Goal: Task Accomplishment & Management: Use online tool/utility

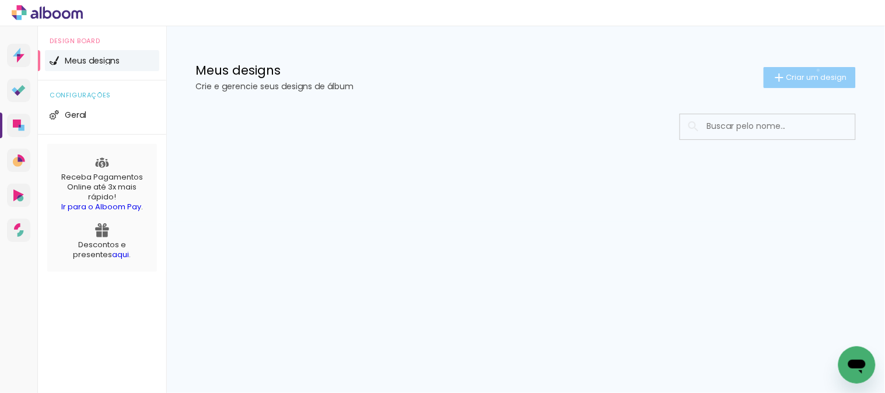
click at [816, 70] on paper-button "Criar um design" at bounding box center [809, 77] width 92 height 21
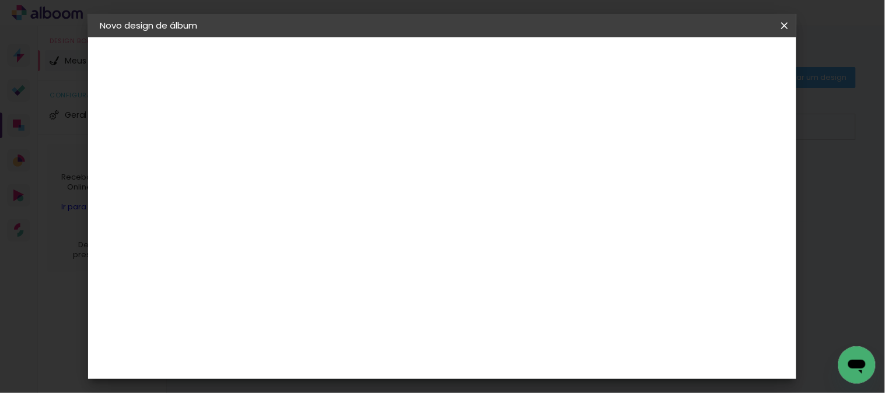
click at [290, 153] on input at bounding box center [290, 157] width 0 height 18
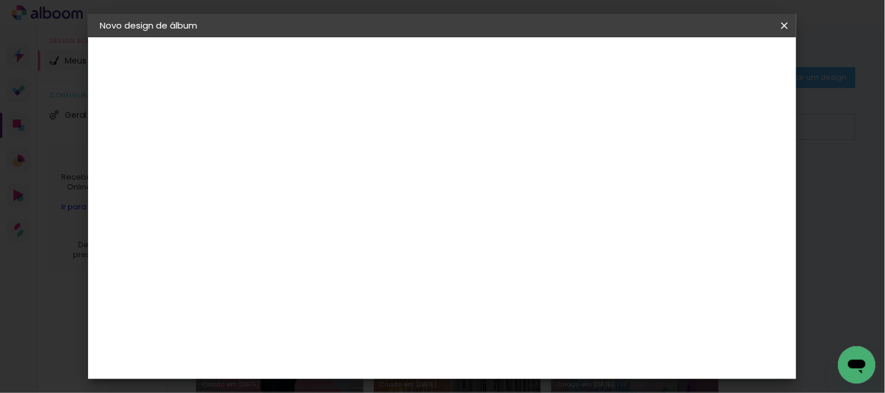
click at [290, 155] on input "ARIANE SOUZA - LJ 17 (1137538)" at bounding box center [290, 157] width 0 height 18
click at [290, 162] on input "[PERSON_NAME] - LJ 17 (OS 1137538)" at bounding box center [290, 157] width 0 height 18
type input "[PERSON_NAME] - LJ 17 (OS 1137538)"
type paper-input "[PERSON_NAME] - LJ 17 (OS 1137538)"
click at [0, 0] on slot "Avançar" at bounding box center [0, 0] width 0 height 0
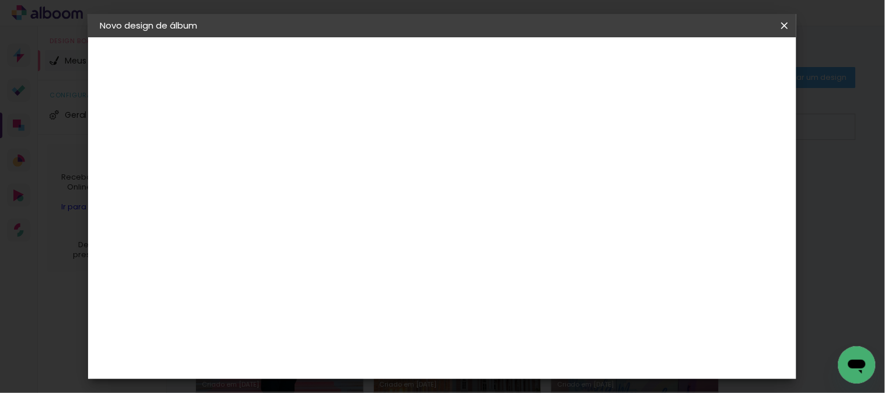
click at [0, 0] on slot "Tamanho Livre" at bounding box center [0, 0] width 0 height 0
click at [370, 183] on input "[GEOGRAPHIC_DATA]" at bounding box center [315, 186] width 108 height 15
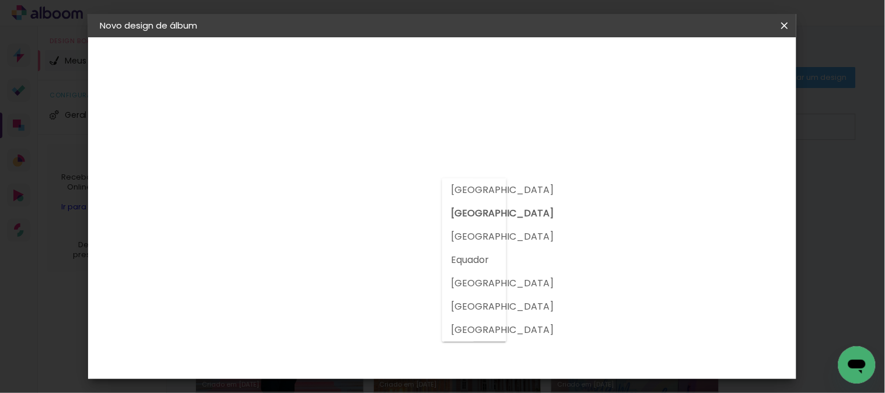
click at [370, 182] on input "[GEOGRAPHIC_DATA]" at bounding box center [315, 186] width 108 height 15
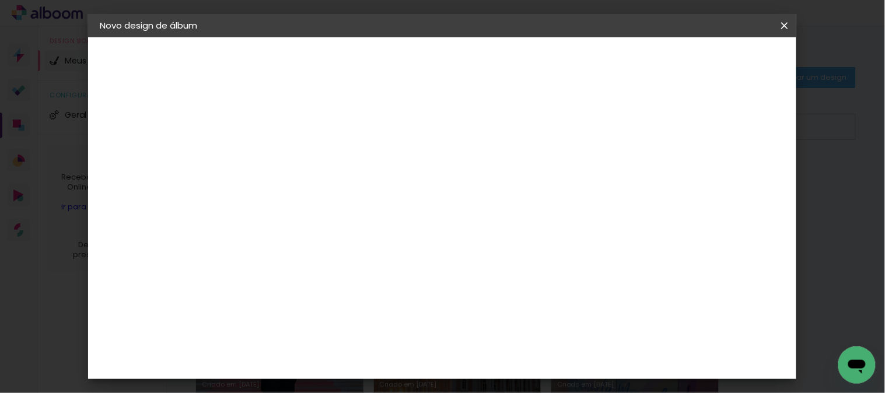
click at [509, 179] on paper-item "Tamanho Livre" at bounding box center [453, 177] width 112 height 26
click at [0, 0] on slot "Avançar" at bounding box center [0, 0] width 0 height 0
type input "3"
type paper-input "3"
click at [297, 130] on input "3" at bounding box center [282, 134] width 40 height 15
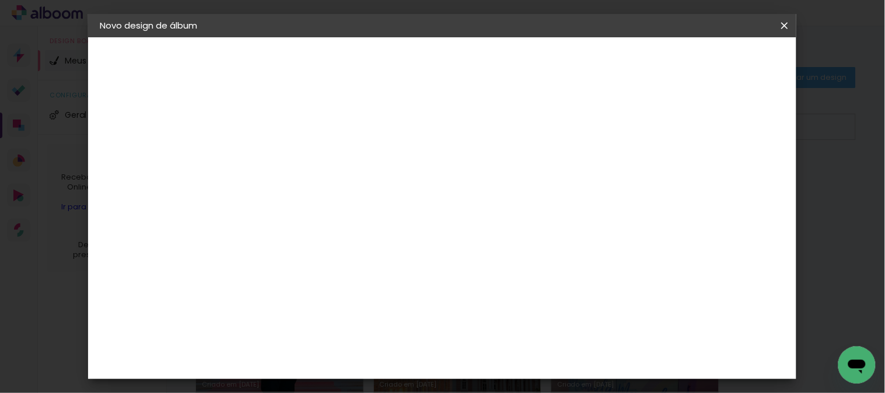
type input "2"
type paper-input "2"
click at [297, 136] on input "2" at bounding box center [282, 134] width 40 height 15
type input "1"
type paper-input "1"
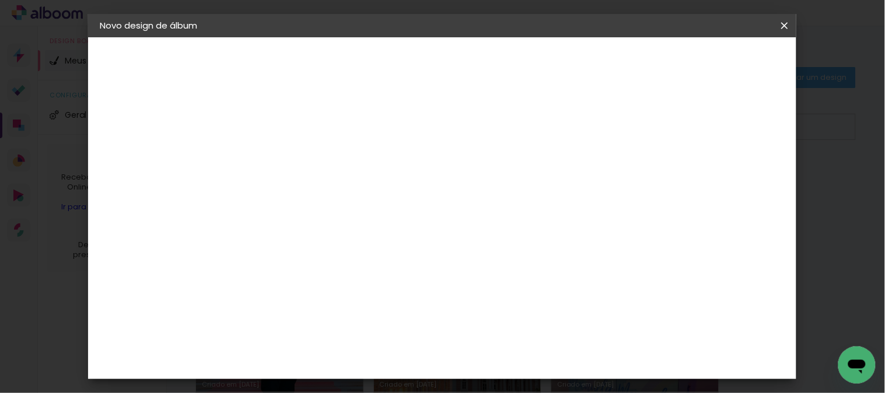
click at [297, 136] on input "1" at bounding box center [282, 134] width 40 height 15
type input "2"
type paper-input "2"
click at [296, 130] on input "2" at bounding box center [282, 134] width 40 height 15
type input "3"
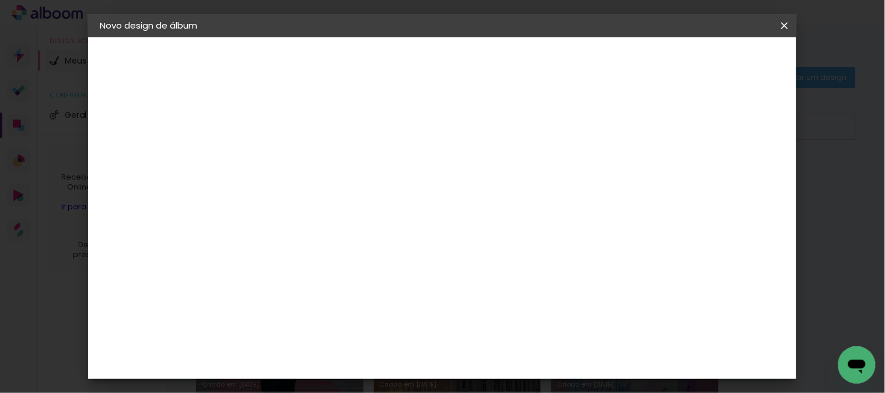
type paper-input "3"
click at [298, 127] on input "3" at bounding box center [282, 134] width 40 height 15
type input "4"
type paper-input "4"
click at [298, 127] on input "4" at bounding box center [282, 134] width 40 height 15
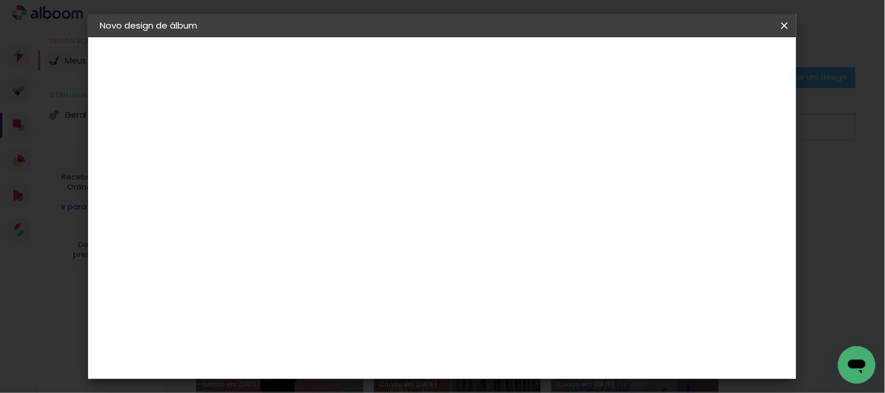
type input "5"
type paper-input "5"
click at [298, 127] on input "5" at bounding box center [282, 134] width 40 height 15
type input "6"
type paper-input "6"
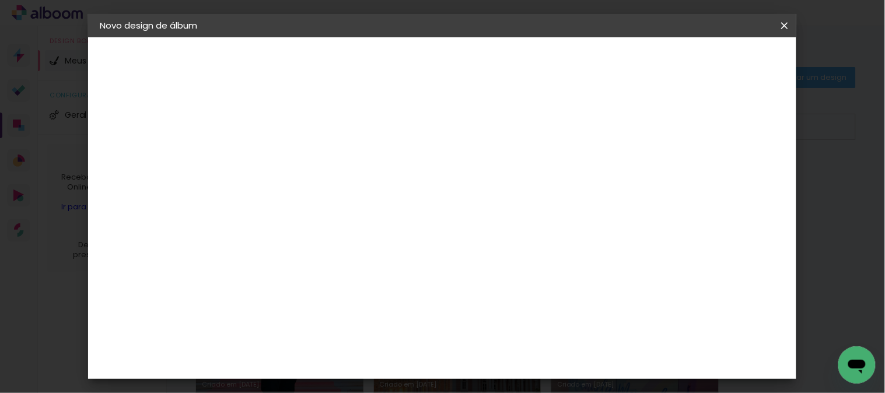
click at [298, 127] on input "6" at bounding box center [282, 134] width 40 height 15
type input "7"
type paper-input "7"
click at [298, 127] on input "7" at bounding box center [282, 134] width 40 height 15
type input "6"
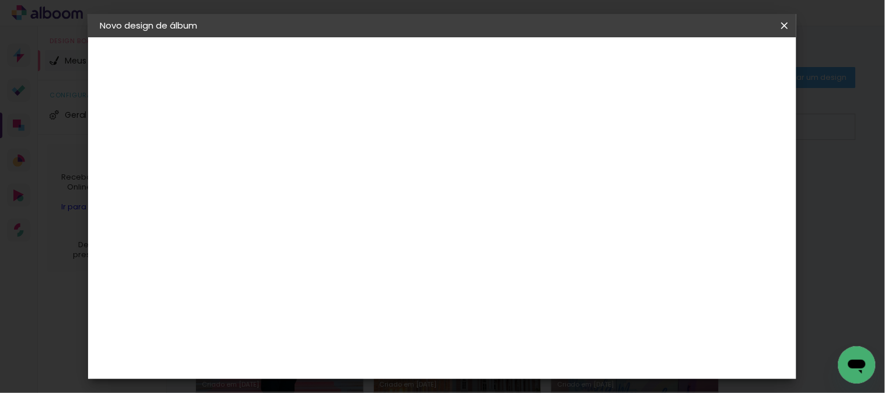
type paper-input "6"
click at [298, 135] on input "6" at bounding box center [282, 134] width 40 height 15
type input "5"
type paper-input "5"
click at [298, 135] on input "5" at bounding box center [282, 134] width 40 height 15
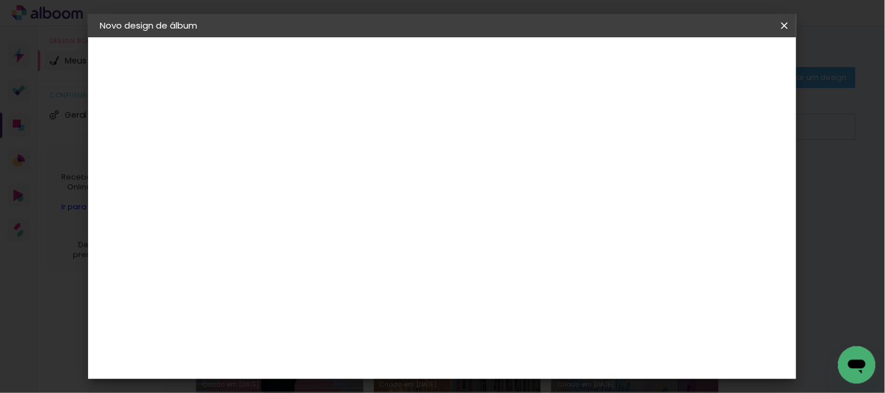
type input "4"
type paper-input "4"
click at [298, 135] on input "4" at bounding box center [282, 134] width 40 height 15
type input "3"
type paper-input "3"
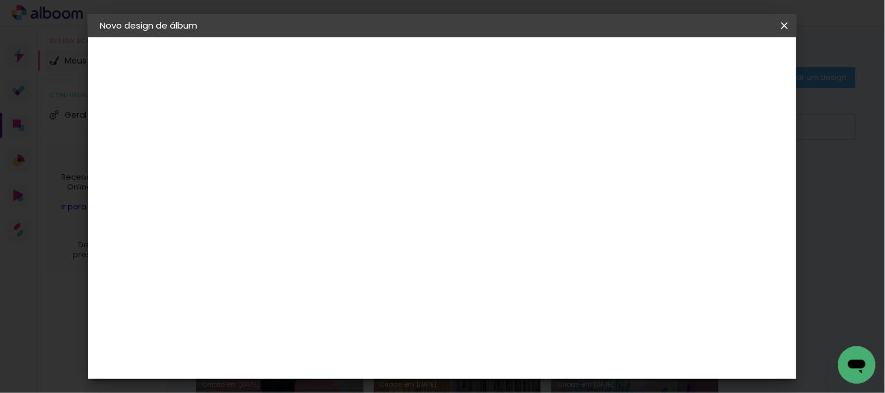
click at [298, 135] on input "3" at bounding box center [282, 134] width 40 height 15
type input "2"
type paper-input "2"
click at [298, 135] on input "2" at bounding box center [282, 134] width 40 height 15
type input "1"
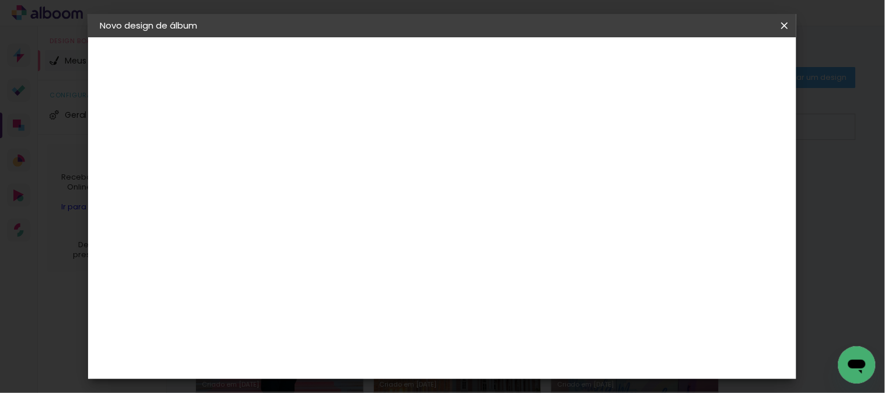
type paper-input "1"
click at [298, 135] on input "1" at bounding box center [282, 134] width 40 height 15
click at [298, 125] on paper-input-container "Espaço entre fotos 1 mm" at bounding box center [291, 134] width 67 height 26
type input "2"
type paper-input "2"
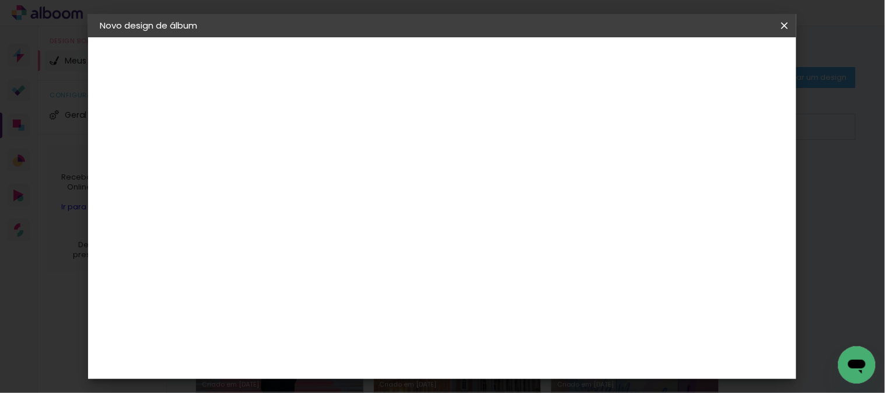
click at [299, 129] on input "2" at bounding box center [282, 134] width 40 height 15
type input "3"
type paper-input "3"
click at [299, 129] on input "3" at bounding box center [282, 134] width 40 height 15
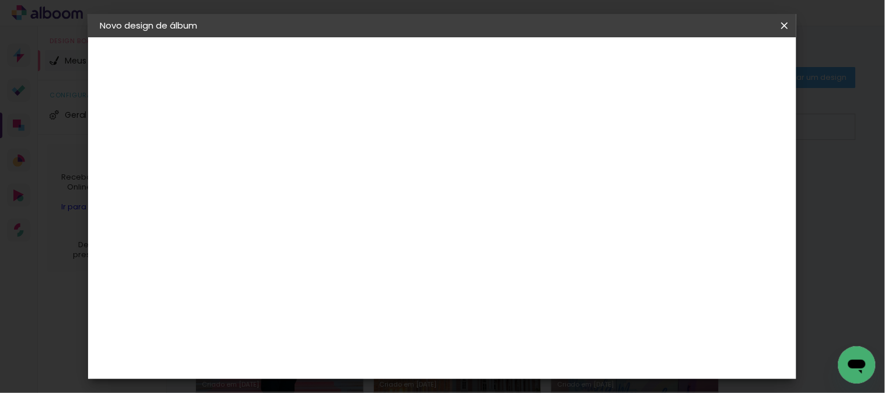
click at [710, 61] on span "Iniciar design" at bounding box center [683, 62] width 53 height 8
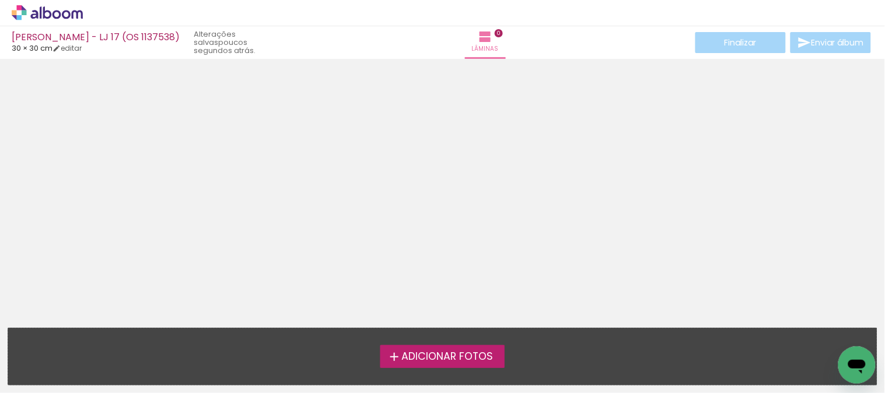
click at [449, 362] on span "Adicionar Fotos" at bounding box center [447, 357] width 92 height 10
click at [0, 0] on input "file" at bounding box center [0, 0] width 0 height 0
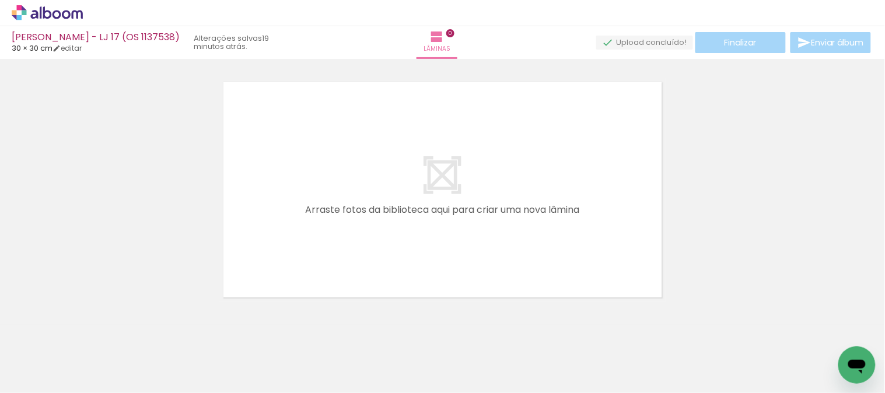
click at [45, 377] on span "Adicionar Fotos" at bounding box center [41, 377] width 35 height 13
click at [0, 0] on input "file" at bounding box center [0, 0] width 0 height 0
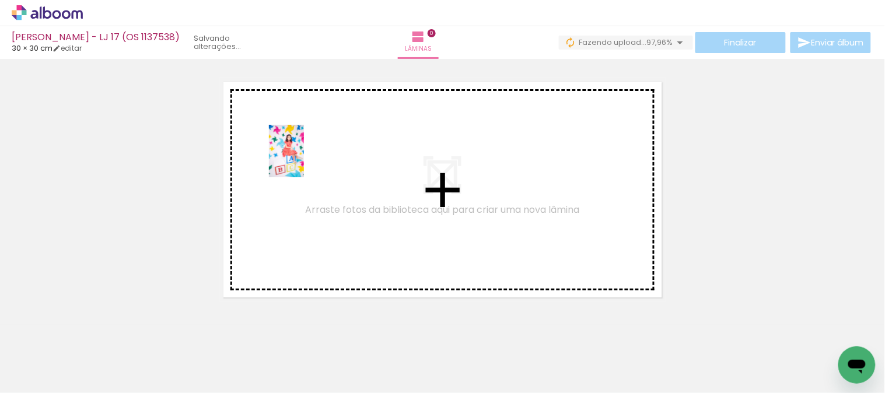
drag, startPoint x: 847, startPoint y: 342, endPoint x: 295, endPoint y: 158, distance: 582.1
click at [295, 158] on quentale-workspace at bounding box center [442, 196] width 885 height 393
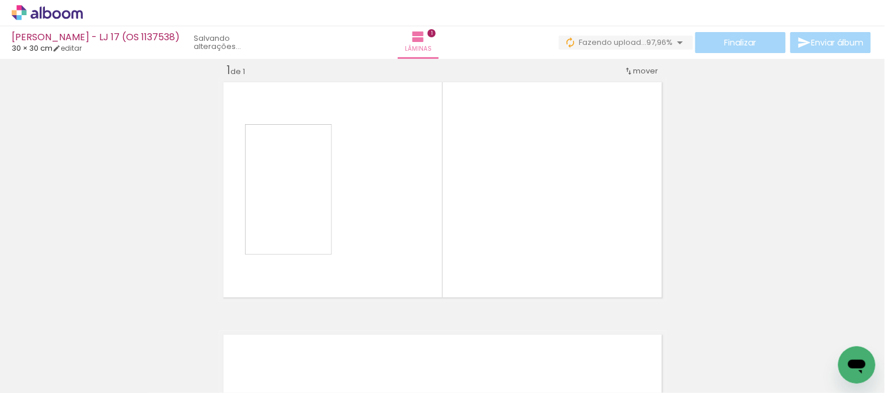
scroll to position [15, 0]
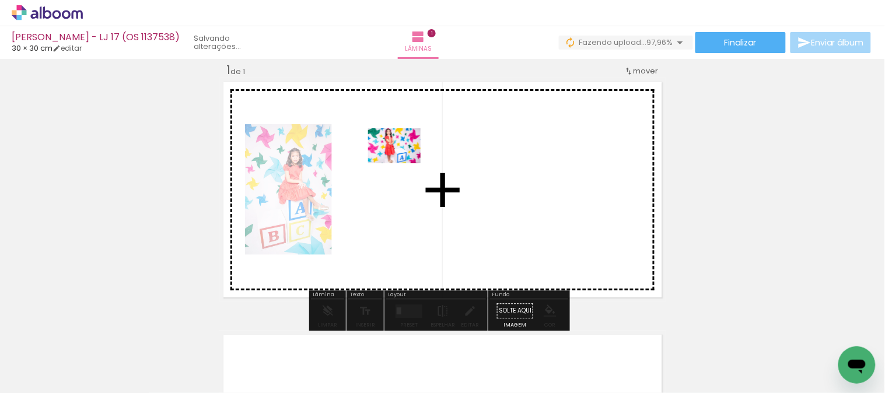
drag, startPoint x: 715, startPoint y: 354, endPoint x: 403, endPoint y: 163, distance: 365.6
click at [403, 163] on quentale-workspace at bounding box center [442, 196] width 885 height 393
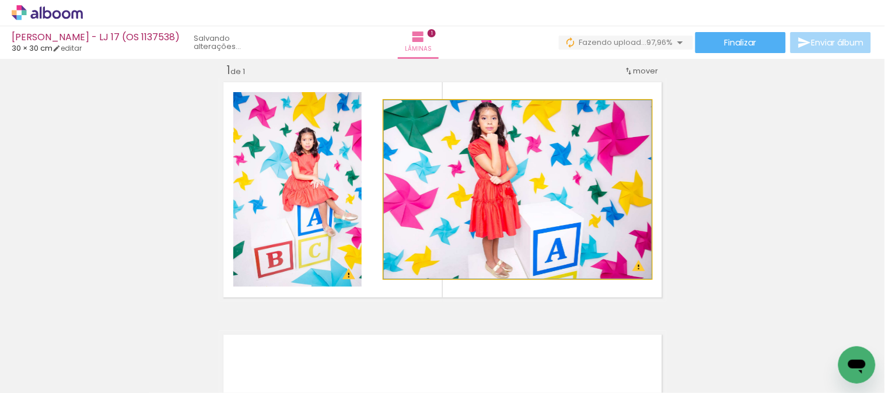
drag, startPoint x: 529, startPoint y: 187, endPoint x: 517, endPoint y: 183, distance: 13.5
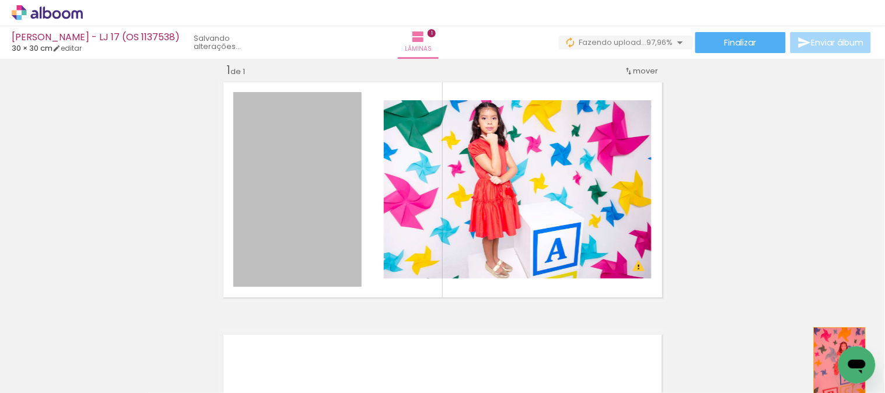
drag, startPoint x: 290, startPoint y: 162, endPoint x: 834, endPoint y: 366, distance: 580.5
click at [834, 366] on quentale-workspace at bounding box center [442, 196] width 885 height 393
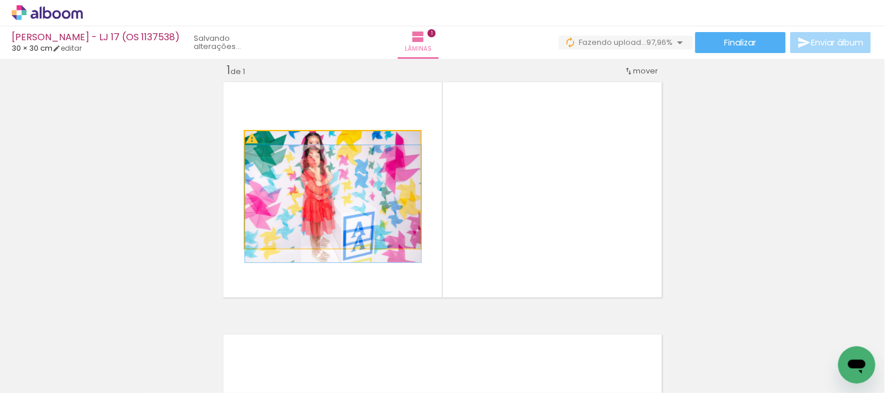
drag, startPoint x: 331, startPoint y: 211, endPoint x: 340, endPoint y: 212, distance: 8.8
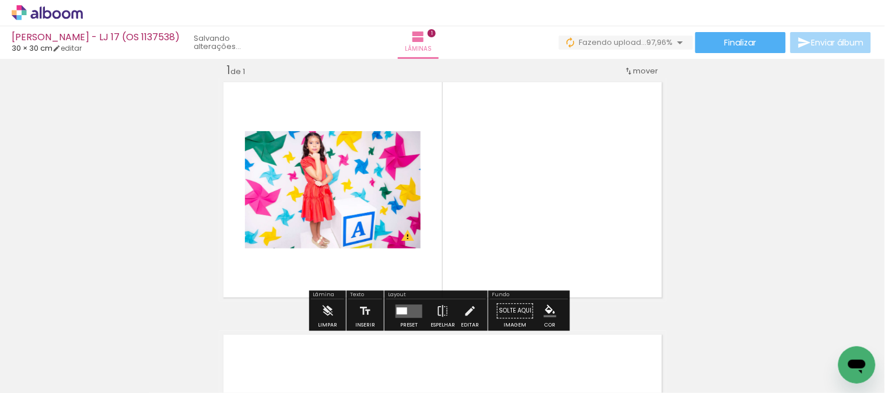
click at [364, 206] on quentale-photo at bounding box center [333, 189] width 176 height 117
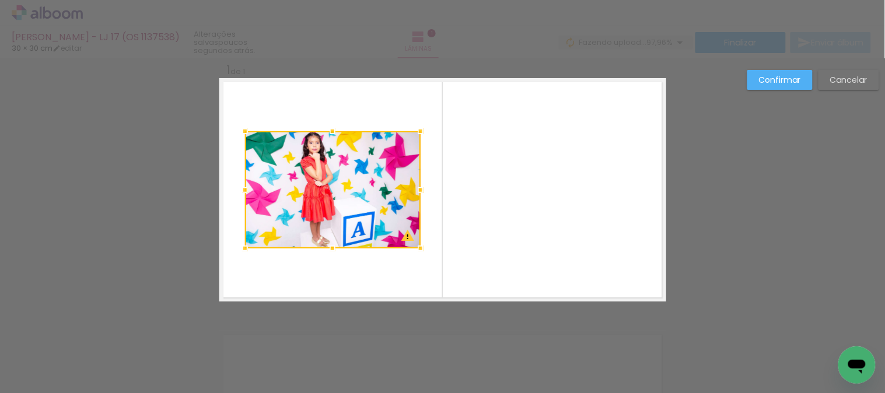
click at [364, 206] on div at bounding box center [333, 189] width 176 height 117
click at [755, 76] on paper-button "Confirmar" at bounding box center [779, 80] width 65 height 20
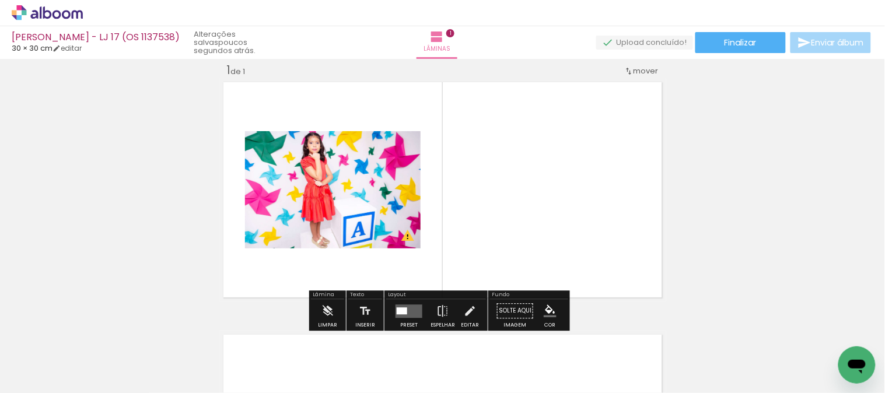
click at [409, 306] on quentale-layouter at bounding box center [408, 310] width 27 height 13
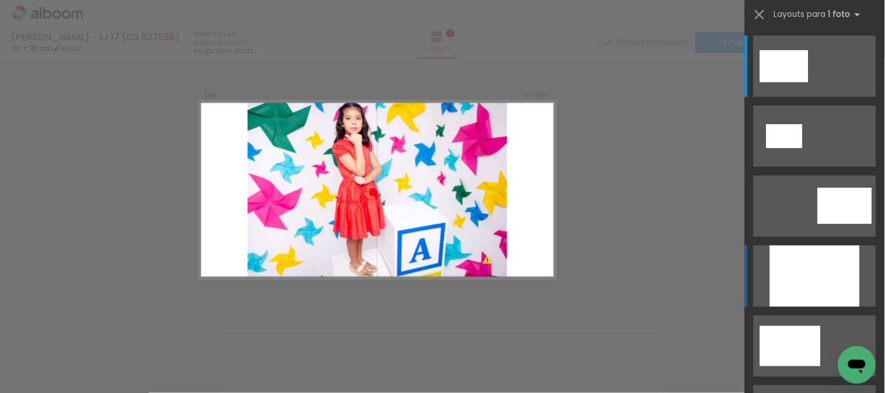
click at [798, 281] on div at bounding box center [815, 275] width 90 height 61
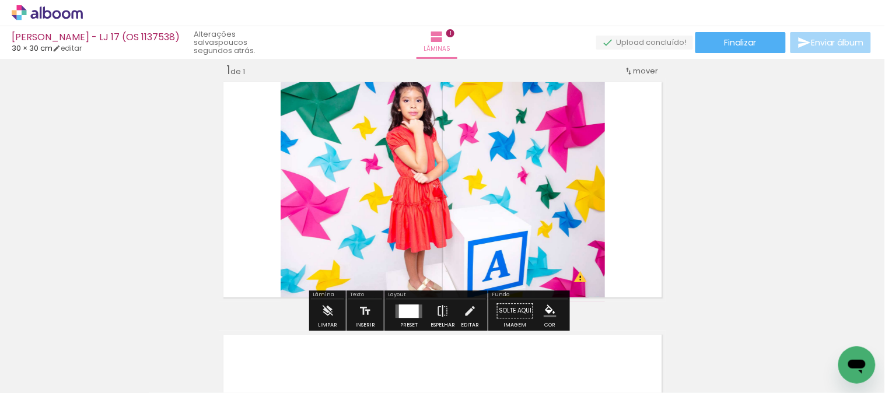
click at [399, 311] on div at bounding box center [409, 310] width 20 height 13
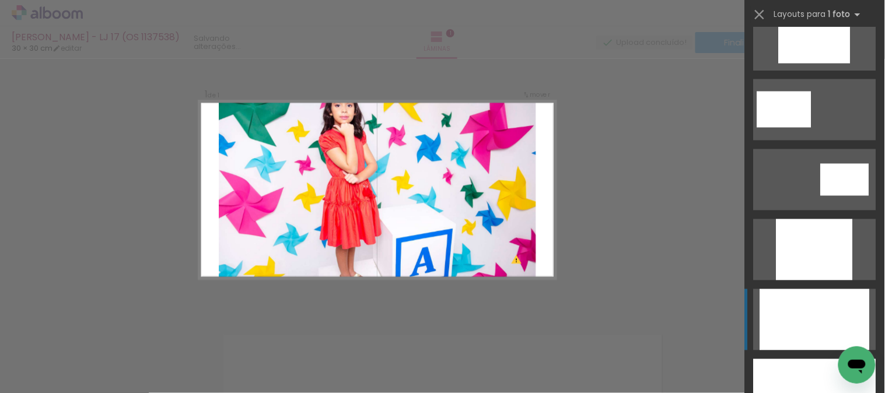
scroll to position [534, 0]
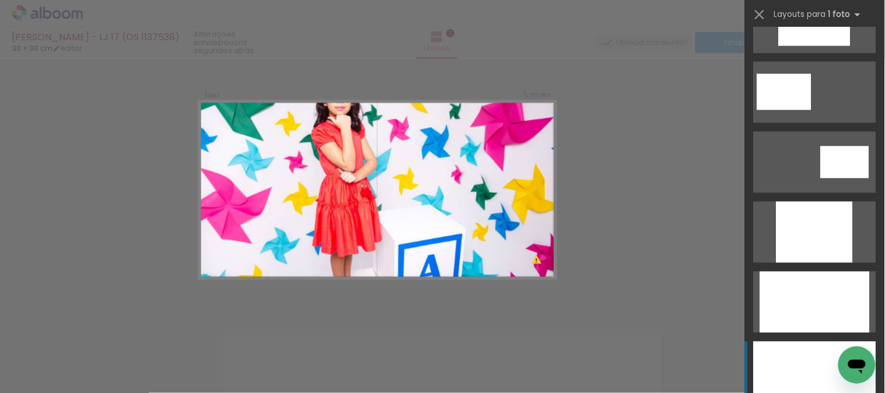
click at [797, 366] on div at bounding box center [814, 372] width 122 height 61
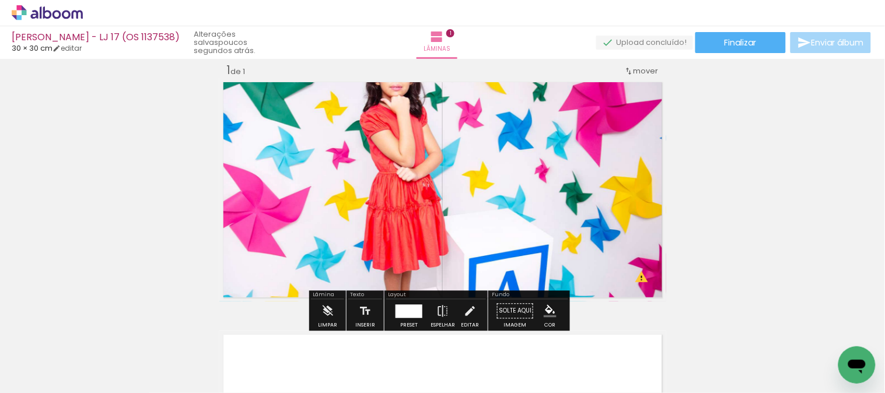
click at [496, 114] on quentale-photo at bounding box center [442, 189] width 447 height 223
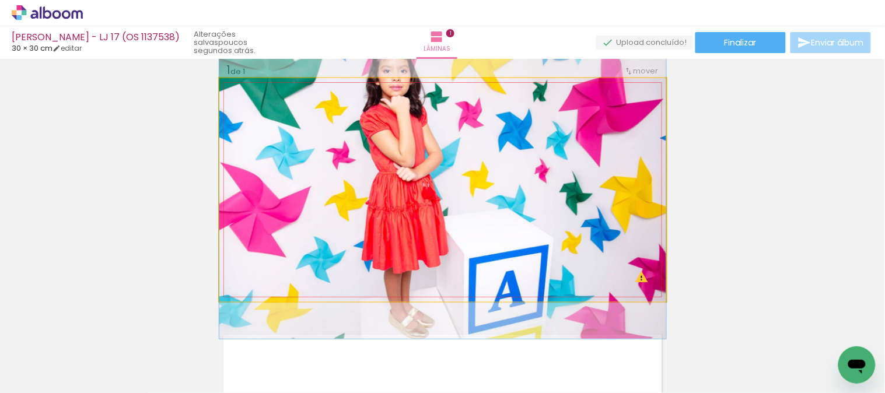
click at [496, 114] on quentale-photo at bounding box center [442, 189] width 447 height 223
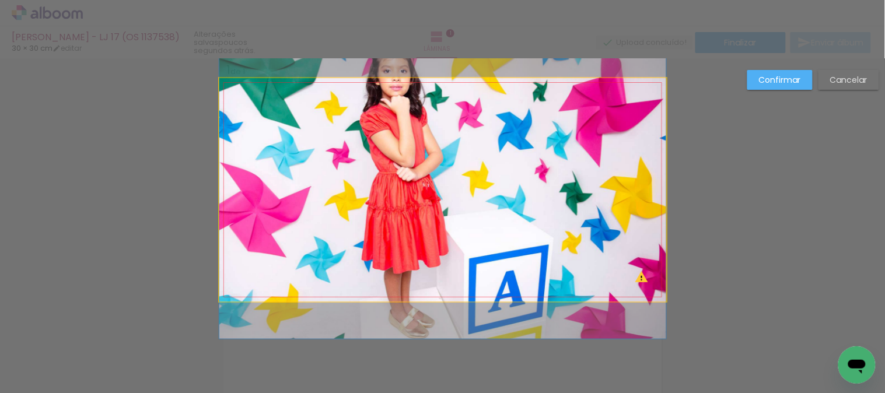
click at [655, 86] on quentale-photo at bounding box center [442, 189] width 447 height 223
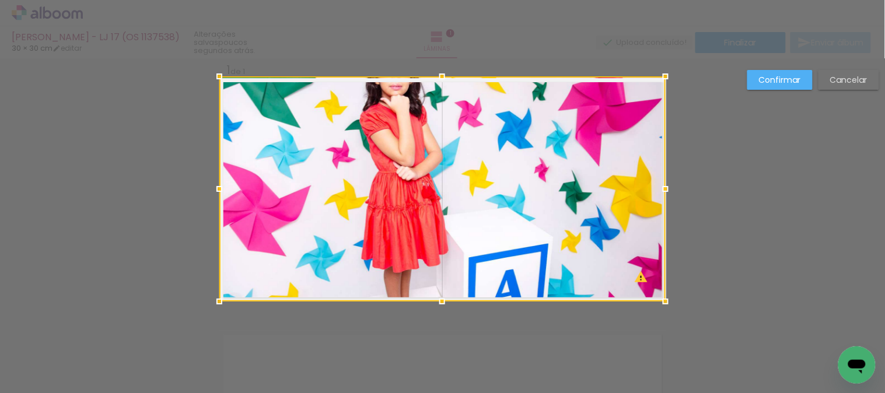
click at [662, 78] on div at bounding box center [665, 76] width 23 height 23
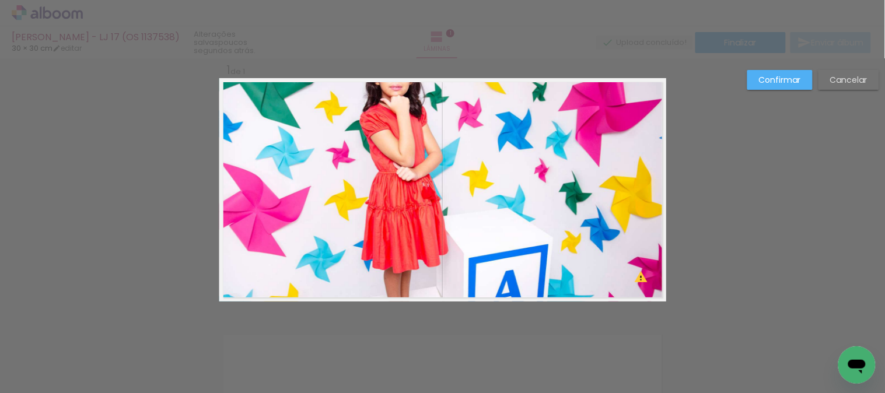
click at [848, 66] on div "Confirmar Cancelar" at bounding box center [442, 310] width 885 height 533
click at [848, 72] on paper-button "Cancelar" at bounding box center [848, 80] width 61 height 20
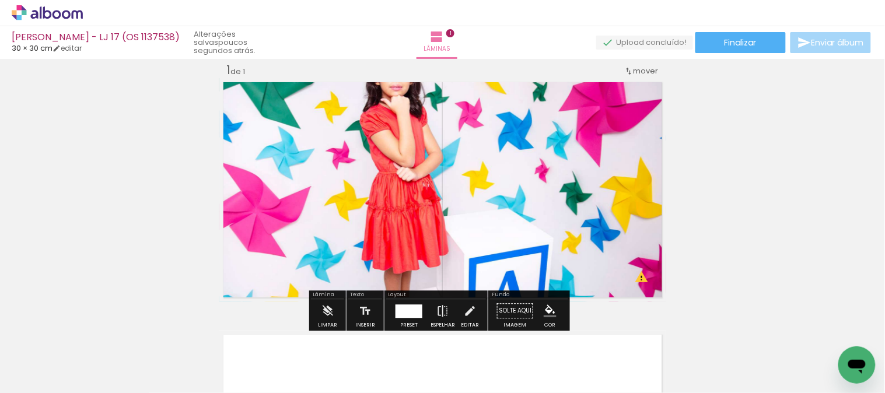
click at [424, 123] on quentale-photo at bounding box center [442, 189] width 447 height 223
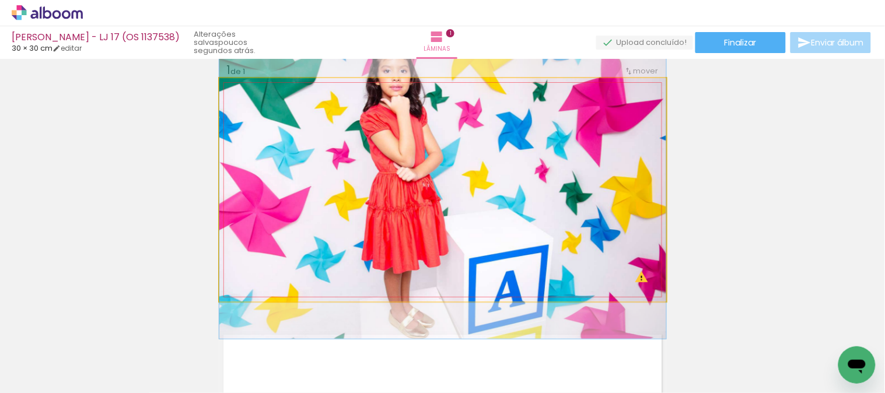
click at [424, 123] on quentale-photo at bounding box center [442, 189] width 447 height 223
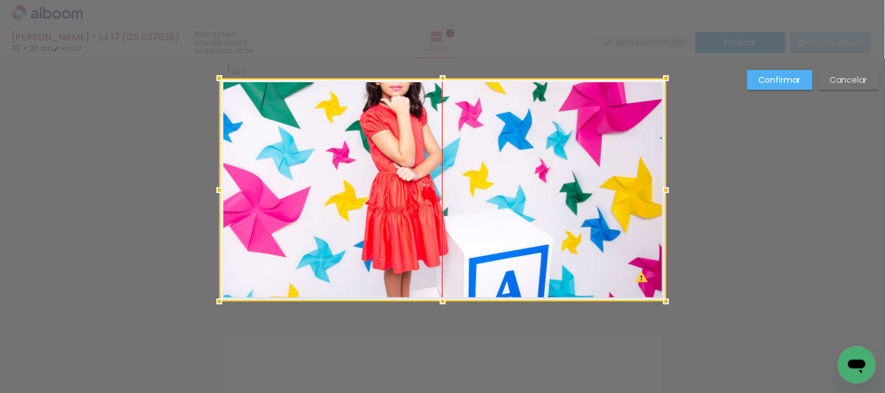
drag, startPoint x: 424, startPoint y: 135, endPoint x: 429, endPoint y: 193, distance: 58.5
click at [428, 197] on div at bounding box center [442, 189] width 447 height 223
drag, startPoint x: 514, startPoint y: 183, endPoint x: 516, endPoint y: 224, distance: 41.5
click at [516, 224] on div at bounding box center [442, 189] width 447 height 223
click at [388, 129] on div at bounding box center [442, 189] width 447 height 223
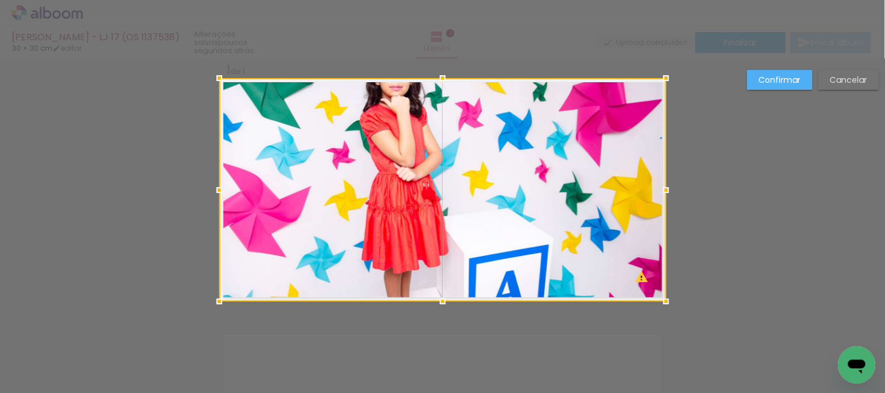
click at [388, 127] on div at bounding box center [442, 189] width 447 height 223
click at [764, 72] on paper-button "Confirmar" at bounding box center [779, 80] width 65 height 20
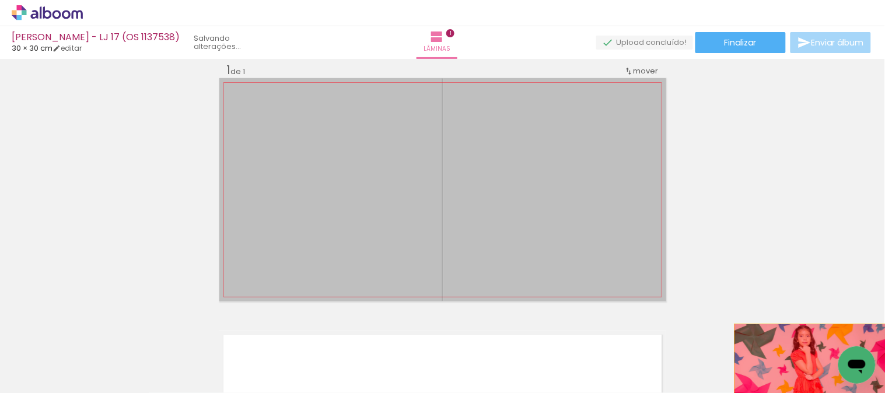
drag, startPoint x: 478, startPoint y: 125, endPoint x: 819, endPoint y: 369, distance: 419.2
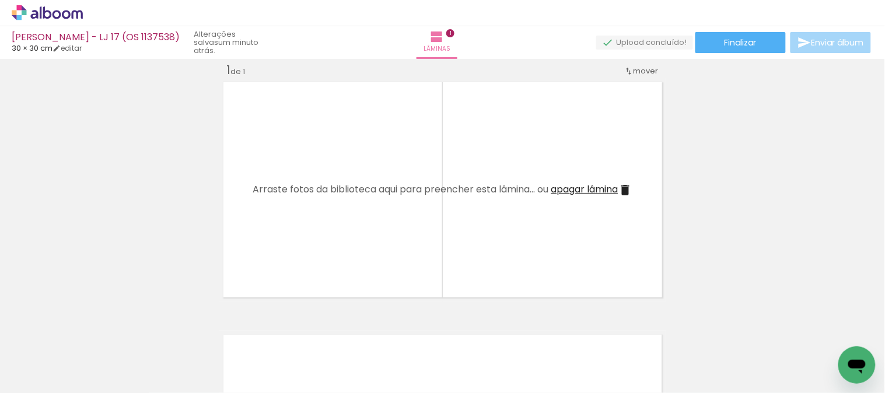
scroll to position [0, 2414]
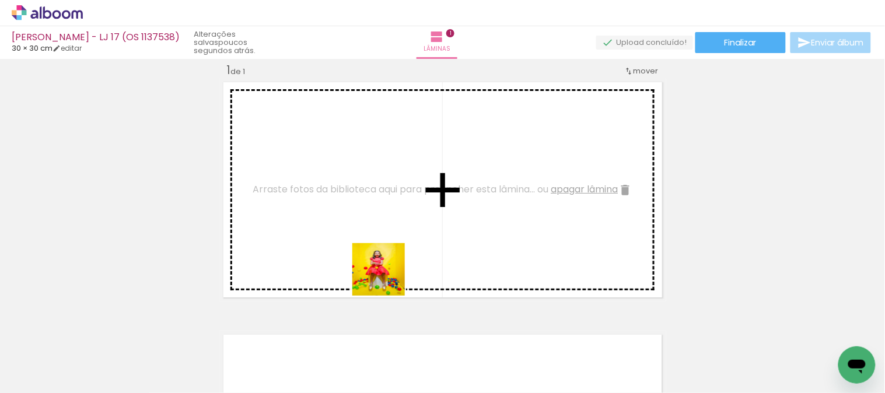
drag, startPoint x: 517, startPoint y: 370, endPoint x: 368, endPoint y: 258, distance: 185.8
click at [368, 258] on quentale-workspace at bounding box center [442, 196] width 885 height 393
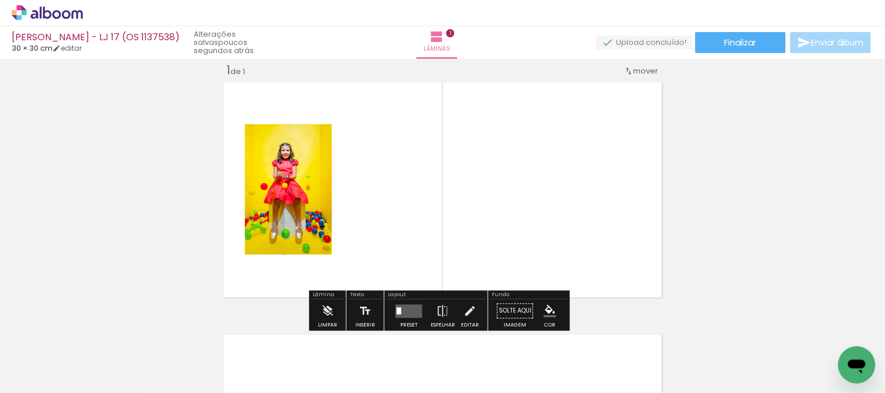
click at [403, 304] on quentale-layouter at bounding box center [408, 310] width 27 height 13
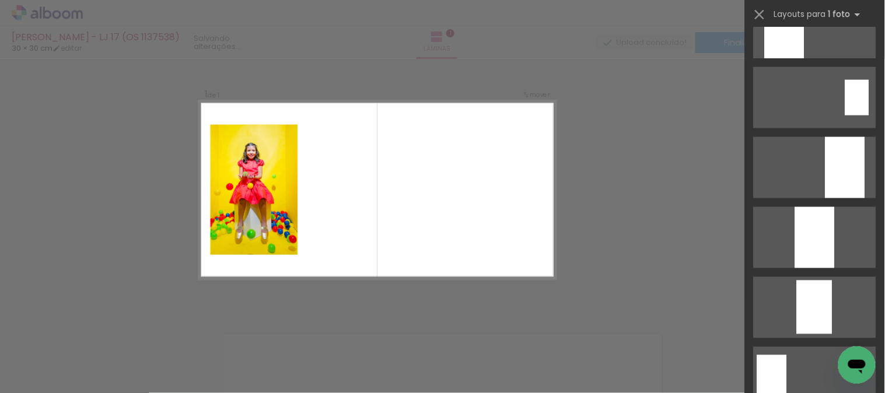
scroll to position [518, 0]
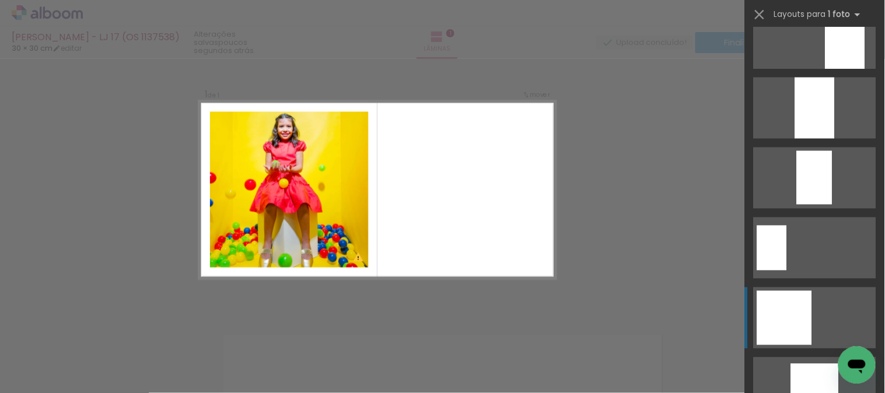
click at [780, 319] on div at bounding box center [784, 318] width 55 height 54
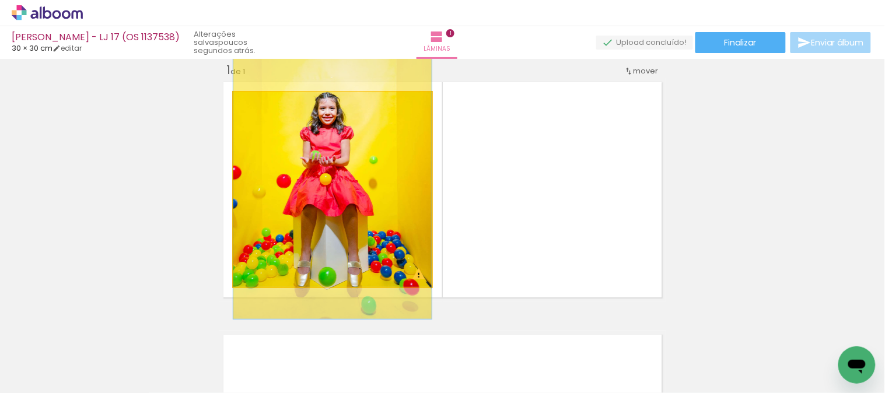
drag, startPoint x: 335, startPoint y: 240, endPoint x: 329, endPoint y: 238, distance: 6.3
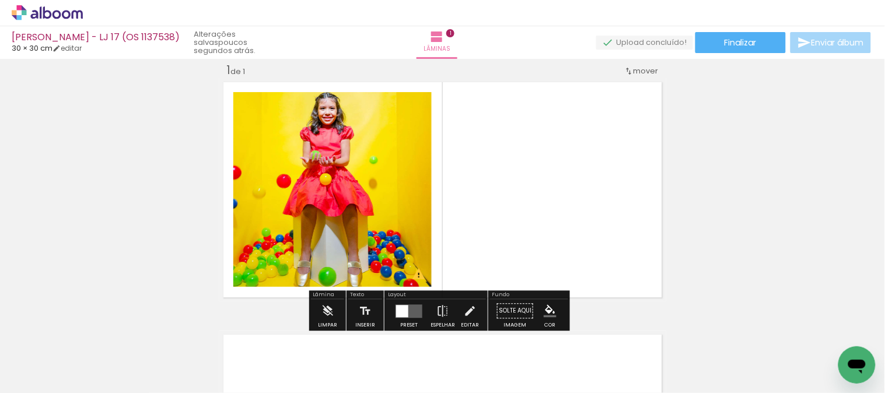
click at [358, 137] on quentale-photo at bounding box center [332, 189] width 198 height 195
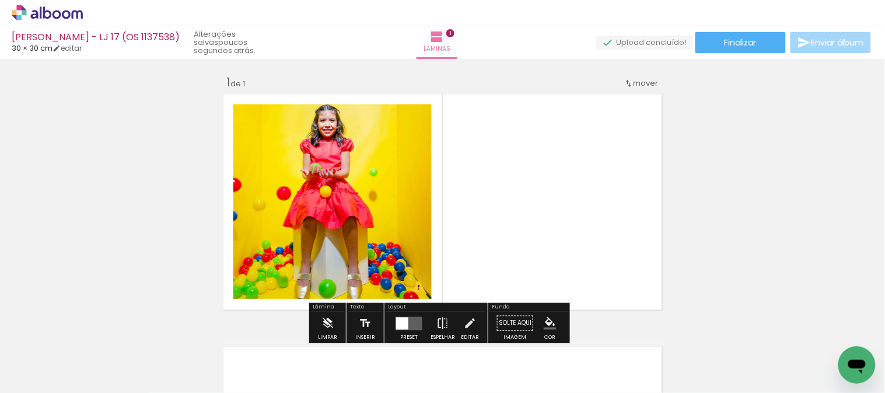
scroll to position [0, 0]
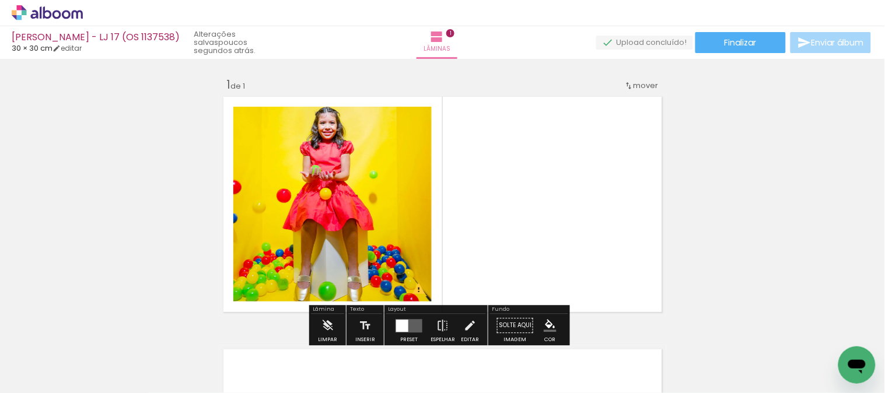
drag, startPoint x: 844, startPoint y: 357, endPoint x: 710, endPoint y: 262, distance: 164.0
click at [837, 346] on html at bounding box center [855, 364] width 37 height 37
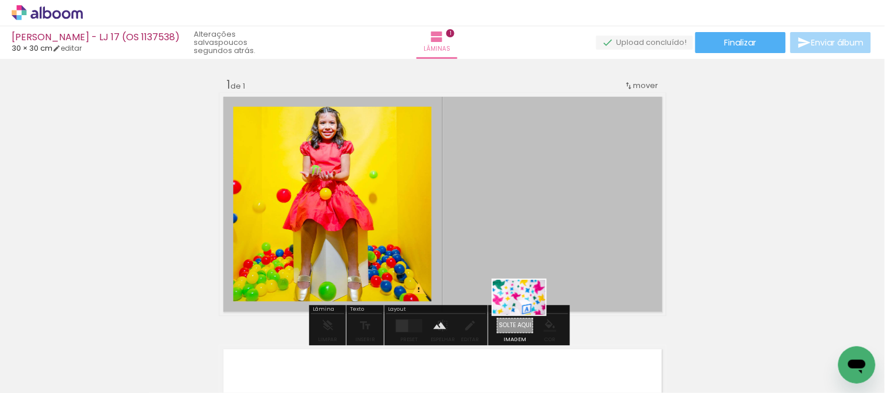
drag, startPoint x: 835, startPoint y: 351, endPoint x: 528, endPoint y: 315, distance: 309.4
click at [528, 315] on quentale-workspace at bounding box center [442, 196] width 885 height 393
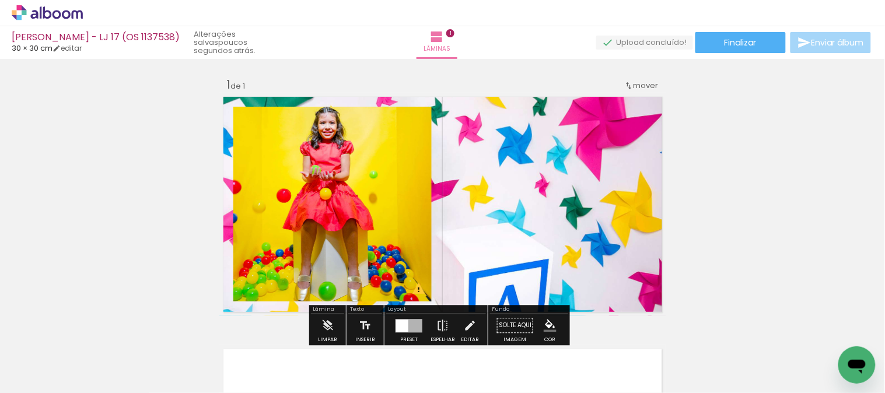
click at [522, 158] on quentale-layouter at bounding box center [442, 204] width 447 height 223
click at [522, 158] on quentale-photo at bounding box center [442, 204] width 447 height 223
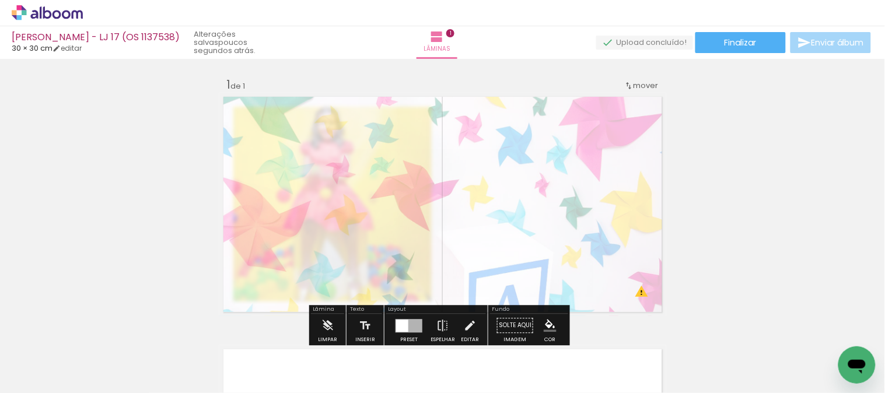
drag, startPoint x: 373, startPoint y: 122, endPoint x: 352, endPoint y: 124, distance: 21.6
type paper-slider "25"
click at [352, 124] on div at bounding box center [368, 122] width 45 height 19
click at [560, 205] on quentale-photo at bounding box center [442, 204] width 447 height 223
click at [736, 164] on div "Inserir lâmina 1 de 1 O Designbox precisará aumentar a sua imagem em 240% para …" at bounding box center [442, 316] width 885 height 506
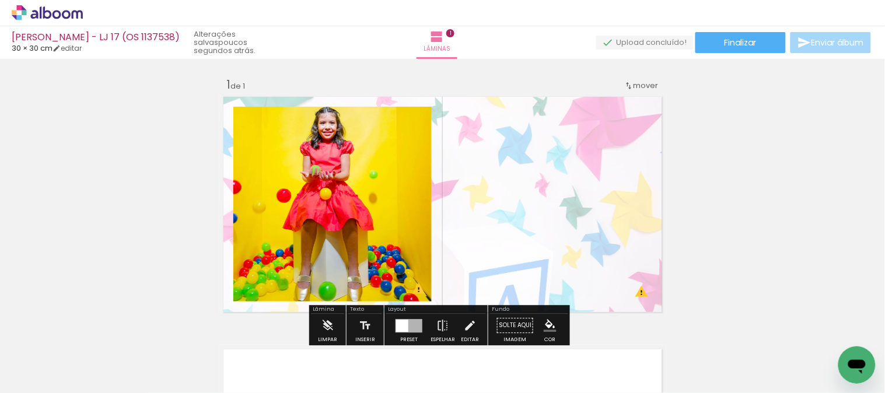
click at [571, 149] on quentale-layouter at bounding box center [442, 204] width 447 height 223
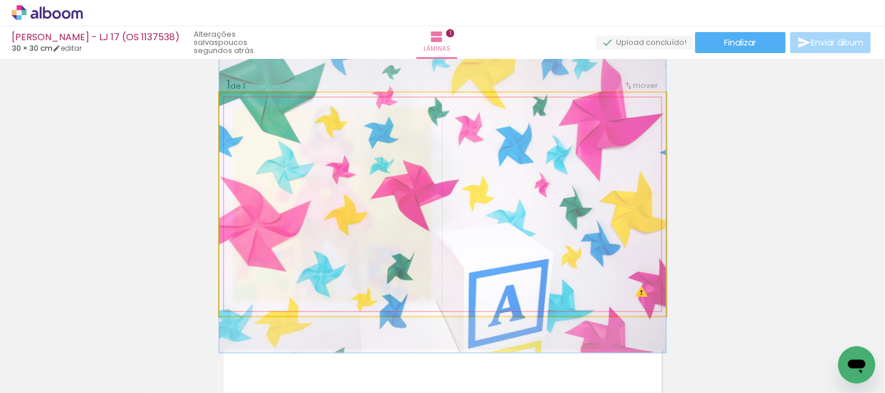
click at [571, 149] on quentale-photo at bounding box center [442, 204] width 447 height 223
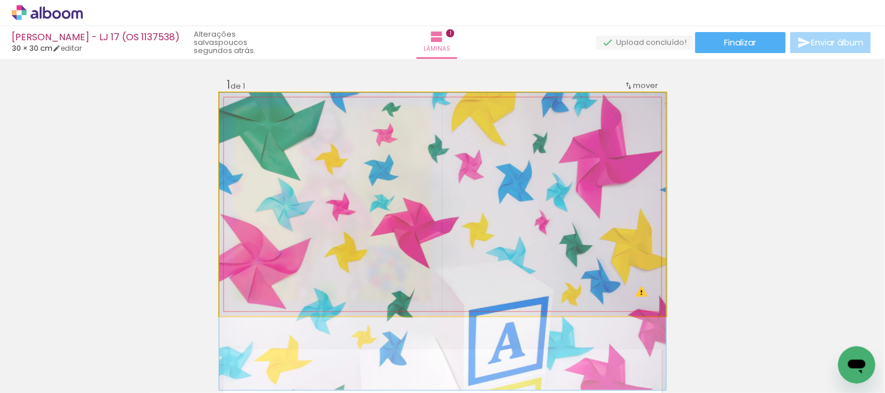
drag, startPoint x: 583, startPoint y: 150, endPoint x: 592, endPoint y: 196, distance: 46.3
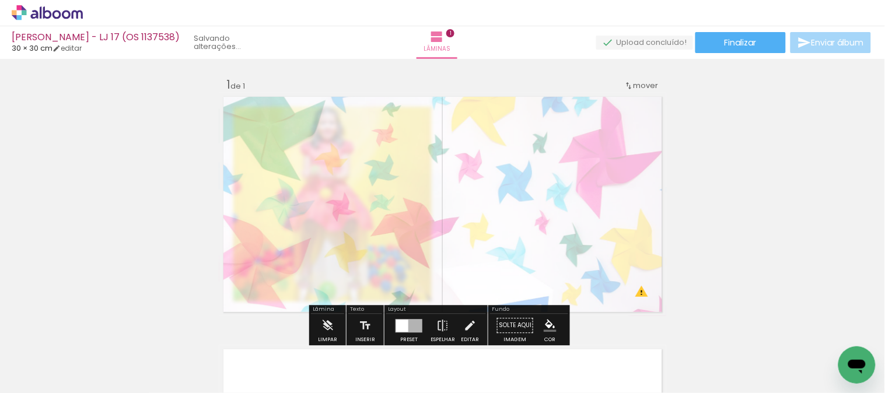
click at [715, 159] on div "Inserir lâmina 1 de 1 O Designbox precisará aumentar a sua imagem em 240% para …" at bounding box center [442, 316] width 885 height 506
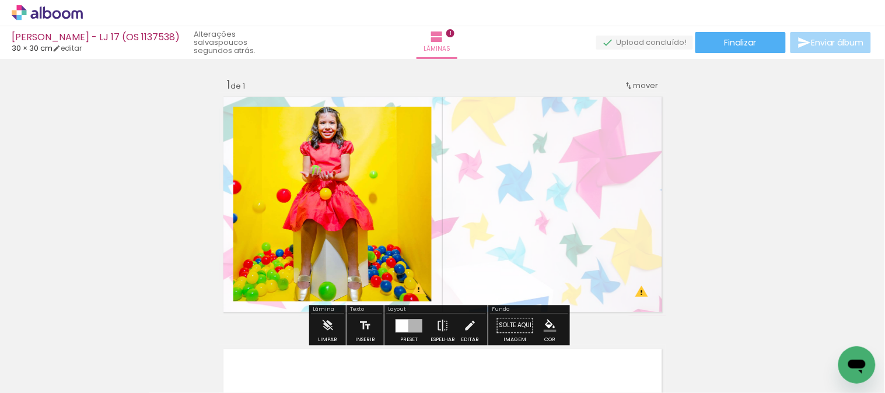
click at [601, 159] on quentale-layouter at bounding box center [442, 204] width 447 height 223
click at [601, 159] on quentale-photo at bounding box center [442, 204] width 447 height 223
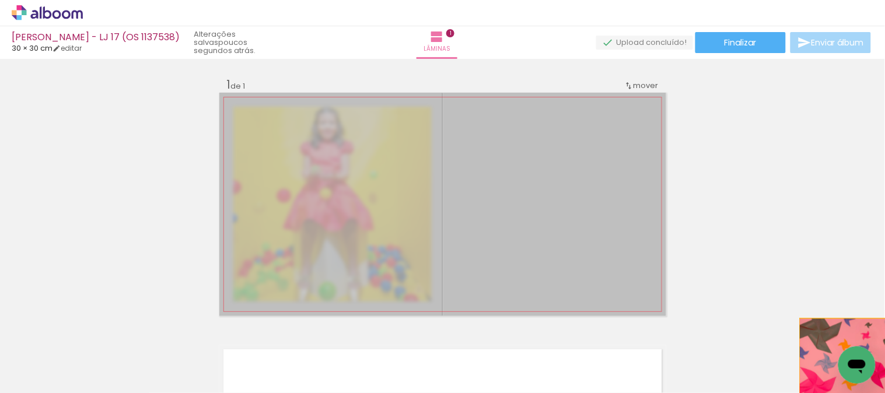
drag, startPoint x: 487, startPoint y: 173, endPoint x: 883, endPoint y: 360, distance: 437.9
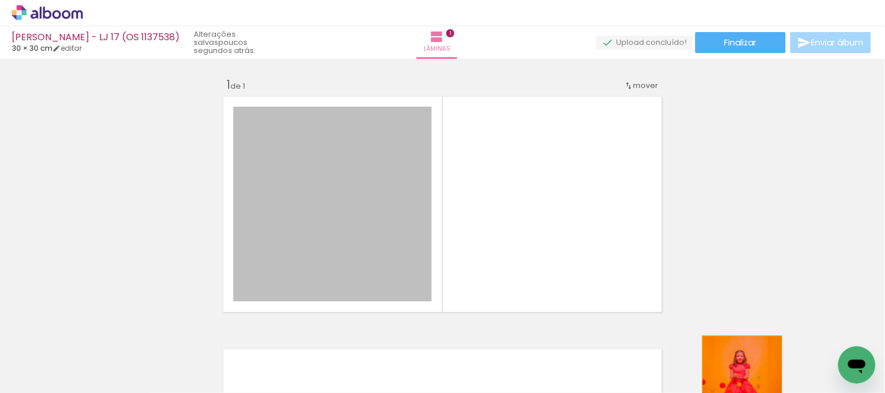
drag, startPoint x: 386, startPoint y: 208, endPoint x: 738, endPoint y: 376, distance: 389.7
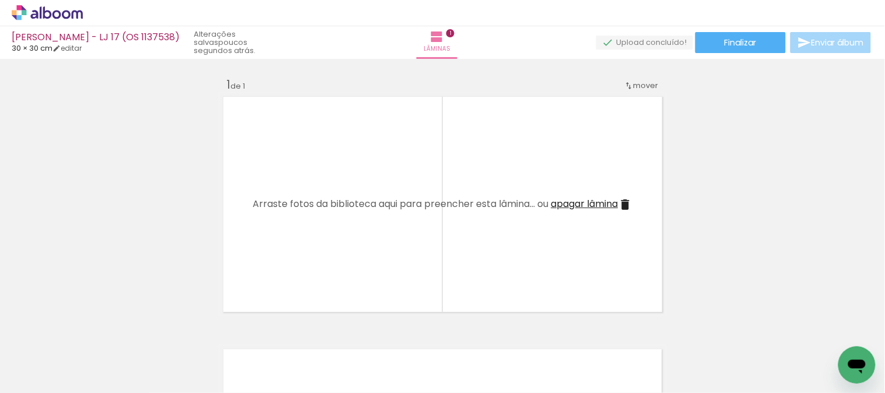
click at [818, 335] on iron-icon at bounding box center [812, 330] width 12 height 12
click at [55, 383] on span "Adicionar Fotos" at bounding box center [41, 377] width 35 height 13
click at [0, 0] on input "file" at bounding box center [0, 0] width 0 height 0
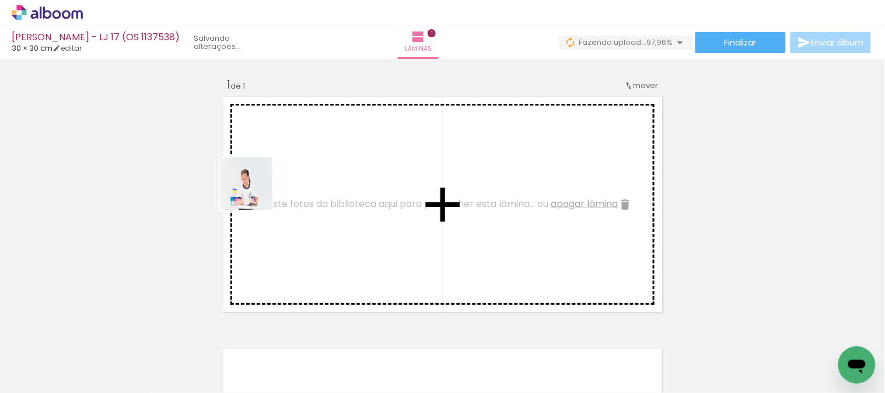
drag, startPoint x: 98, startPoint y: 354, endPoint x: 259, endPoint y: 187, distance: 232.2
click at [259, 187] on quentale-workspace at bounding box center [442, 196] width 885 height 393
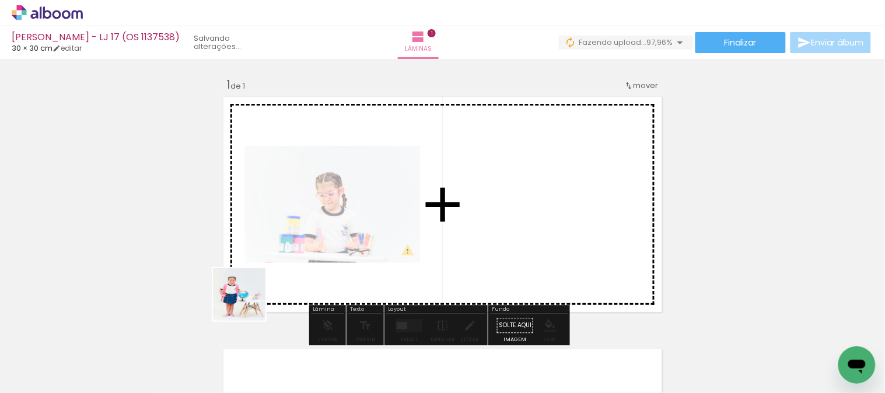
drag, startPoint x: 230, startPoint y: 346, endPoint x: 336, endPoint y: 188, distance: 190.8
click at [335, 188] on quentale-workspace at bounding box center [442, 196] width 885 height 393
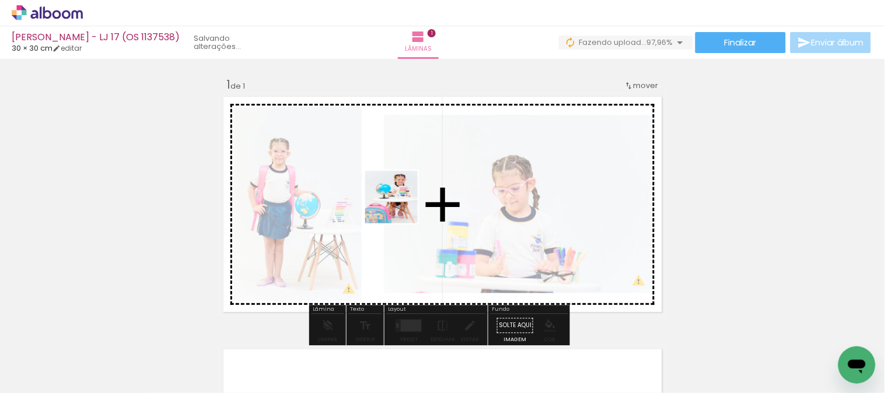
drag, startPoint x: 365, startPoint y: 370, endPoint x: 401, endPoint y: 163, distance: 210.0
click at [401, 164] on quentale-workspace at bounding box center [442, 196] width 885 height 393
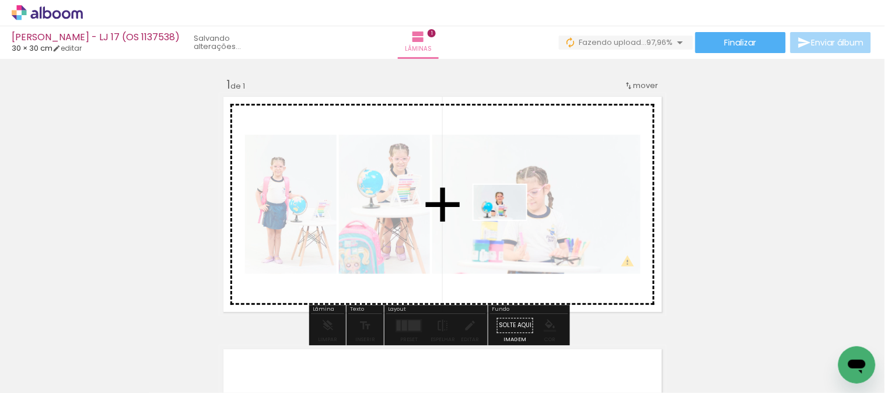
drag, startPoint x: 510, startPoint y: 358, endPoint x: 508, endPoint y: 219, distance: 138.8
click at [508, 219] on quentale-workspace at bounding box center [442, 196] width 885 height 393
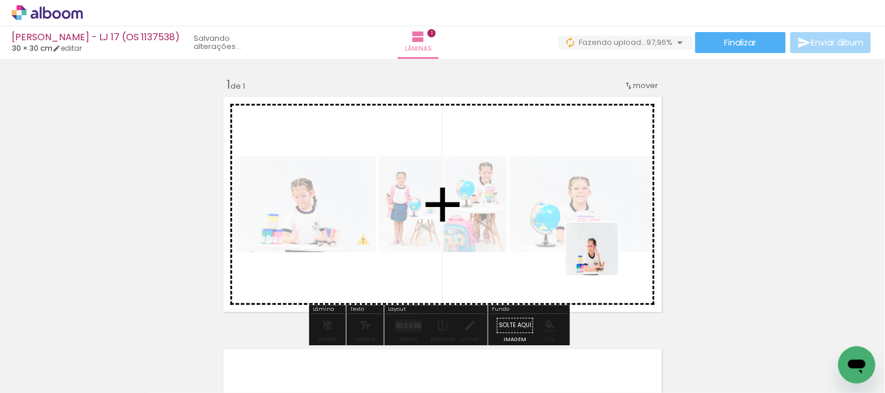
drag, startPoint x: 633, startPoint y: 341, endPoint x: 561, endPoint y: 194, distance: 163.5
click at [563, 194] on quentale-workspace at bounding box center [442, 196] width 885 height 393
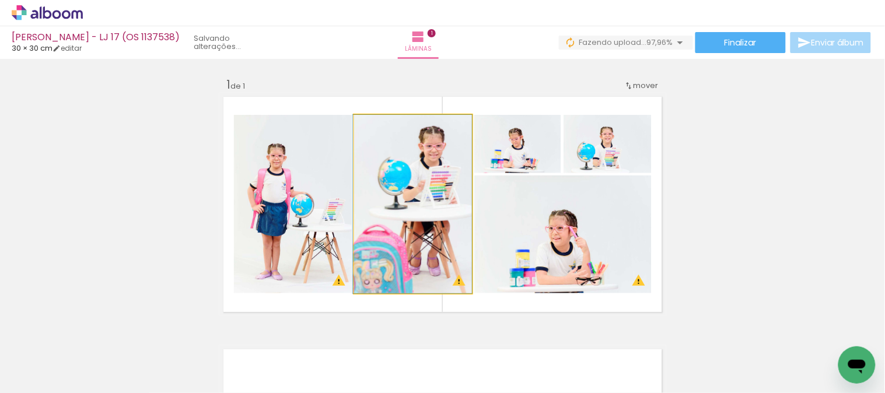
drag, startPoint x: 423, startPoint y: 227, endPoint x: 388, endPoint y: 226, distance: 34.4
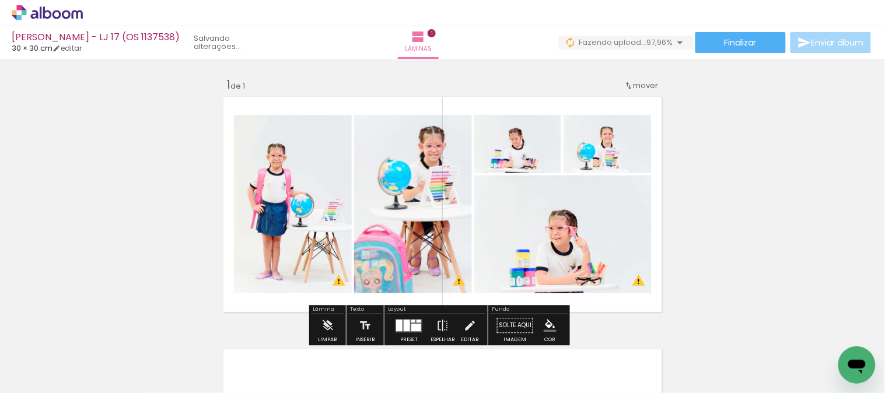
scroll to position [65, 0]
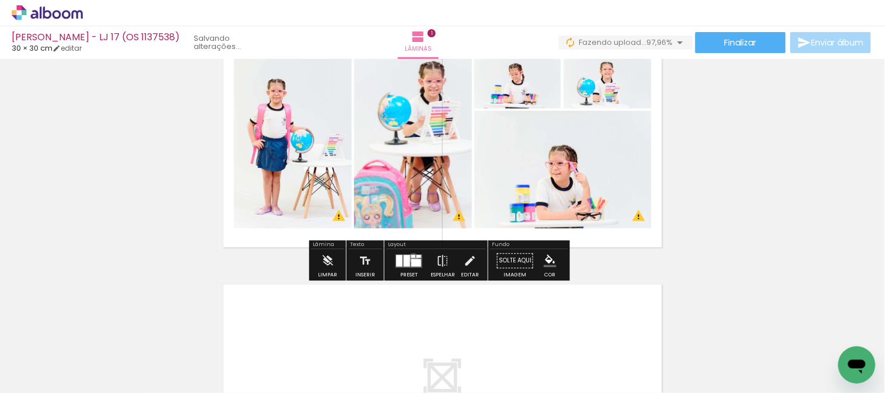
click at [410, 258] on quentale-layouter at bounding box center [408, 260] width 27 height 13
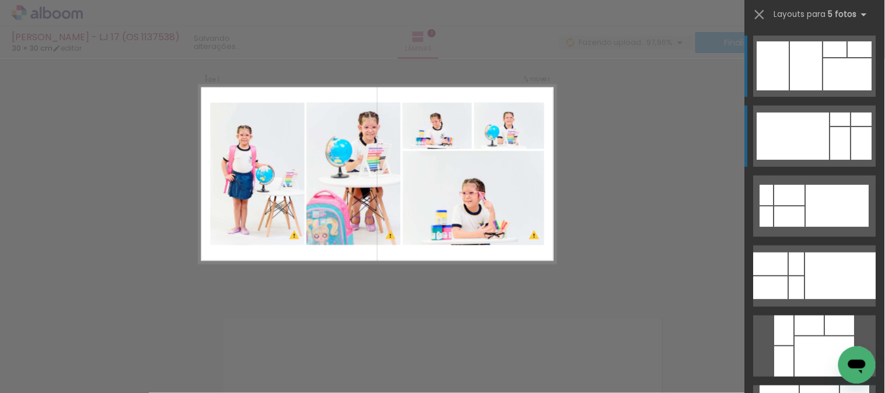
scroll to position [15, 0]
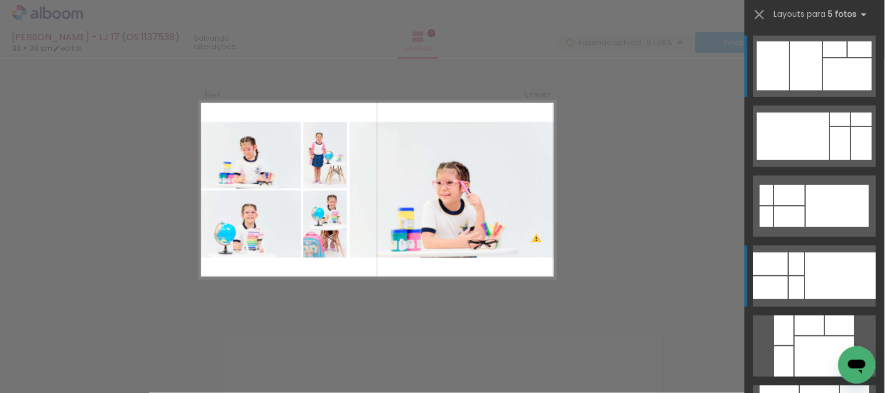
click at [805, 276] on div at bounding box center [840, 275] width 71 height 47
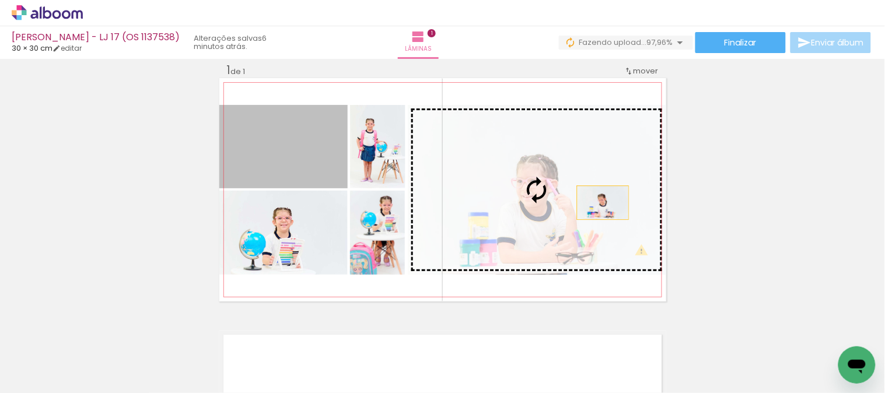
drag, startPoint x: 304, startPoint y: 162, endPoint x: 601, endPoint y: 203, distance: 299.0
click at [0, 0] on slot at bounding box center [0, 0] width 0 height 0
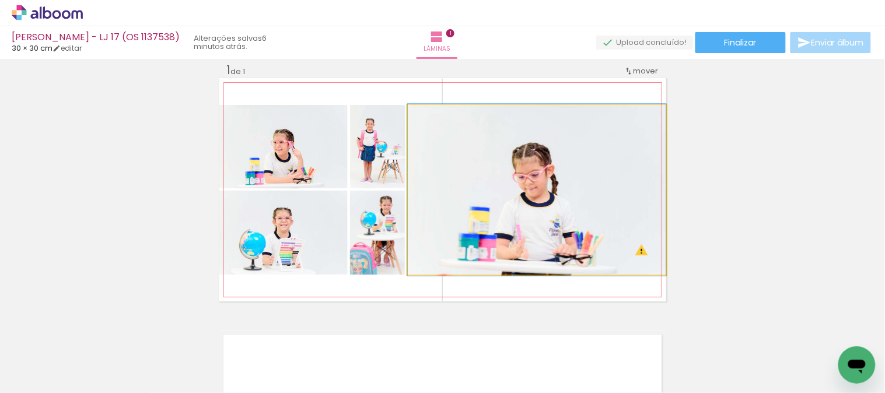
drag, startPoint x: 560, startPoint y: 206, endPoint x: 582, endPoint y: 206, distance: 22.2
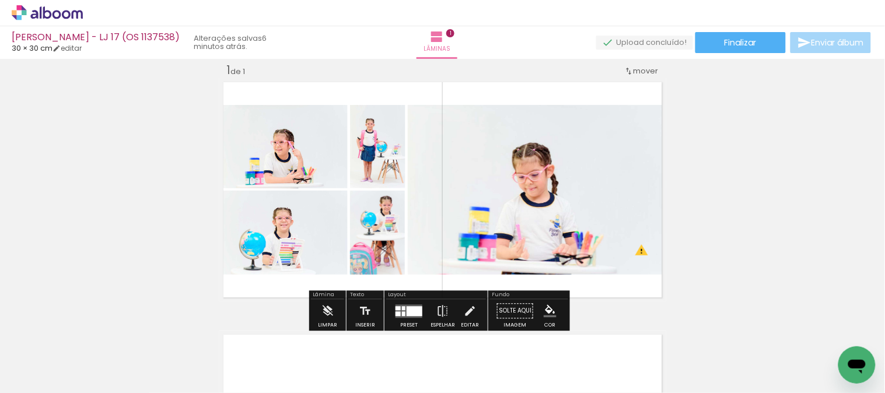
click at [418, 312] on div at bounding box center [414, 311] width 16 height 10
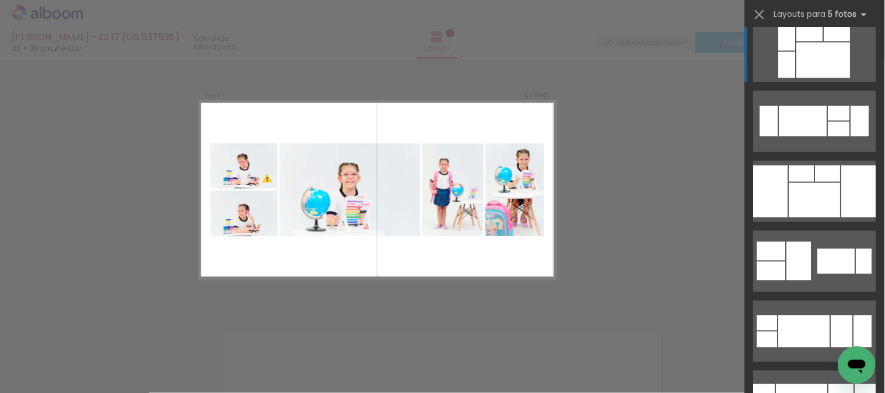
scroll to position [469, 0]
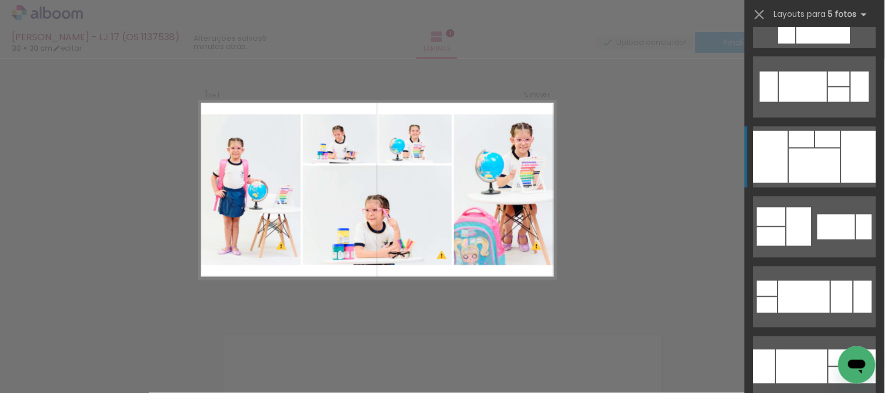
click at [815, 152] on div at bounding box center [814, 166] width 51 height 34
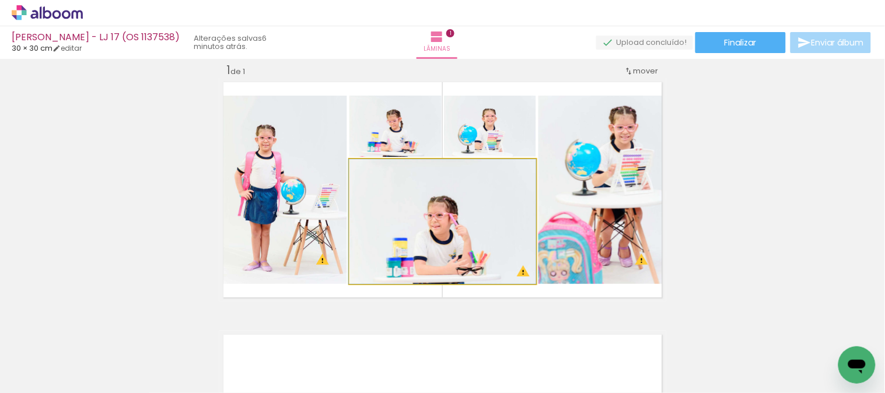
drag, startPoint x: 497, startPoint y: 224, endPoint x: 462, endPoint y: 229, distance: 35.9
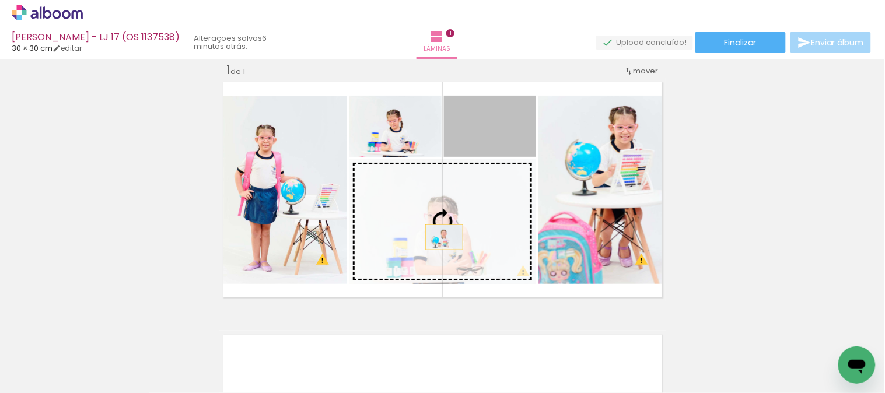
drag, startPoint x: 494, startPoint y: 140, endPoint x: 430, endPoint y: 243, distance: 120.7
click at [0, 0] on slot at bounding box center [0, 0] width 0 height 0
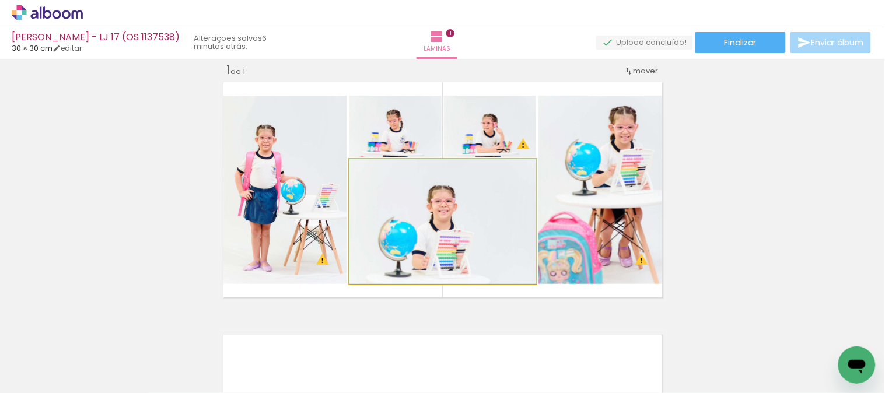
drag, startPoint x: 469, startPoint y: 234, endPoint x: 498, endPoint y: 230, distance: 29.5
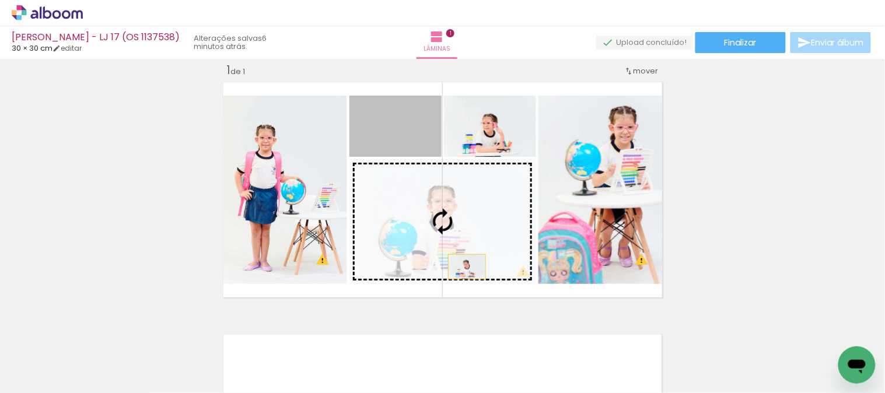
drag, startPoint x: 406, startPoint y: 147, endPoint x: 462, endPoint y: 266, distance: 132.0
click at [0, 0] on slot at bounding box center [0, 0] width 0 height 0
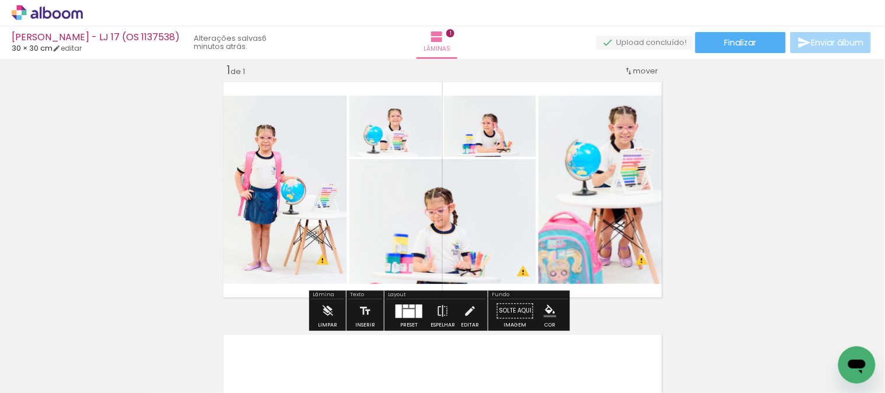
drag, startPoint x: 406, startPoint y: 304, endPoint x: 603, endPoint y: 243, distance: 205.8
click at [409, 304] on div at bounding box center [411, 305] width 5 height 3
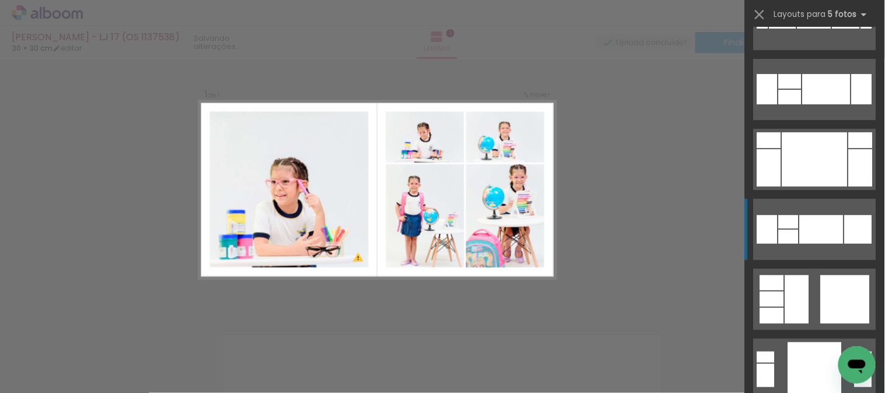
scroll to position [3605, 0]
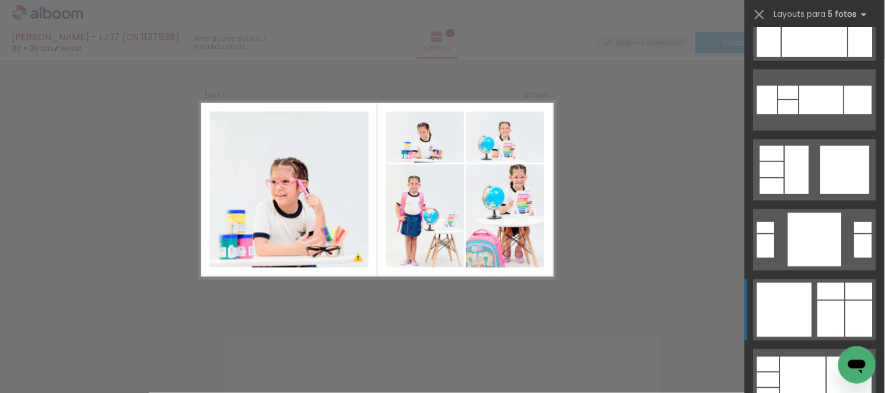
click at [809, 336] on quentale-layouter at bounding box center [814, 309] width 122 height 61
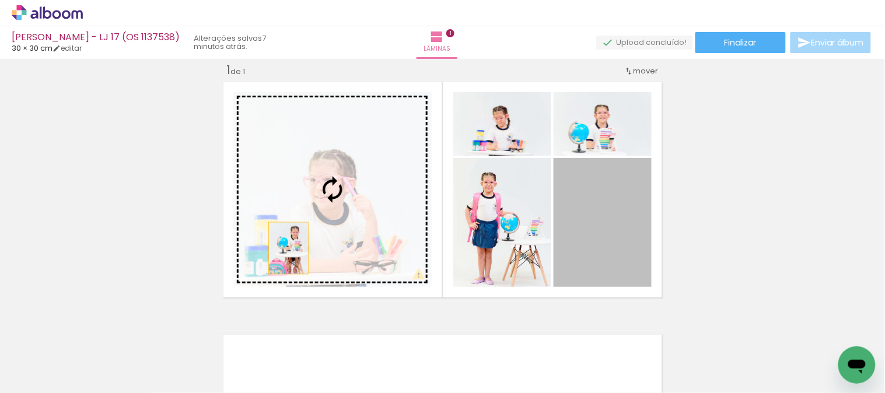
drag, startPoint x: 612, startPoint y: 223, endPoint x: 283, endPoint y: 248, distance: 329.8
click at [0, 0] on slot at bounding box center [0, 0] width 0 height 0
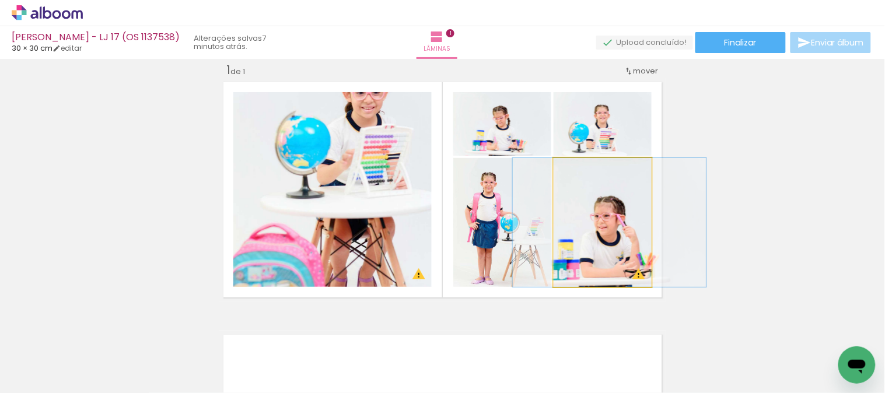
drag, startPoint x: 579, startPoint y: 266, endPoint x: 591, endPoint y: 259, distance: 14.4
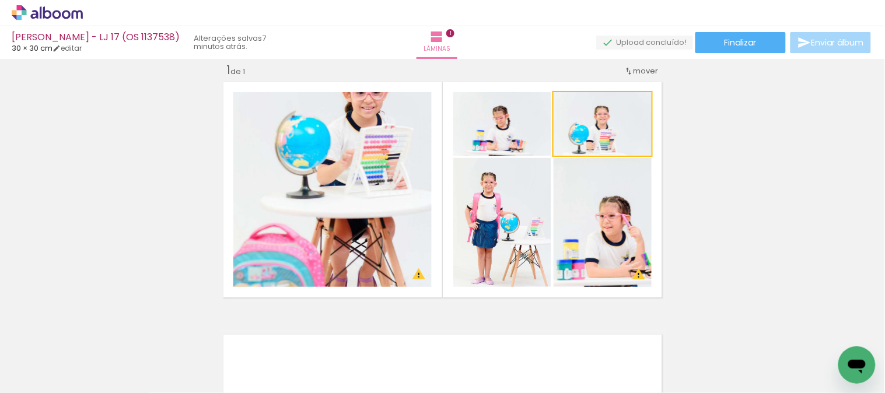
drag, startPoint x: 615, startPoint y: 141, endPoint x: 367, endPoint y: 230, distance: 263.2
click at [0, 0] on slot at bounding box center [0, 0] width 0 height 0
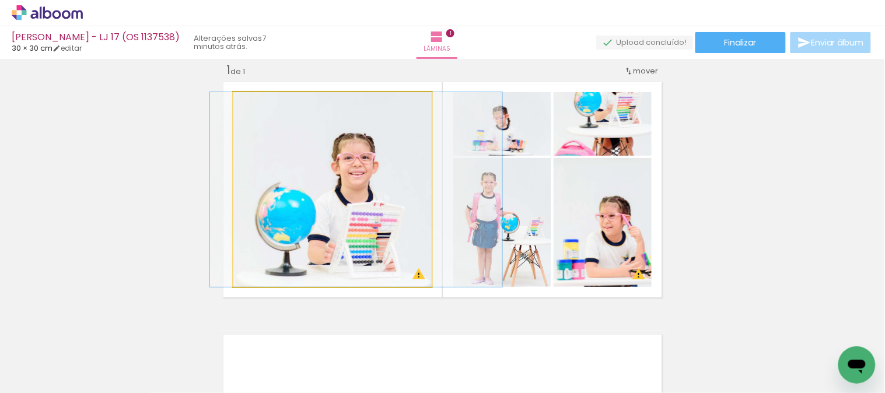
drag, startPoint x: 368, startPoint y: 224, endPoint x: 392, endPoint y: 216, distance: 25.5
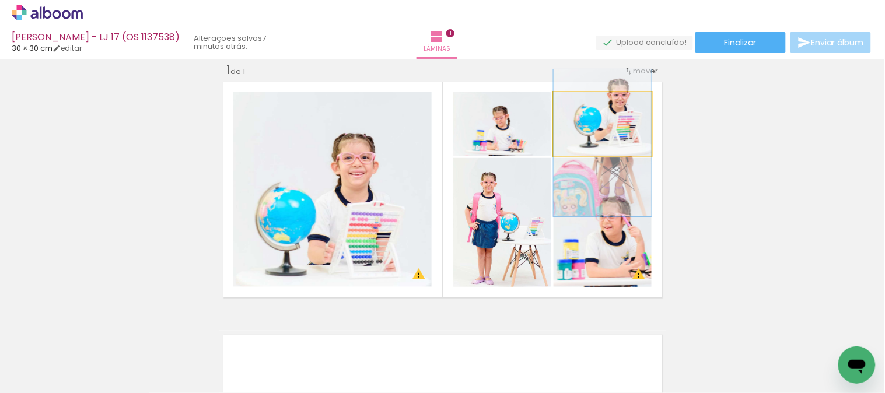
drag, startPoint x: 629, startPoint y: 123, endPoint x: 623, endPoint y: 142, distance: 20.1
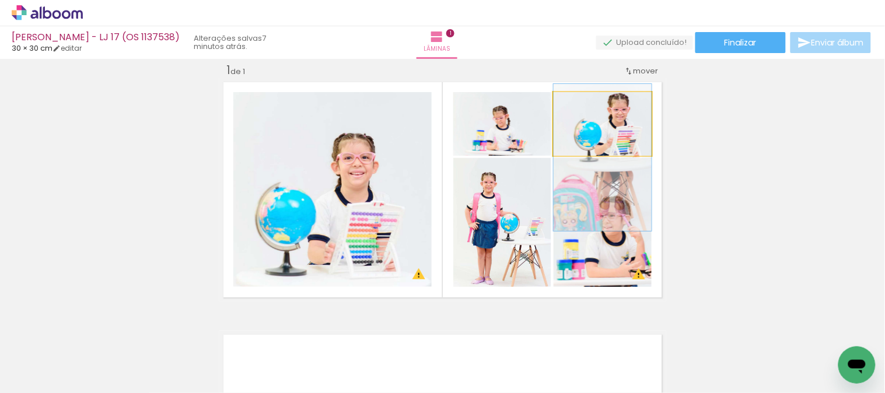
drag, startPoint x: 628, startPoint y: 129, endPoint x: 628, endPoint y: 143, distance: 14.6
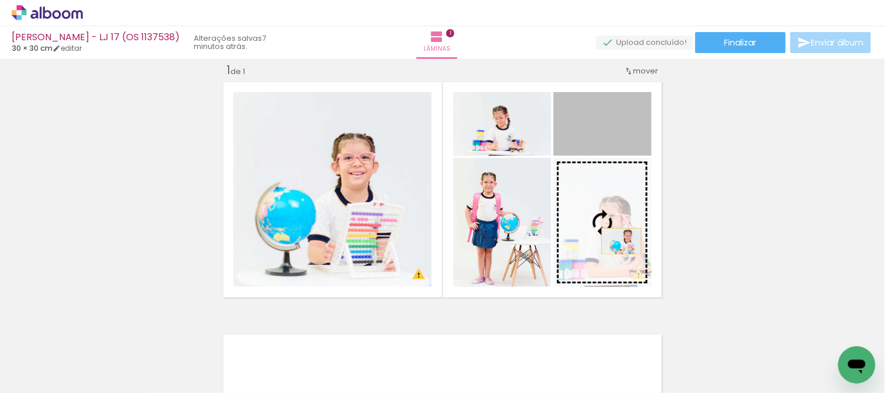
drag, startPoint x: 628, startPoint y: 143, endPoint x: 616, endPoint y: 241, distance: 98.7
click at [0, 0] on slot at bounding box center [0, 0] width 0 height 0
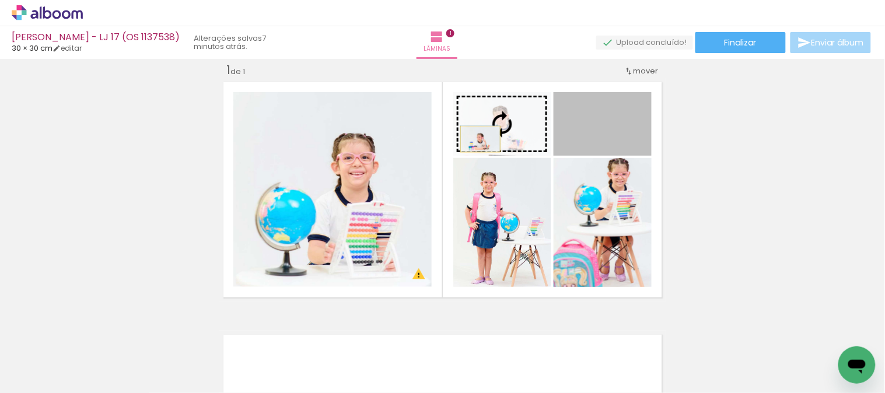
drag, startPoint x: 605, startPoint y: 139, endPoint x: 475, endPoint y: 139, distance: 130.0
click at [0, 0] on slot at bounding box center [0, 0] width 0 height 0
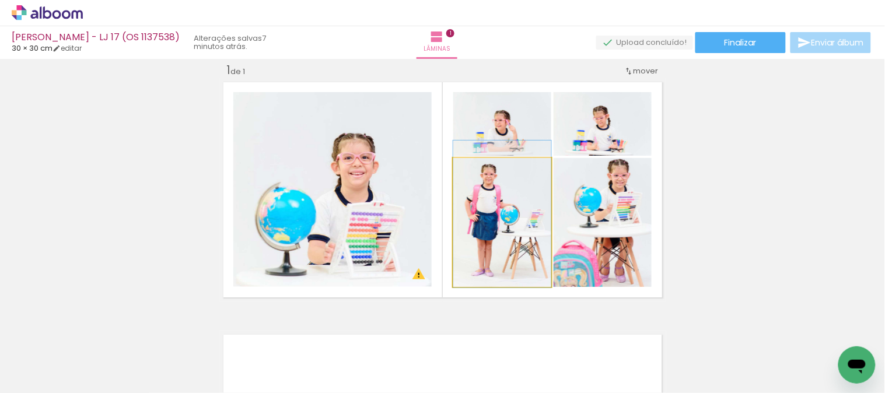
drag, startPoint x: 520, startPoint y: 261, endPoint x: 518, endPoint y: 253, distance: 8.5
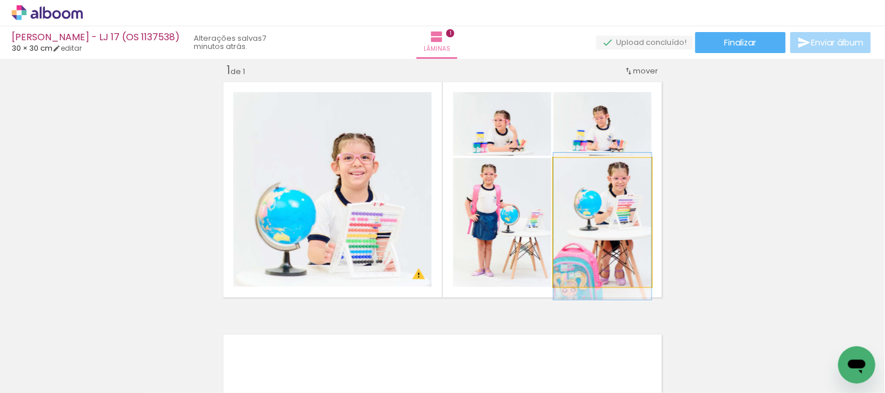
click at [621, 277] on quentale-photo at bounding box center [602, 222] width 98 height 129
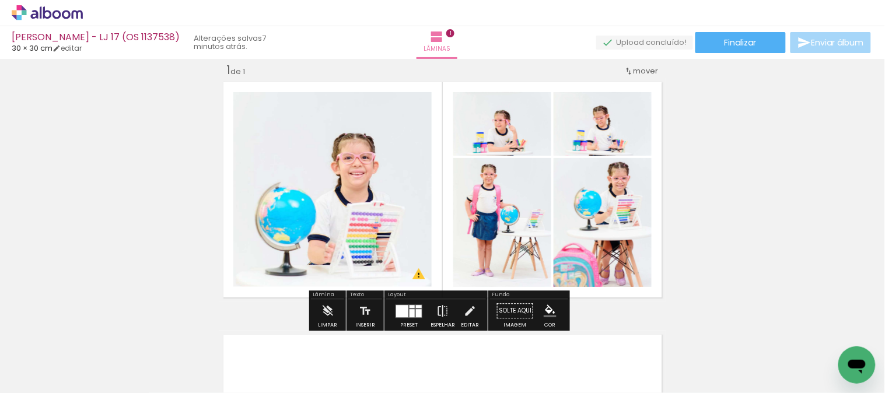
click at [621, 277] on quentale-photo at bounding box center [602, 222] width 98 height 129
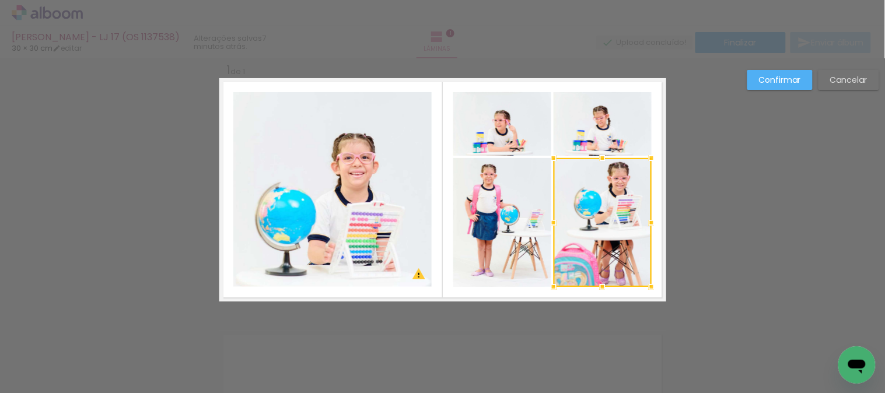
click at [745, 247] on div "Confirmar Cancelar" at bounding box center [442, 310] width 885 height 533
click at [746, 240] on div "Confirmar Cancelar" at bounding box center [442, 310] width 885 height 533
drag, startPoint x: 679, startPoint y: 148, endPoint x: 671, endPoint y: 123, distance: 25.8
click at [673, 125] on div "Confirmar Cancelar" at bounding box center [442, 310] width 885 height 533
click at [646, 120] on quentale-layouter at bounding box center [442, 189] width 447 height 223
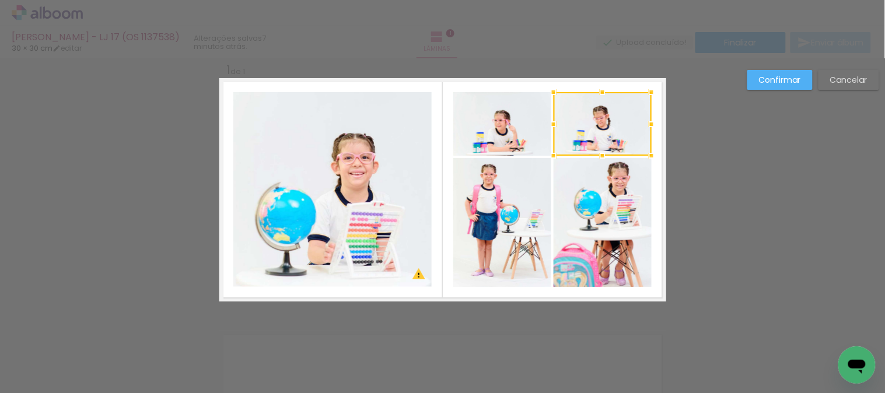
click at [691, 138] on div "Confirmar Cancelar" at bounding box center [442, 310] width 885 height 533
click at [0, 0] on slot "Confirmar" at bounding box center [0, 0] width 0 height 0
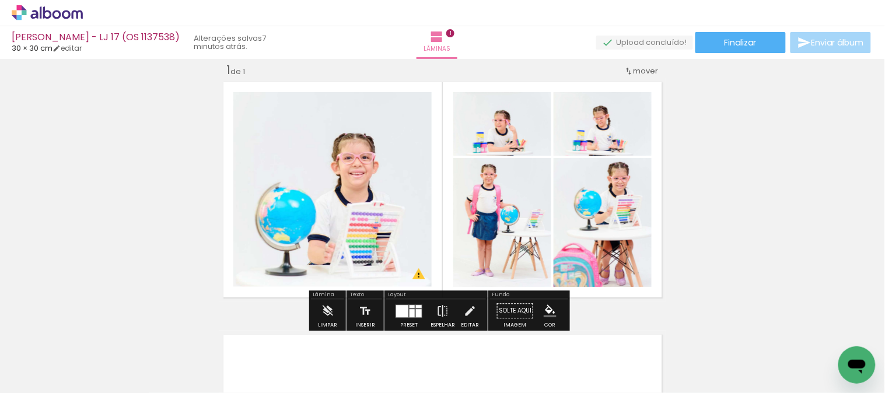
click at [604, 264] on quentale-photo at bounding box center [602, 222] width 98 height 129
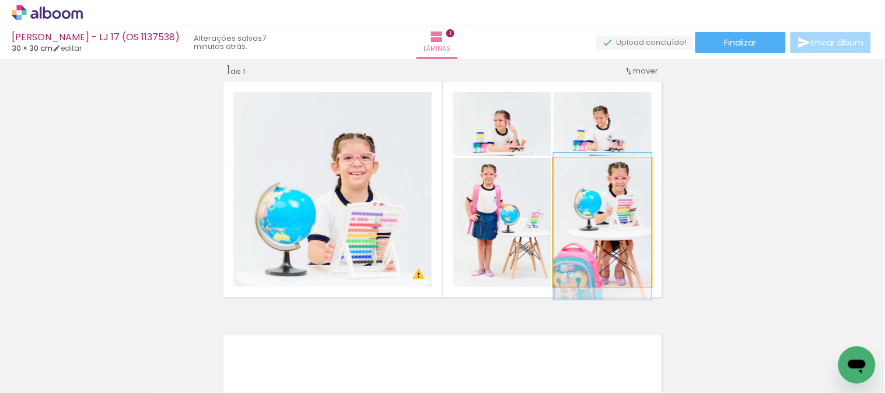
click at [604, 264] on quentale-photo at bounding box center [602, 222] width 98 height 129
click at [0, 0] on div at bounding box center [0, 0] width 0 height 0
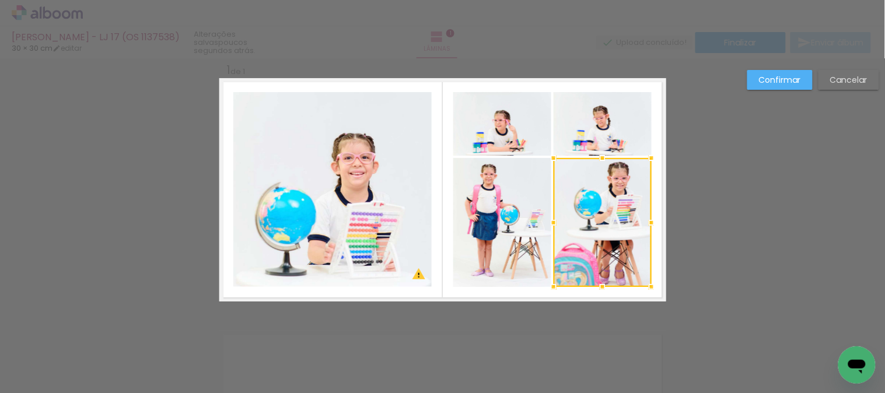
click at [603, 265] on div at bounding box center [602, 222] width 98 height 129
click at [777, 86] on paper-button "Confirmar" at bounding box center [779, 80] width 65 height 20
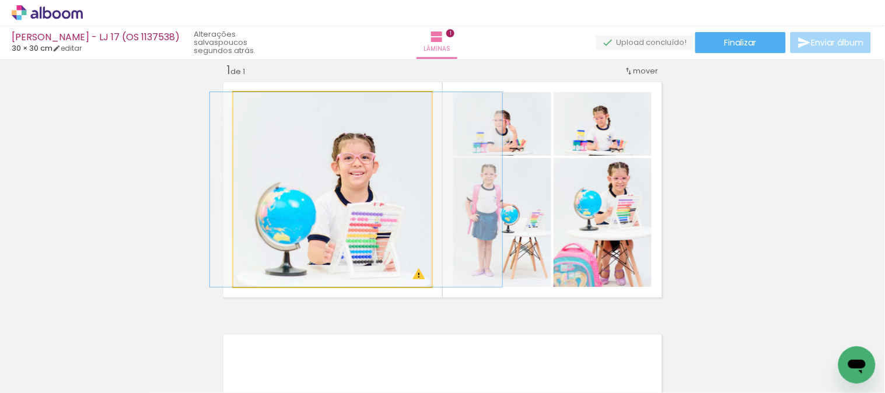
drag, startPoint x: 257, startPoint y: 102, endPoint x: 257, endPoint y: 115, distance: 13.4
type paper-slider "100"
click at [257, 115] on quentale-photo at bounding box center [332, 189] width 198 height 195
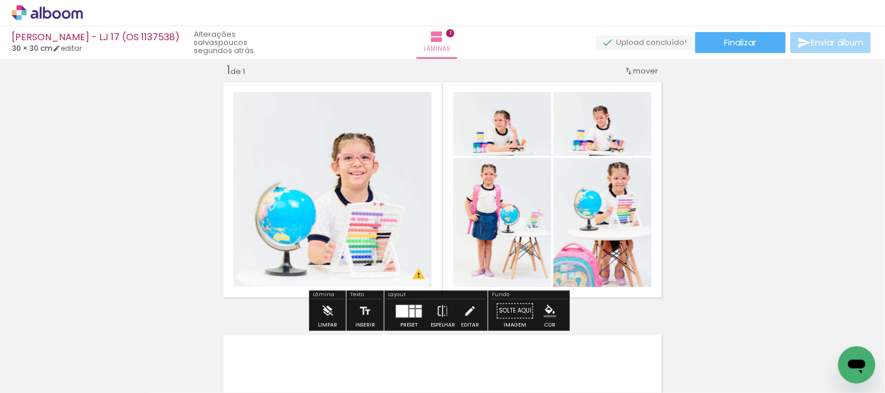
click at [701, 196] on div "Inserir lâmina 1 de 1 O Designbox precisará aumentar a sua imagem em 240% para …" at bounding box center [442, 301] width 885 height 506
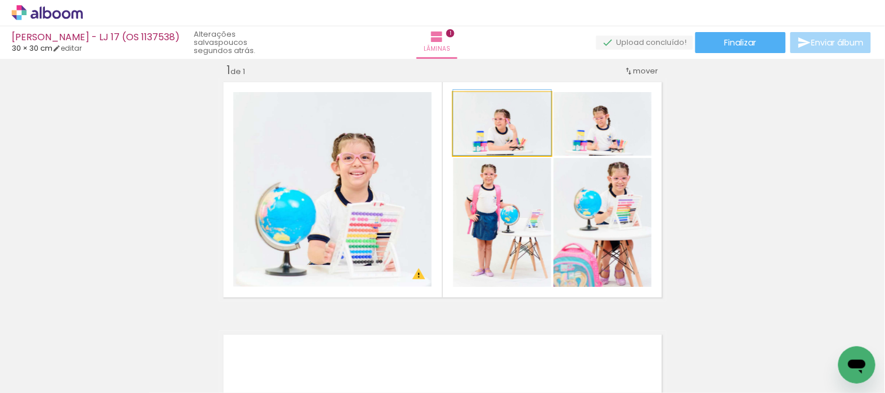
drag, startPoint x: 506, startPoint y: 132, endPoint x: 506, endPoint y: 126, distance: 6.4
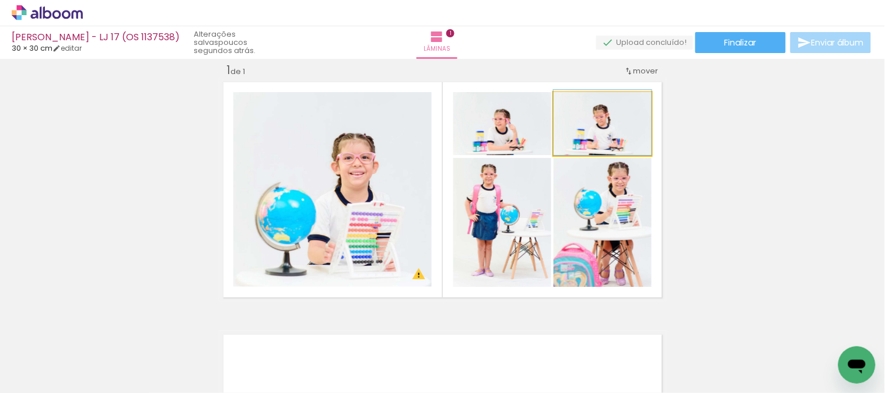
drag, startPoint x: 599, startPoint y: 142, endPoint x: 601, endPoint y: 133, distance: 9.5
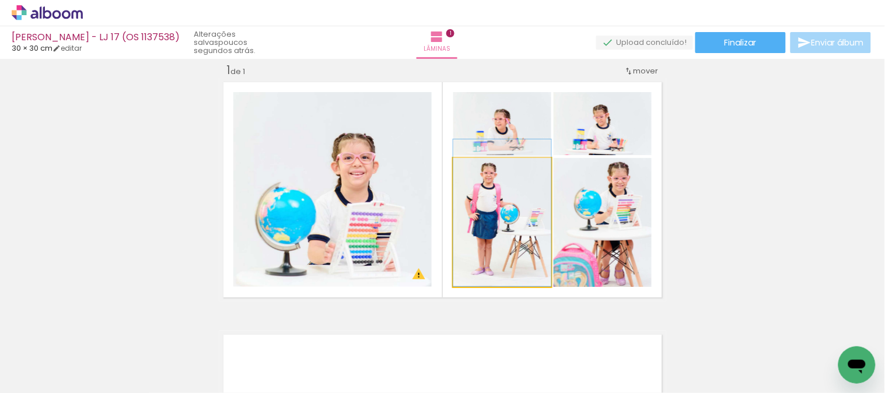
drag, startPoint x: 521, startPoint y: 219, endPoint x: 514, endPoint y: 212, distance: 10.3
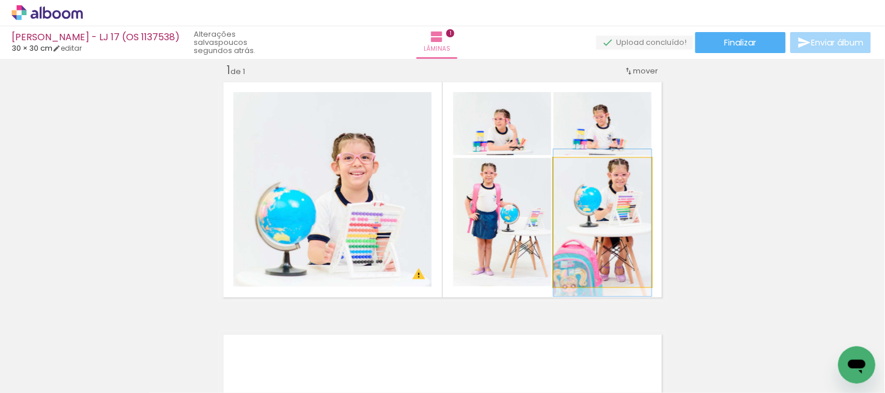
drag, startPoint x: 590, startPoint y: 230, endPoint x: 595, endPoint y: 226, distance: 6.8
drag, startPoint x: 576, startPoint y: 170, endPoint x: 569, endPoint y: 172, distance: 7.4
type paper-slider "100"
click at [571, 172] on div at bounding box center [580, 170] width 19 height 19
click at [630, 247] on quentale-photo at bounding box center [602, 222] width 98 height 129
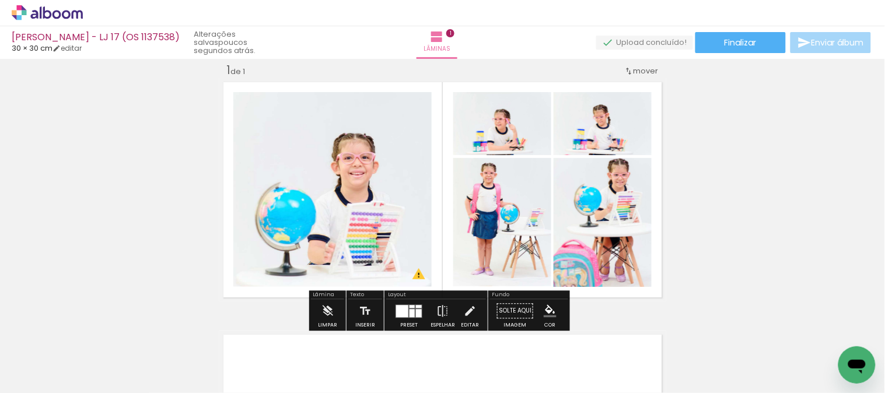
click at [718, 238] on div "Inserir lâmina 1 de 1 O Designbox precisará aumentar a sua imagem em 240% para …" at bounding box center [442, 301] width 885 height 506
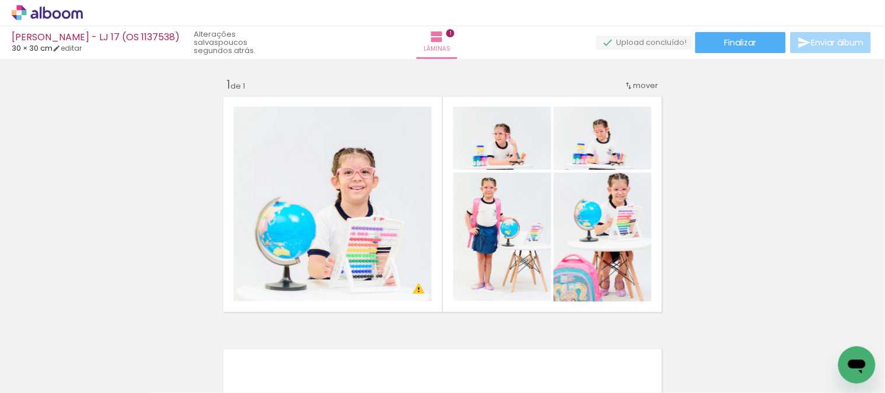
scroll to position [65, 0]
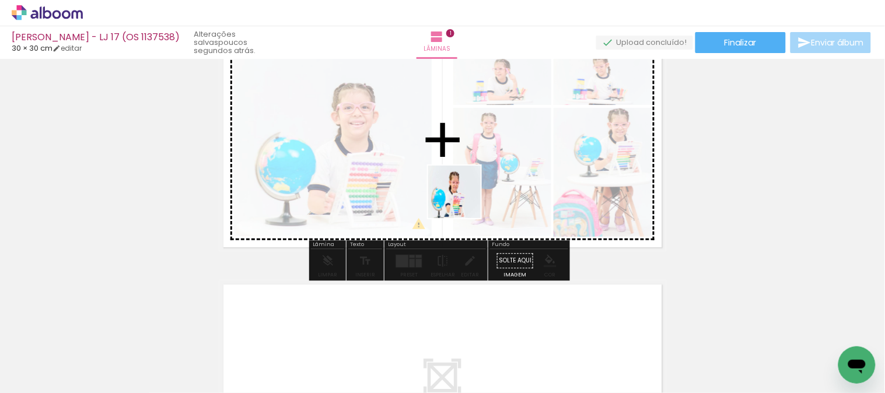
drag, startPoint x: 346, startPoint y: 365, endPoint x: 475, endPoint y: 170, distance: 233.7
click at [475, 170] on quentale-workspace at bounding box center [442, 196] width 885 height 393
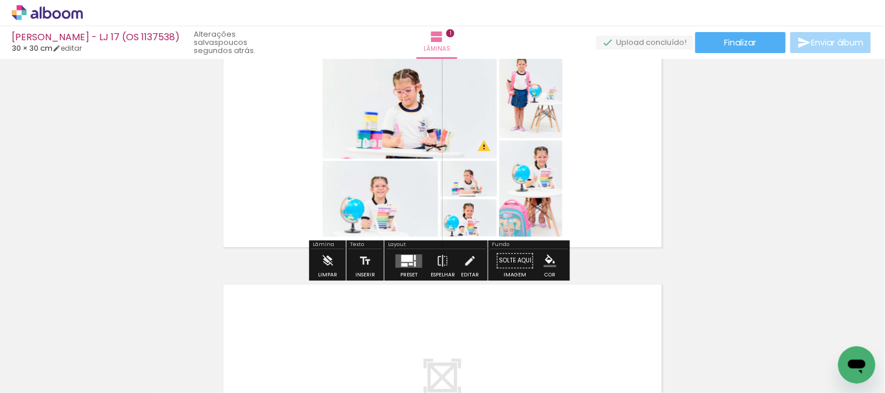
click at [417, 257] on quentale-layouter at bounding box center [408, 260] width 27 height 13
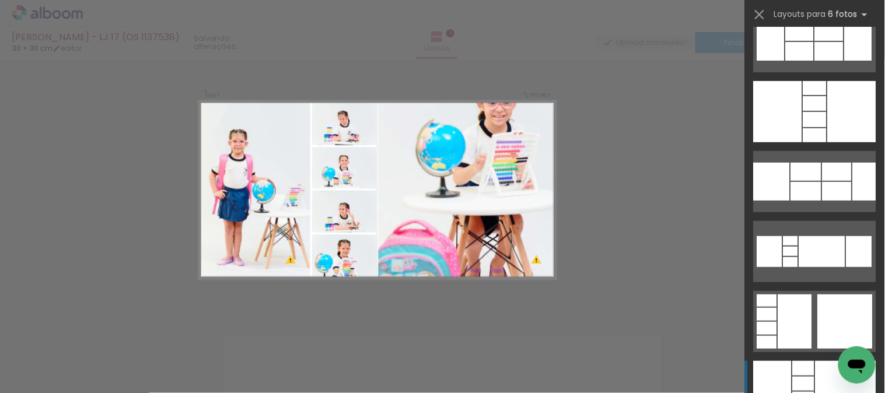
scroll to position [4665, 0]
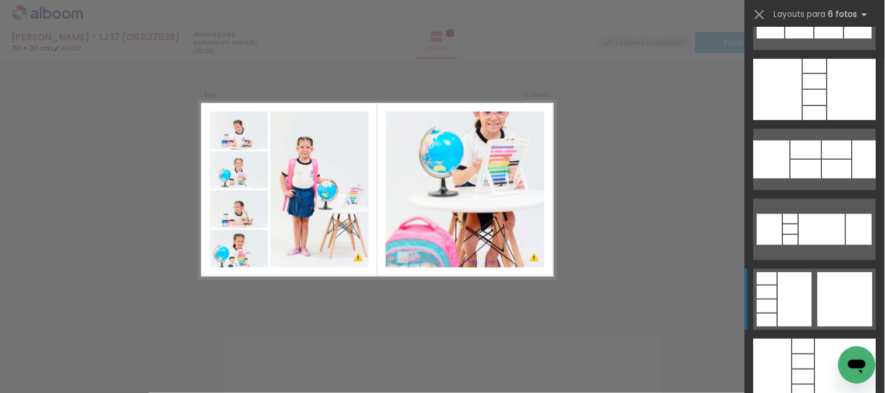
click at [809, 310] on quentale-layouter at bounding box center [814, 299] width 122 height 61
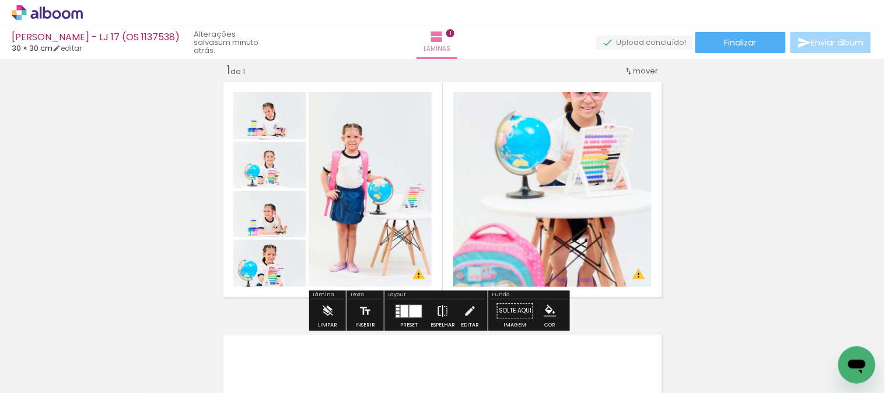
click at [436, 307] on iron-icon at bounding box center [442, 310] width 13 height 23
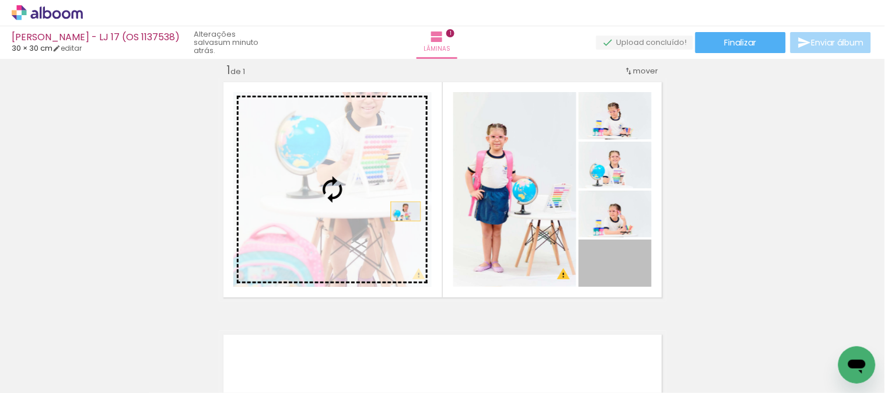
drag, startPoint x: 630, startPoint y: 280, endPoint x: 378, endPoint y: 195, distance: 266.4
click at [0, 0] on slot at bounding box center [0, 0] width 0 height 0
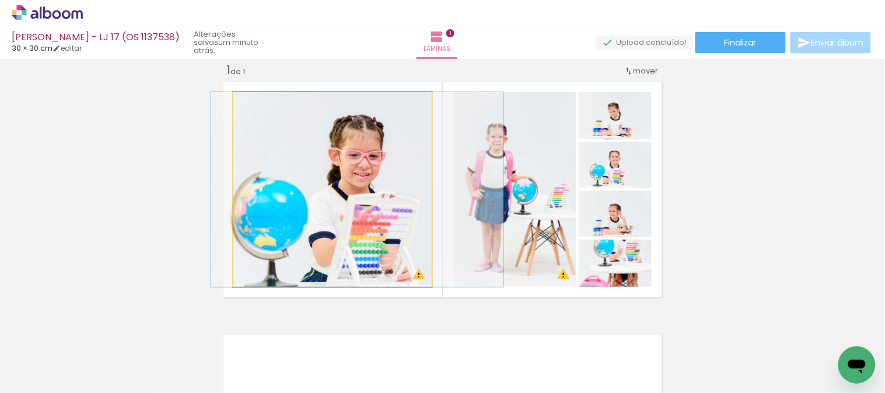
drag, startPoint x: 363, startPoint y: 185, endPoint x: 387, endPoint y: 176, distance: 25.7
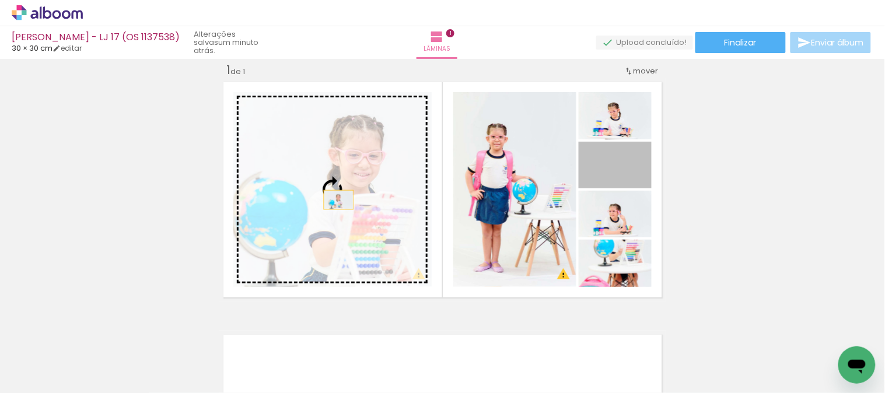
drag, startPoint x: 624, startPoint y: 180, endPoint x: 325, endPoint y: 197, distance: 299.6
click at [0, 0] on slot at bounding box center [0, 0] width 0 height 0
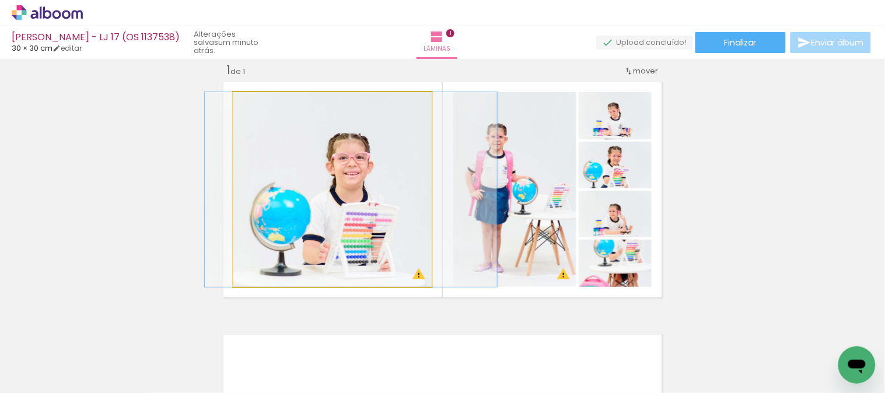
drag, startPoint x: 353, startPoint y: 222, endPoint x: 369, endPoint y: 209, distance: 19.9
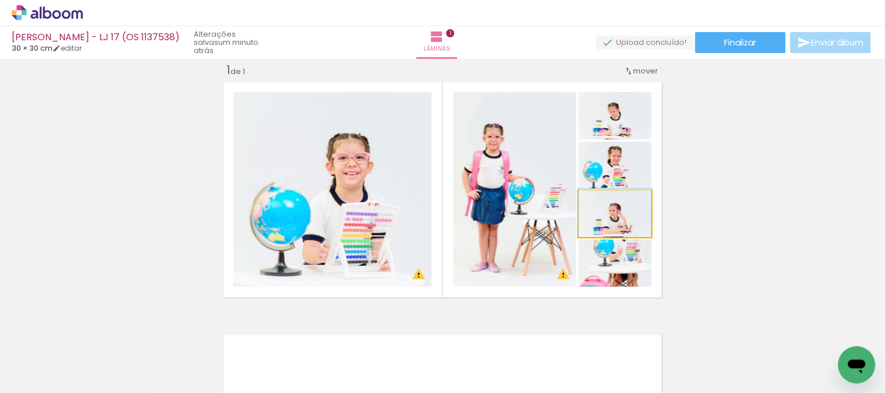
drag, startPoint x: 627, startPoint y: 227, endPoint x: 627, endPoint y: 218, distance: 9.3
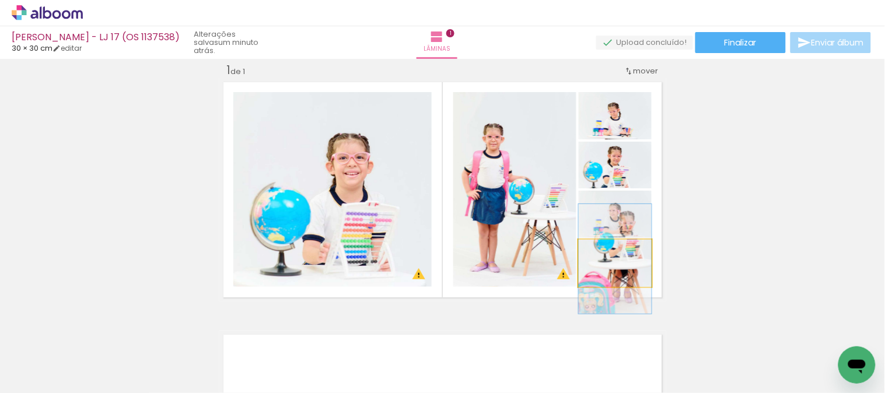
drag, startPoint x: 626, startPoint y: 270, endPoint x: 620, endPoint y: 268, distance: 6.6
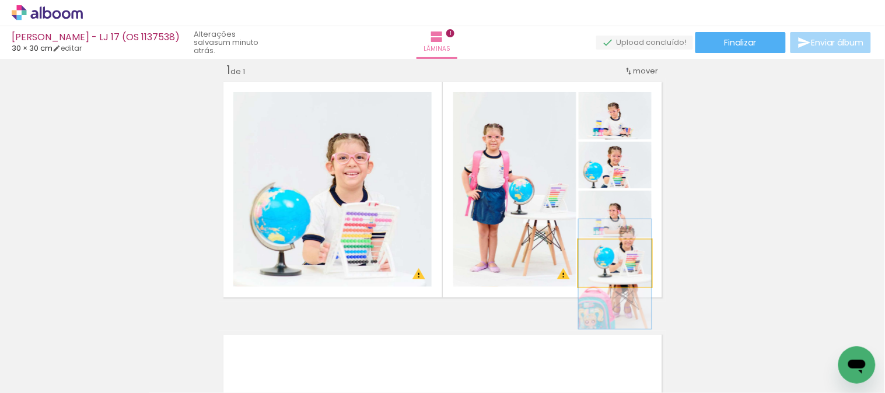
drag, startPoint x: 634, startPoint y: 278, endPoint x: 634, endPoint y: 288, distance: 9.9
click at [634, 288] on quentale-layouter at bounding box center [442, 189] width 447 height 223
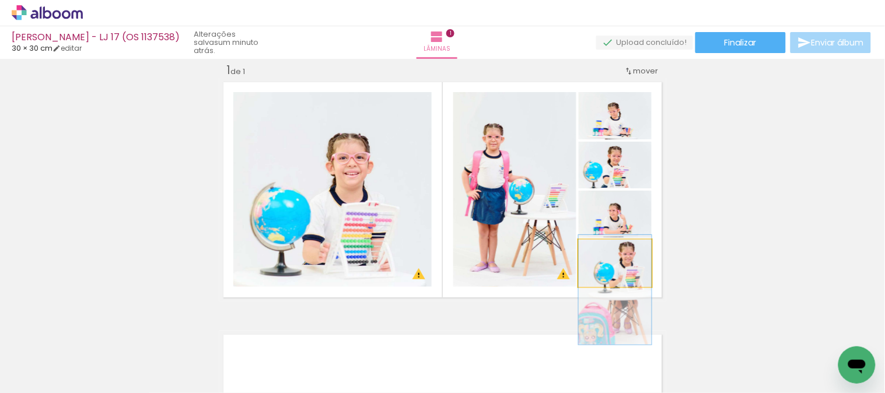
drag, startPoint x: 631, startPoint y: 271, endPoint x: 633, endPoint y: 286, distance: 15.8
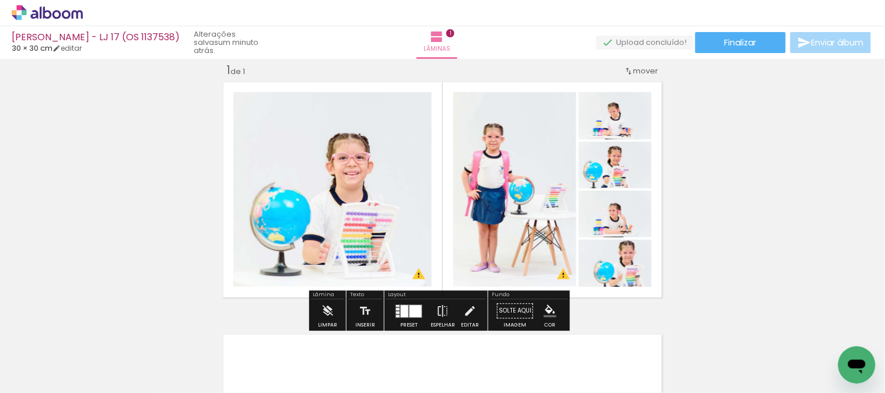
click at [712, 228] on div "Inserir lâmina 1 de 1 O Designbox precisará aumentar a sua imagem em 240% para …" at bounding box center [442, 301] width 885 height 506
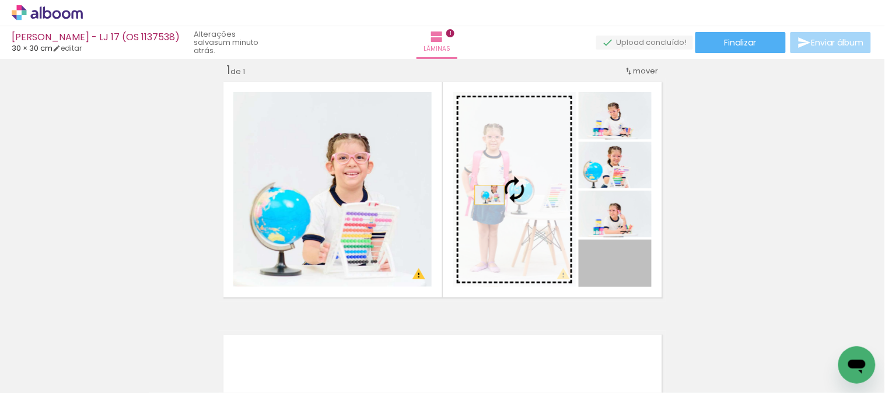
drag, startPoint x: 630, startPoint y: 269, endPoint x: 479, endPoint y: 187, distance: 172.0
click at [0, 0] on slot at bounding box center [0, 0] width 0 height 0
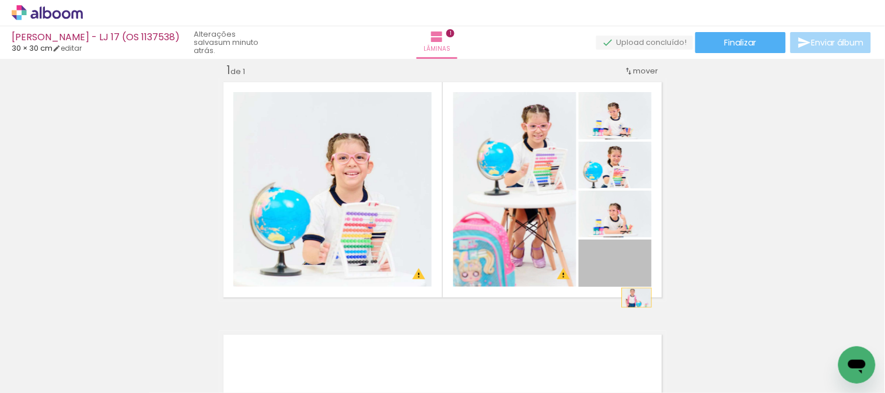
drag, startPoint x: 627, startPoint y: 275, endPoint x: 631, endPoint y: 287, distance: 13.5
click at [631, 287] on quentale-layouter at bounding box center [442, 189] width 447 height 223
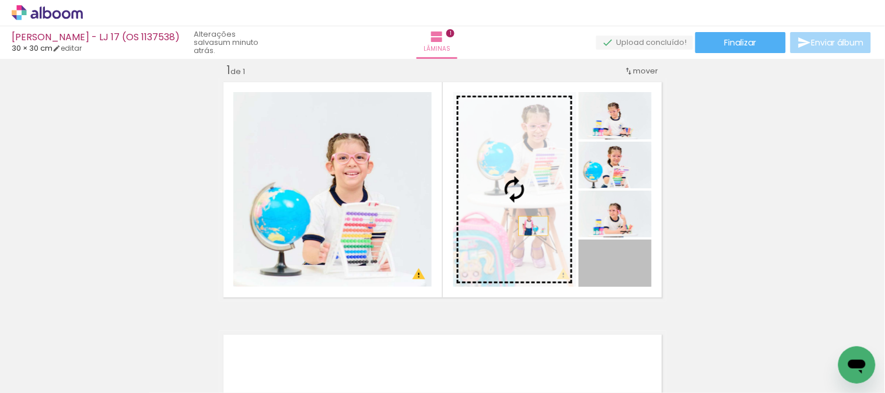
drag, startPoint x: 629, startPoint y: 274, endPoint x: 525, endPoint y: 202, distance: 126.5
click at [0, 0] on slot at bounding box center [0, 0] width 0 height 0
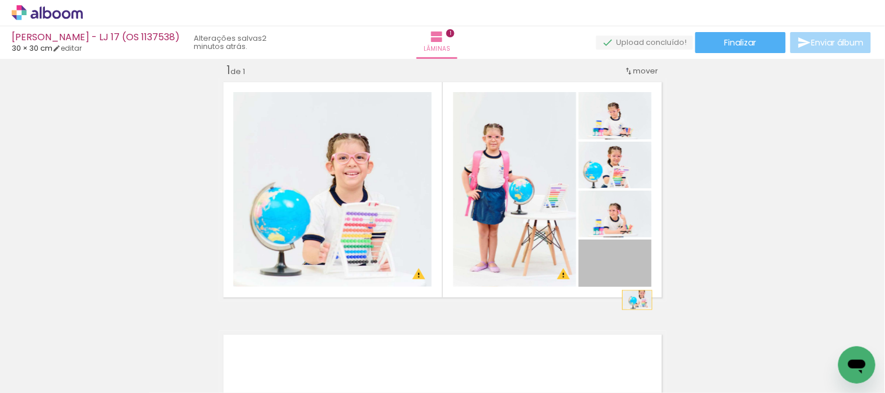
drag, startPoint x: 637, startPoint y: 272, endPoint x: 631, endPoint y: 285, distance: 13.6
click at [632, 287] on quentale-layouter at bounding box center [442, 189] width 447 height 223
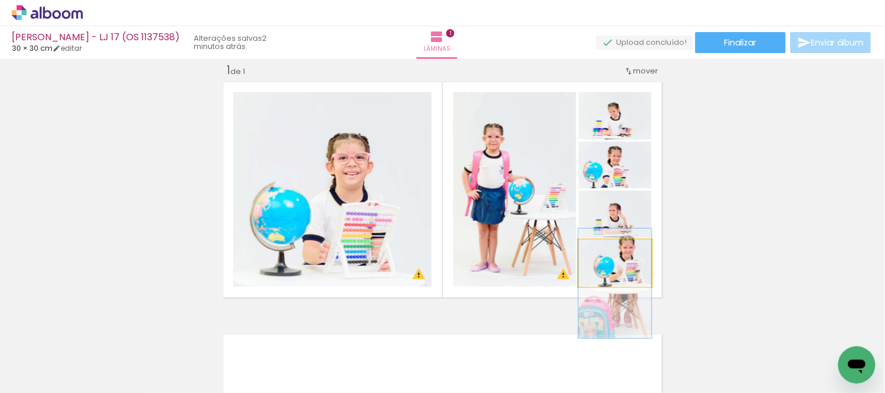
drag, startPoint x: 633, startPoint y: 265, endPoint x: 633, endPoint y: 278, distance: 12.8
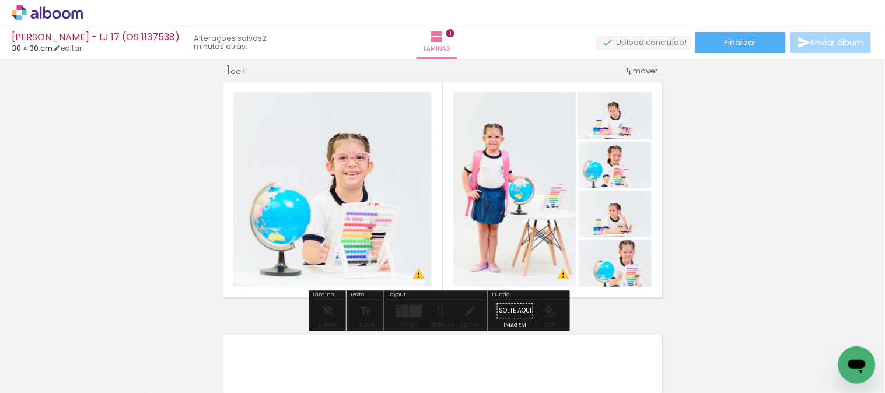
drag, startPoint x: 618, startPoint y: 117, endPoint x: 624, endPoint y: 113, distance: 7.6
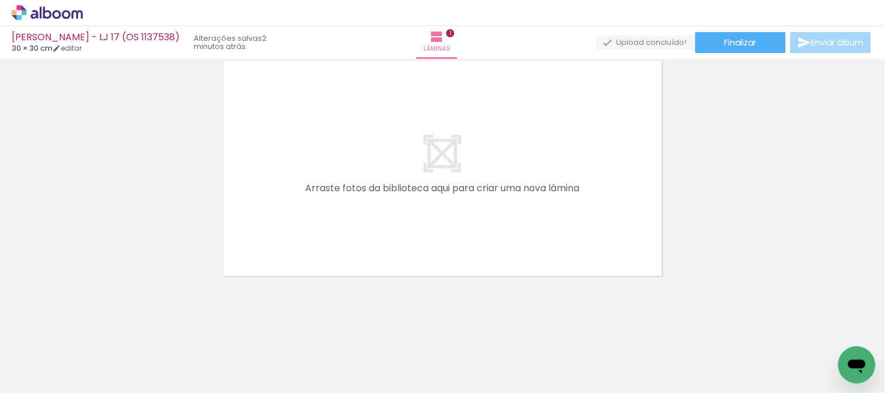
scroll to position [0, 2414]
drag, startPoint x: 718, startPoint y: 376, endPoint x: 398, endPoint y: 215, distance: 358.6
click at [398, 215] on quentale-workspace at bounding box center [442, 196] width 885 height 393
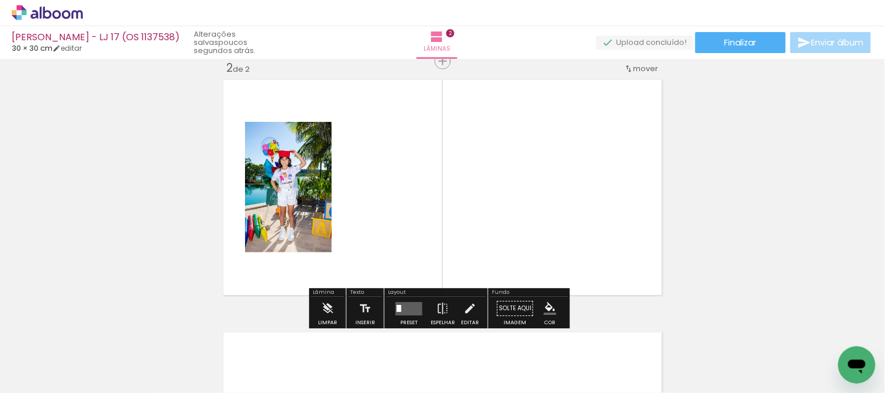
scroll to position [266, 0]
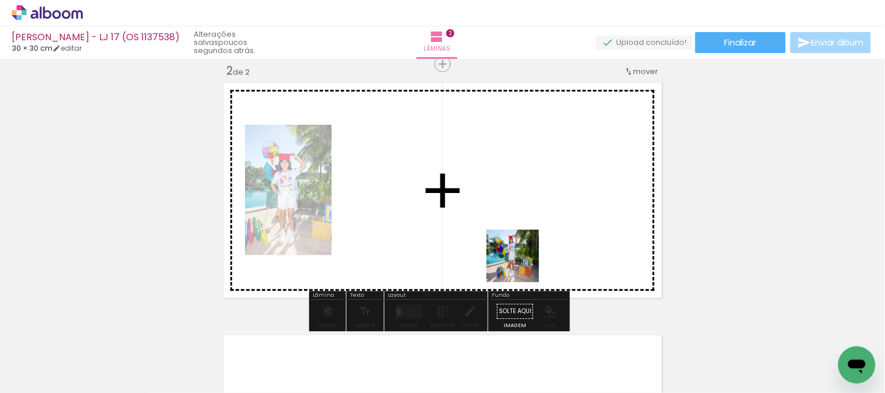
drag, startPoint x: 630, startPoint y: 345, endPoint x: 388, endPoint y: 183, distance: 292.1
click at [388, 183] on quentale-workspace at bounding box center [442, 196] width 885 height 393
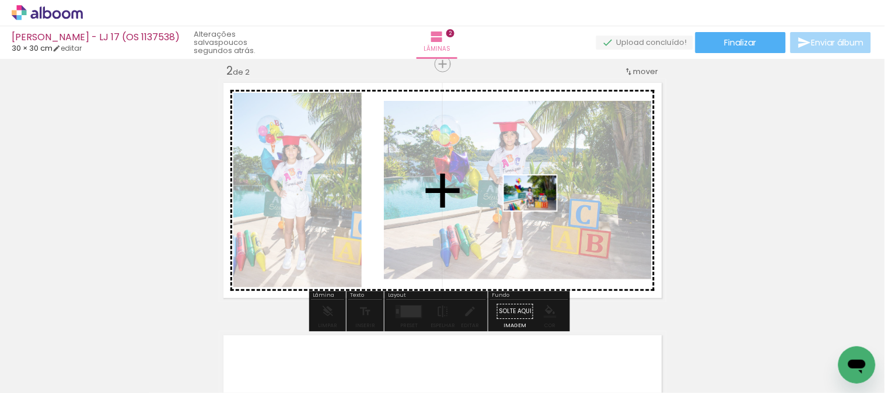
drag, startPoint x: 584, startPoint y: 355, endPoint x: 539, endPoint y: 210, distance: 150.9
click at [539, 210] on quentale-workspace at bounding box center [442, 196] width 885 height 393
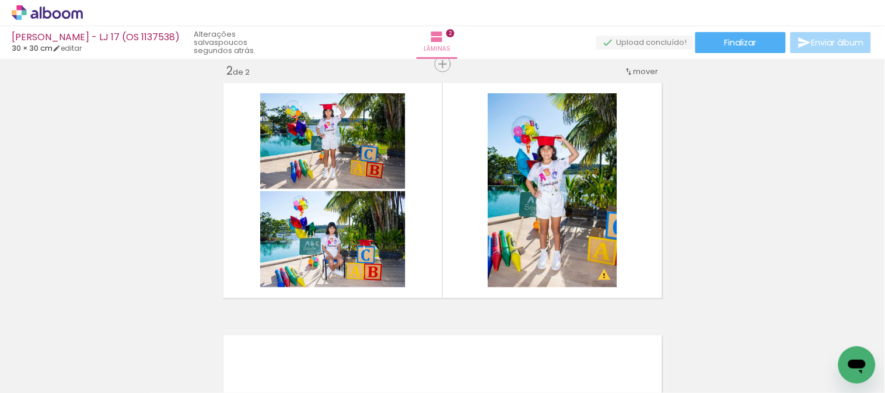
scroll to position [0, 2331]
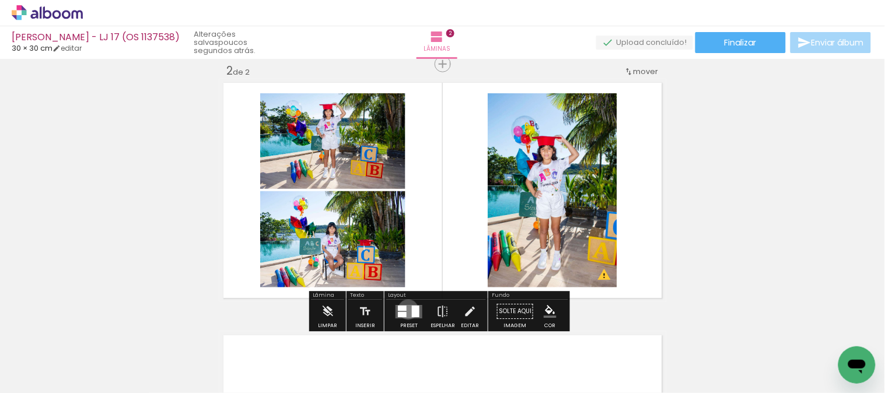
click at [405, 309] on quentale-layouter at bounding box center [408, 311] width 27 height 13
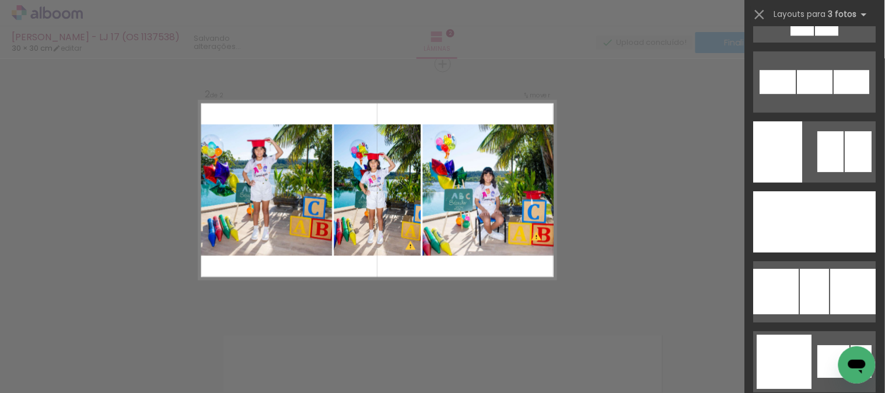
scroll to position [8876, 0]
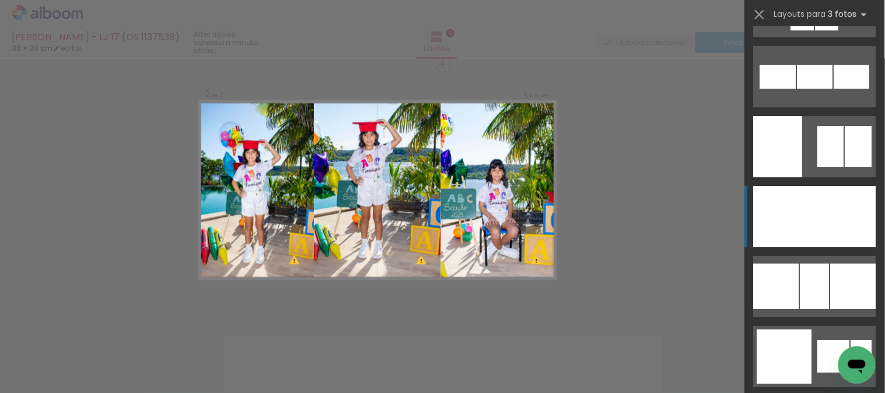
click at [796, 214] on div at bounding box center [814, 216] width 44 height 61
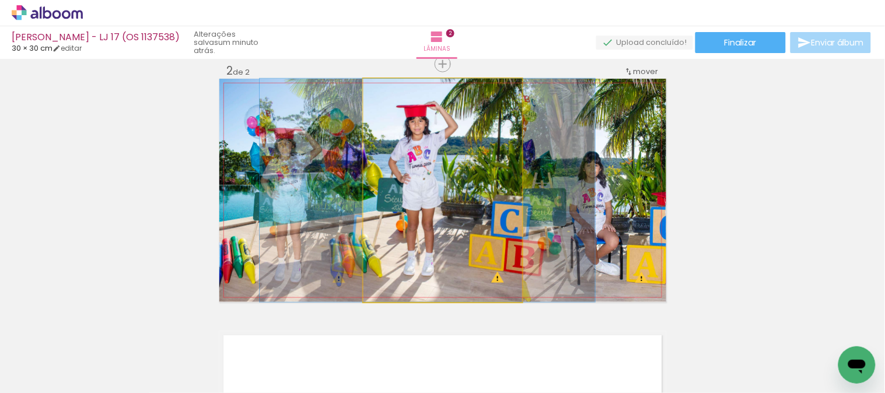
drag, startPoint x: 479, startPoint y: 208, endPoint x: 464, endPoint y: 212, distance: 15.6
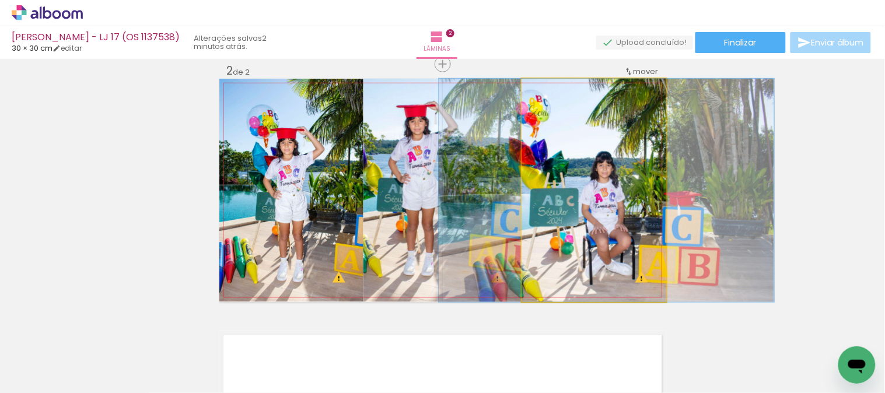
drag, startPoint x: 557, startPoint y: 245, endPoint x: 570, endPoint y: 246, distance: 12.3
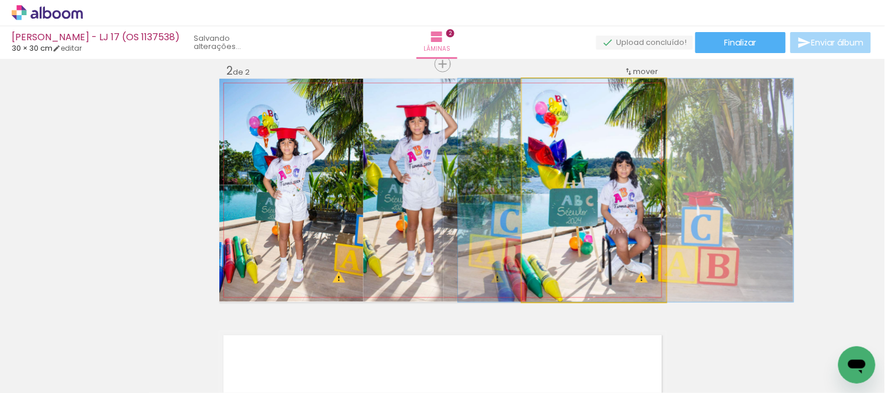
drag, startPoint x: 574, startPoint y: 247, endPoint x: 592, endPoint y: 247, distance: 17.5
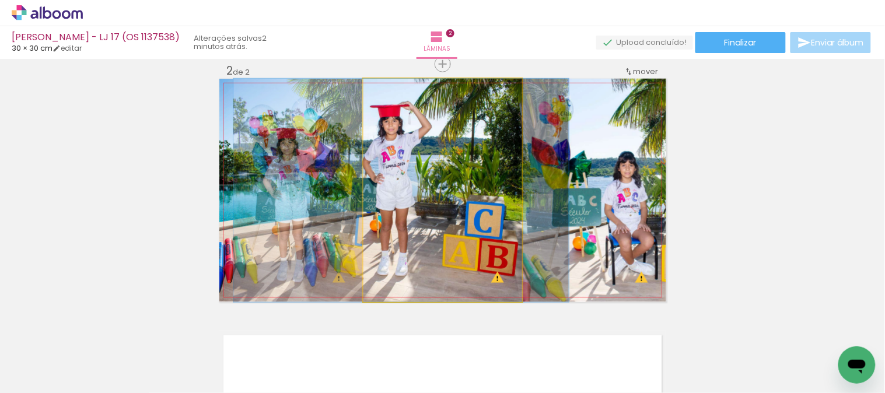
drag, startPoint x: 462, startPoint y: 255, endPoint x: 436, endPoint y: 255, distance: 26.2
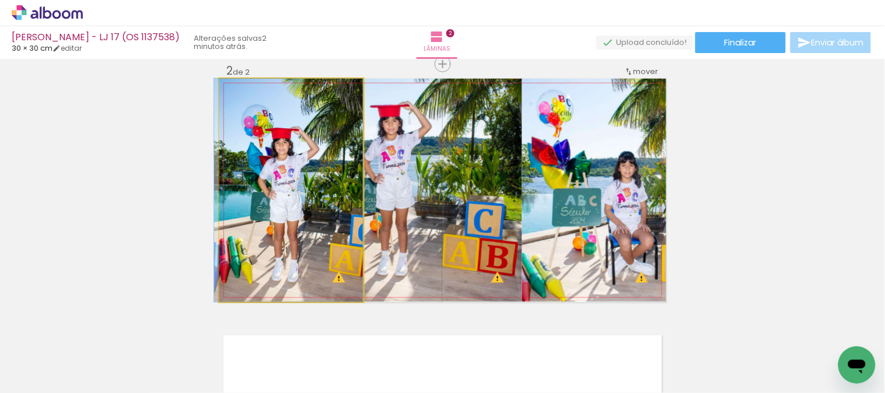
drag, startPoint x: 324, startPoint y: 258, endPoint x: 300, endPoint y: 259, distance: 23.4
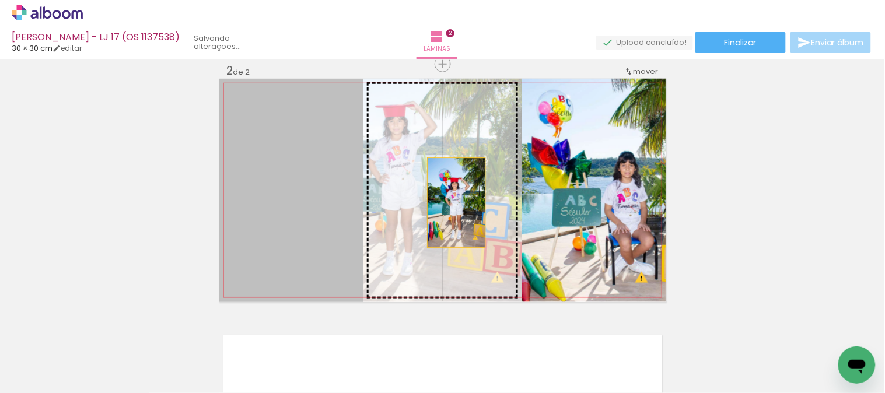
drag, startPoint x: 297, startPoint y: 232, endPoint x: 451, endPoint y: 202, distance: 156.8
click at [0, 0] on slot at bounding box center [0, 0] width 0 height 0
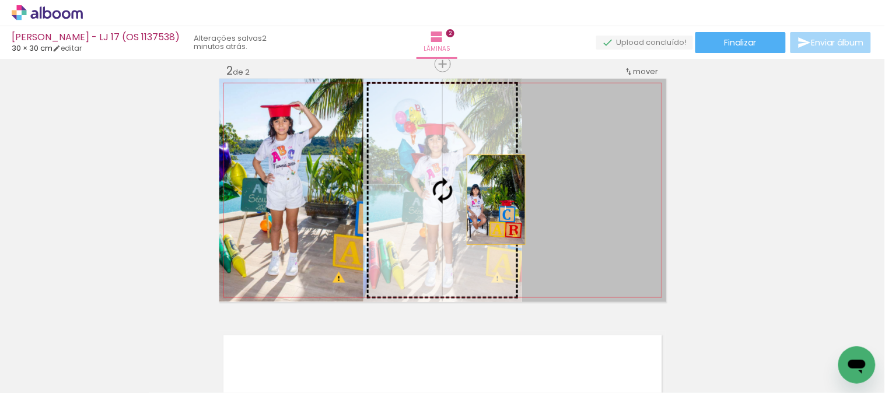
drag, startPoint x: 603, startPoint y: 201, endPoint x: 441, endPoint y: 192, distance: 161.8
click at [0, 0] on slot at bounding box center [0, 0] width 0 height 0
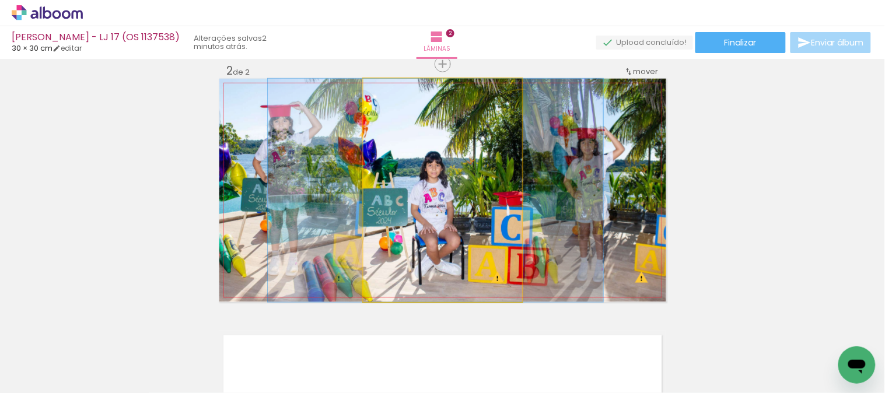
drag, startPoint x: 474, startPoint y: 207, endPoint x: 467, endPoint y: 208, distance: 7.0
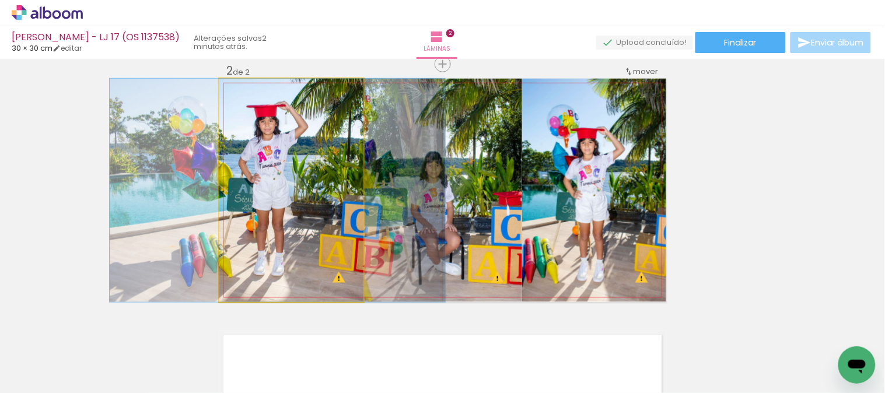
drag, startPoint x: 318, startPoint y: 217, endPoint x: 304, endPoint y: 220, distance: 14.3
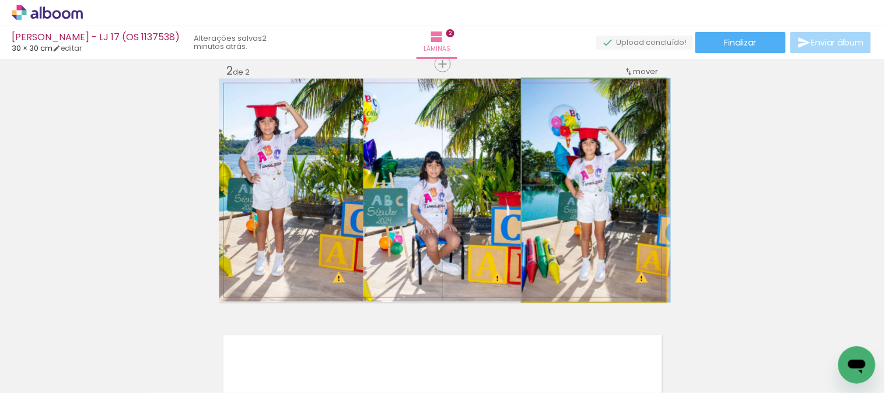
drag, startPoint x: 571, startPoint y: 210, endPoint x: 582, endPoint y: 210, distance: 10.5
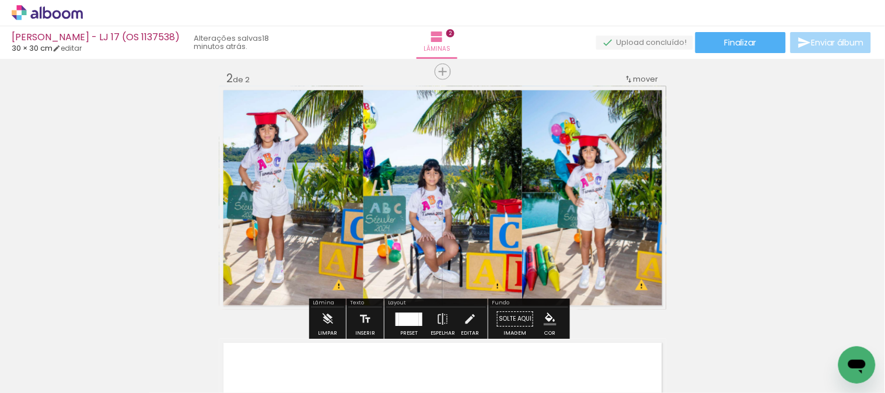
scroll to position [324, 0]
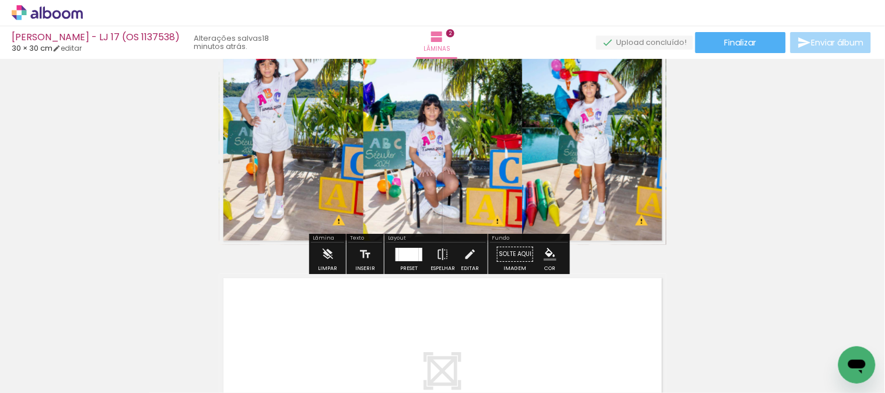
click at [407, 260] on div at bounding box center [409, 254] width 20 height 13
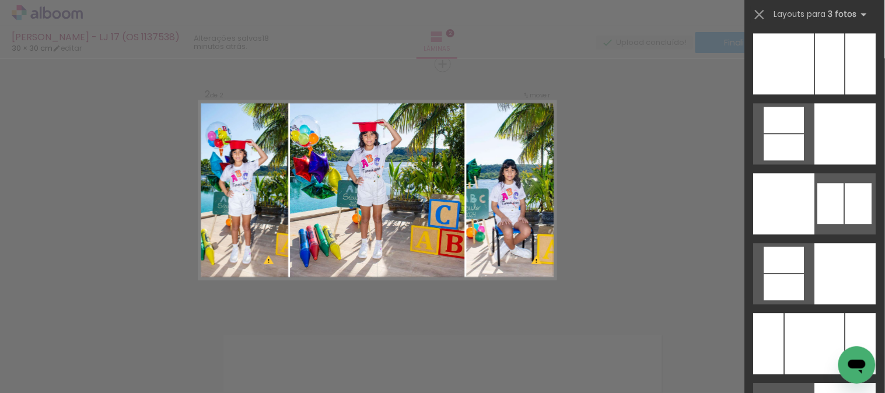
scroll to position [9998, 0]
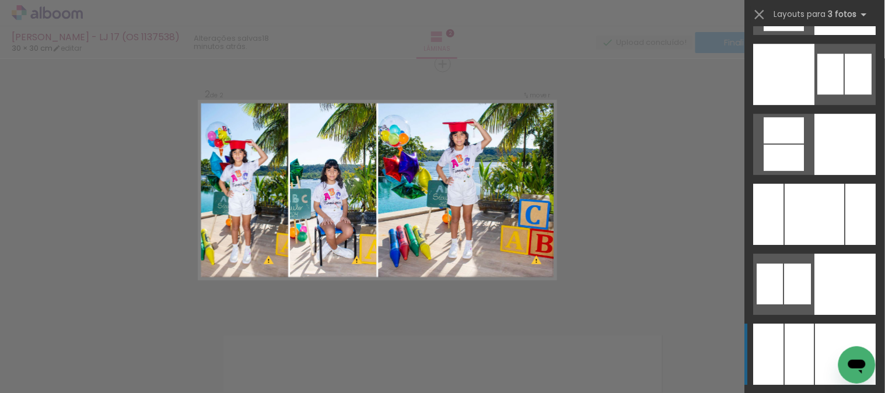
click at [807, 377] on div at bounding box center [799, 354] width 29 height 61
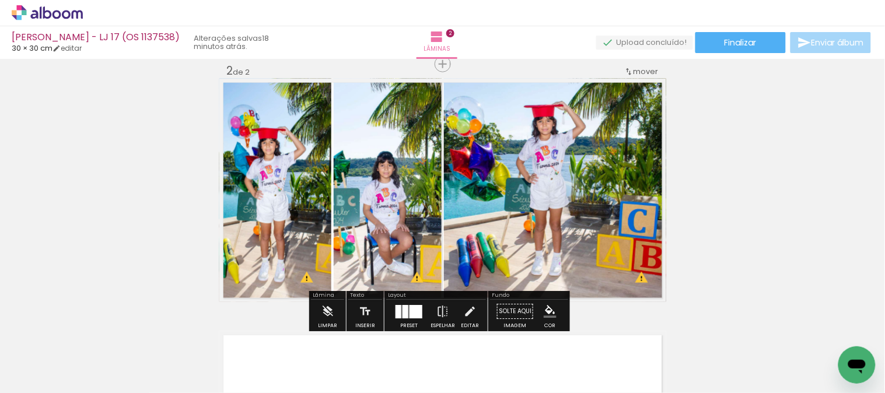
click at [405, 301] on div at bounding box center [408, 311] width 31 height 23
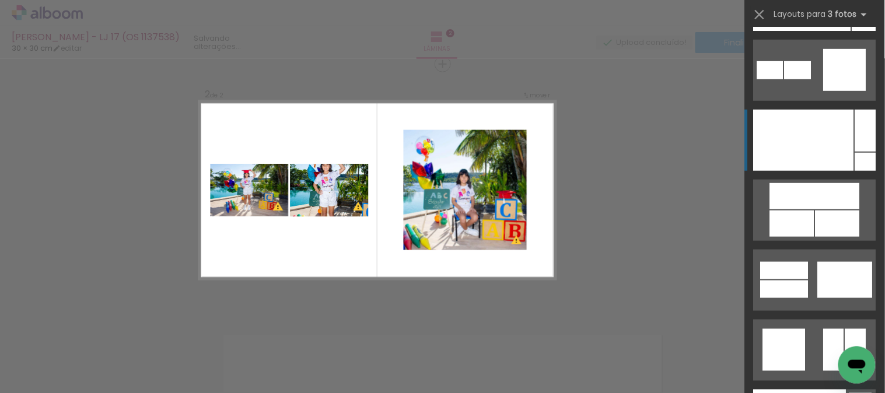
scroll to position [13526, 0]
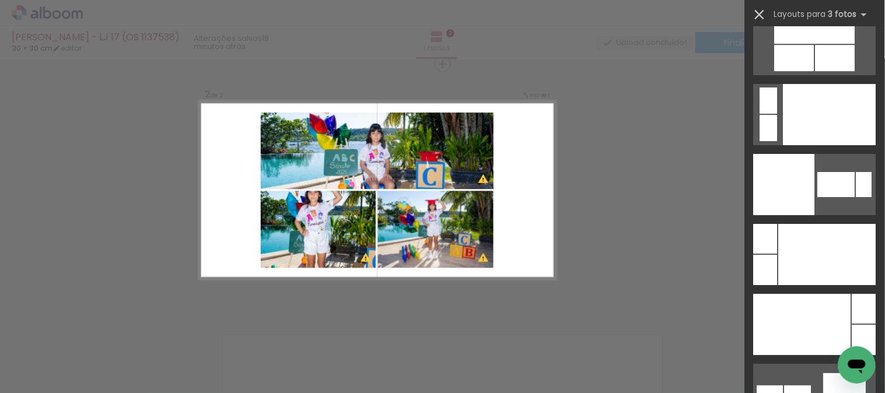
click at [751, 12] on iron-icon at bounding box center [759, 14] width 16 height 16
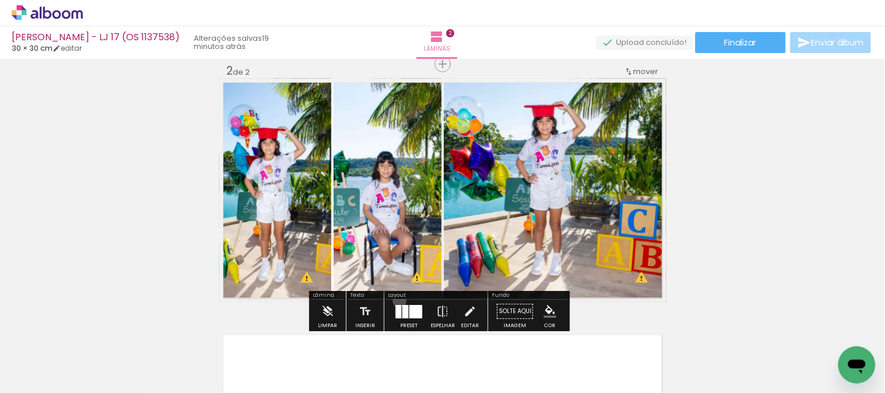
click at [397, 300] on div at bounding box center [408, 311] width 31 height 23
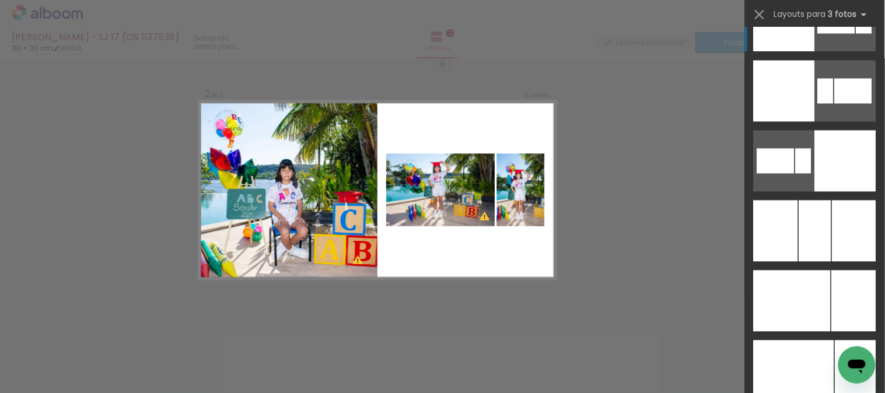
scroll to position [2835, 0]
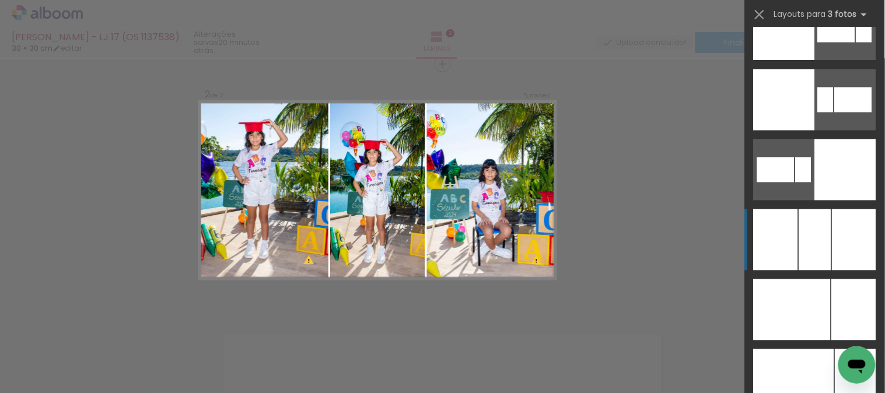
click at [807, 253] on div at bounding box center [815, 239] width 32 height 61
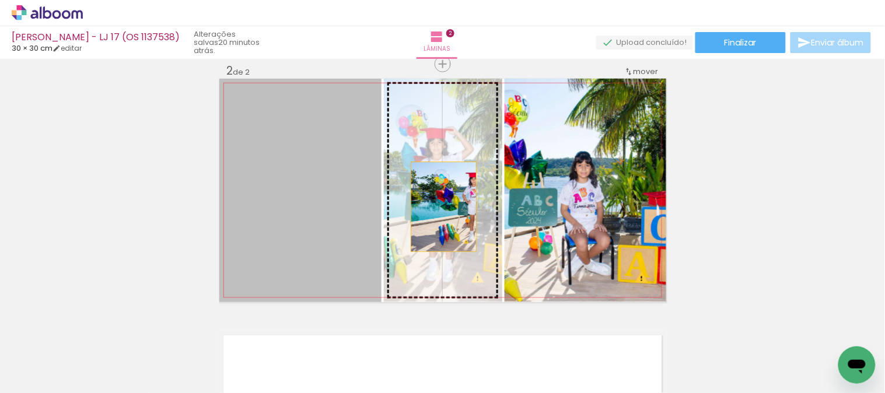
drag, startPoint x: 268, startPoint y: 207, endPoint x: 447, endPoint y: 202, distance: 179.1
click at [0, 0] on slot at bounding box center [0, 0] width 0 height 0
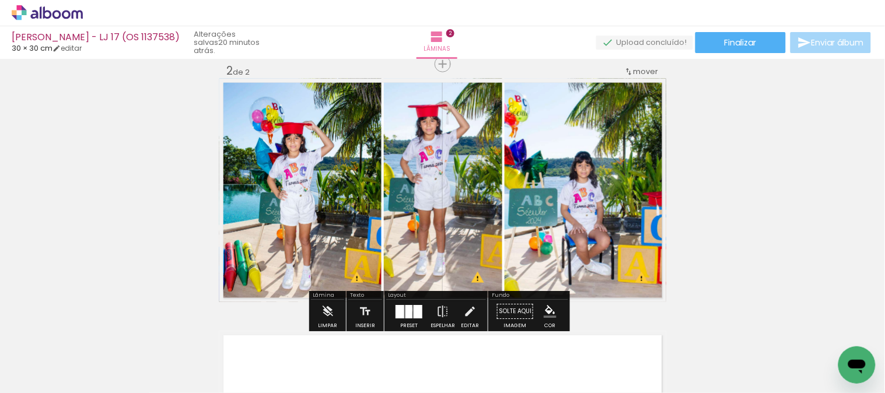
click at [406, 309] on div at bounding box center [408, 311] width 7 height 13
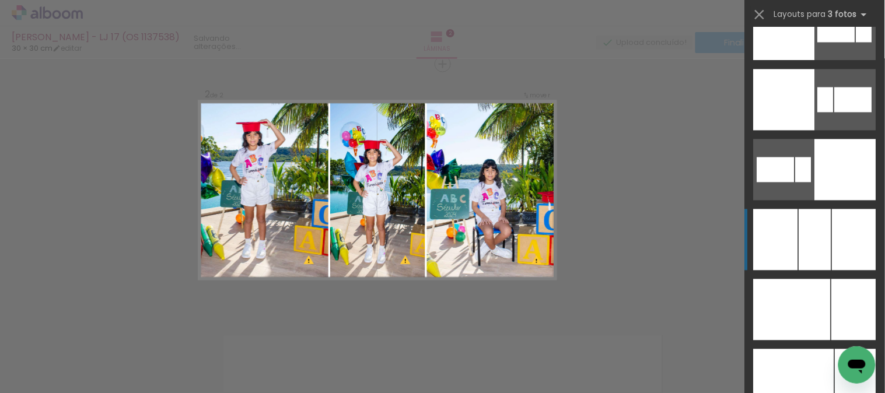
scroll to position [3009, 0]
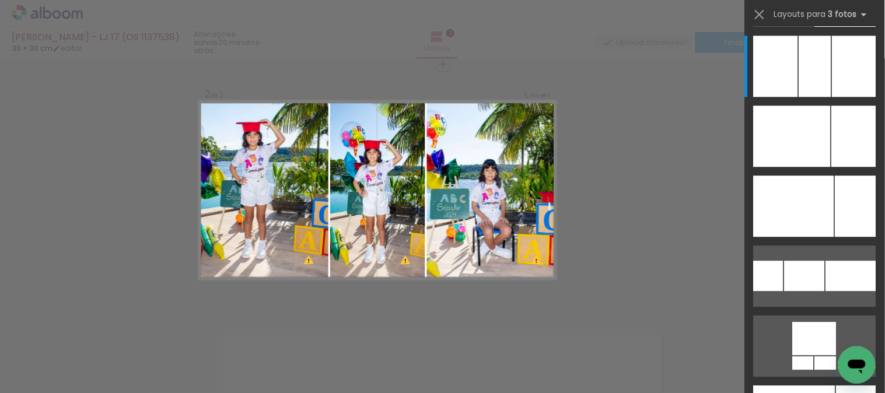
click at [735, 6] on div at bounding box center [442, 29] width 885 height 59
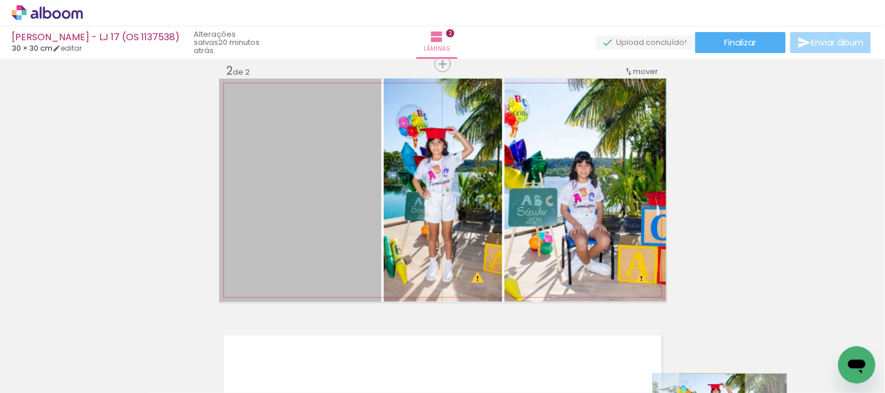
drag, startPoint x: 331, startPoint y: 177, endPoint x: 707, endPoint y: 418, distance: 446.6
click at [707, 393] on html "link( href="../../bower_components/polymer/polymer.html" rel="import" ) picture…" at bounding box center [442, 196] width 885 height 393
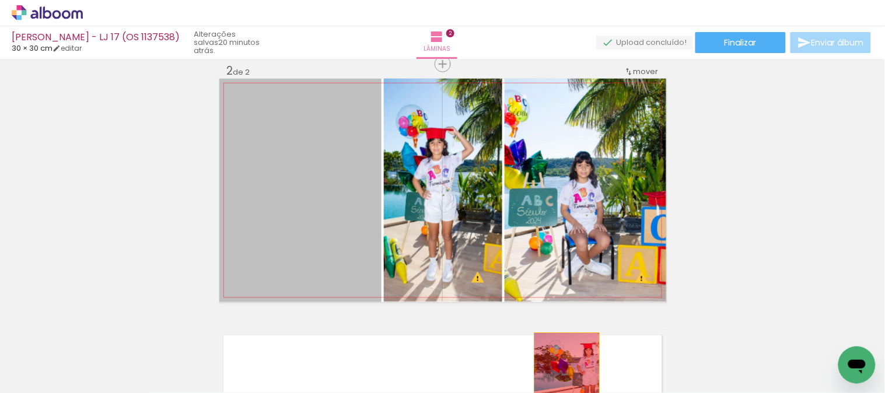
drag, startPoint x: 314, startPoint y: 179, endPoint x: 562, endPoint y: 377, distance: 317.4
click at [562, 377] on quentale-workspace at bounding box center [442, 196] width 885 height 393
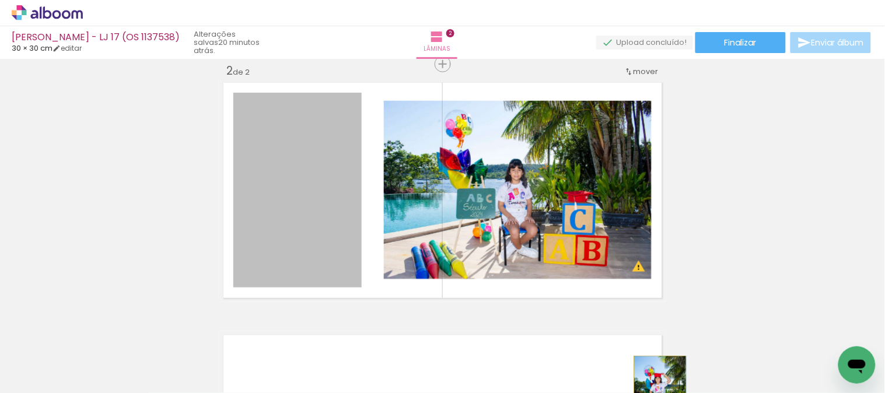
drag, startPoint x: 310, startPoint y: 197, endPoint x: 655, endPoint y: 395, distance: 397.3
click at [655, 393] on html "link( href="../../bower_components/polymer/polymer.html" rel="import" ) picture…" at bounding box center [442, 196] width 885 height 393
drag, startPoint x: 306, startPoint y: 194, endPoint x: 673, endPoint y: 380, distance: 411.2
click at [673, 380] on quentale-workspace at bounding box center [442, 196] width 885 height 393
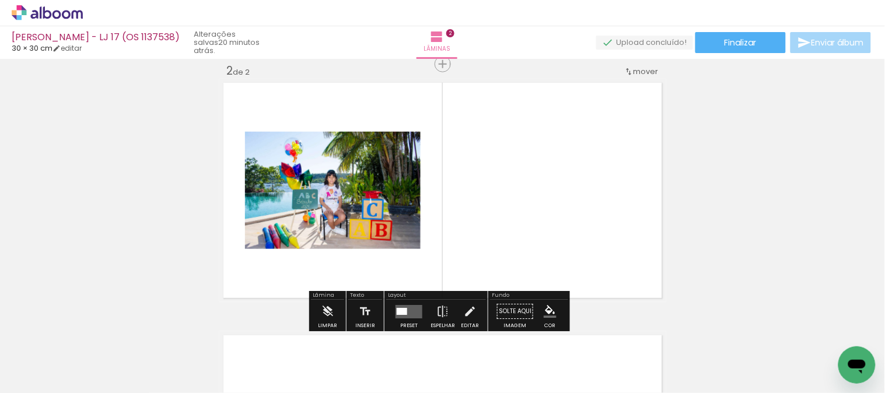
click at [406, 310] on quentale-layouter at bounding box center [408, 311] width 27 height 13
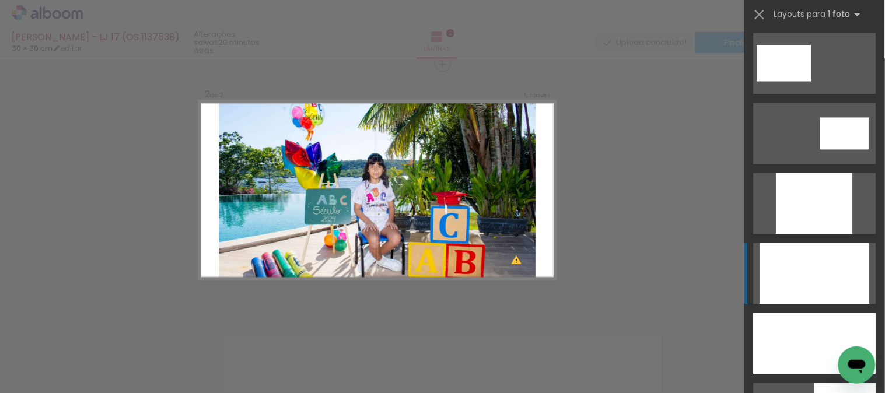
scroll to position [583, 0]
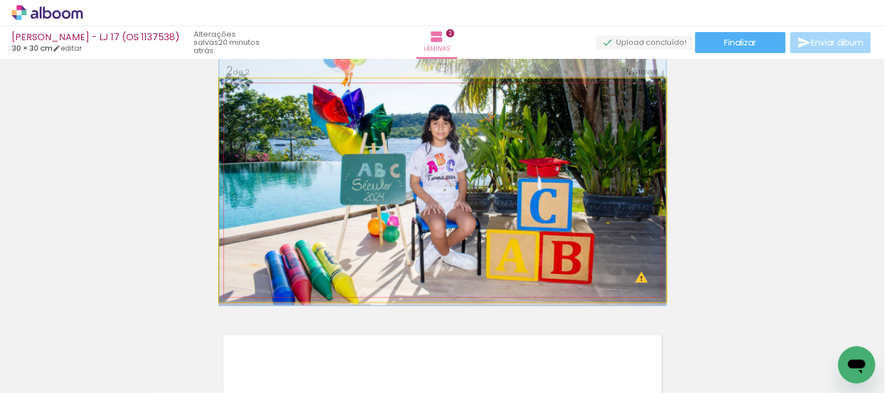
drag, startPoint x: 520, startPoint y: 241, endPoint x: 479, endPoint y: 207, distance: 52.6
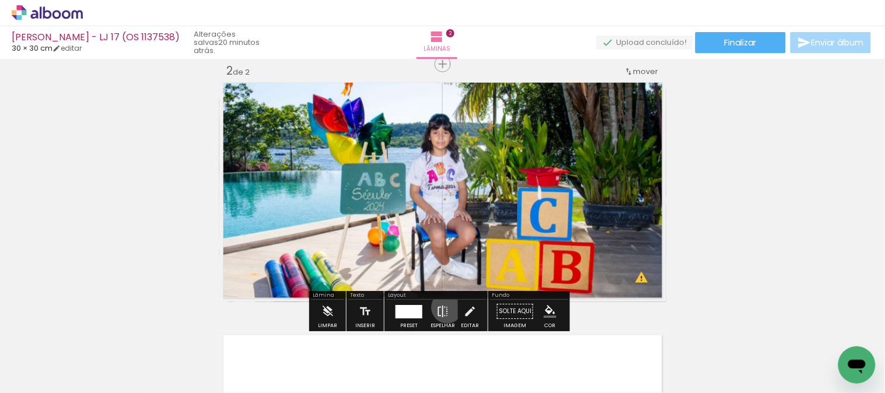
click at [444, 307] on iron-icon at bounding box center [442, 311] width 13 height 23
click at [418, 307] on div at bounding box center [408, 311] width 27 height 13
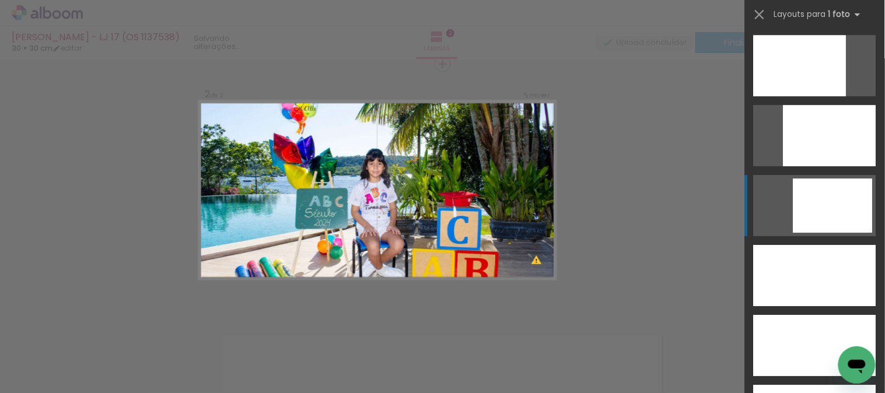
scroll to position [3107, 0]
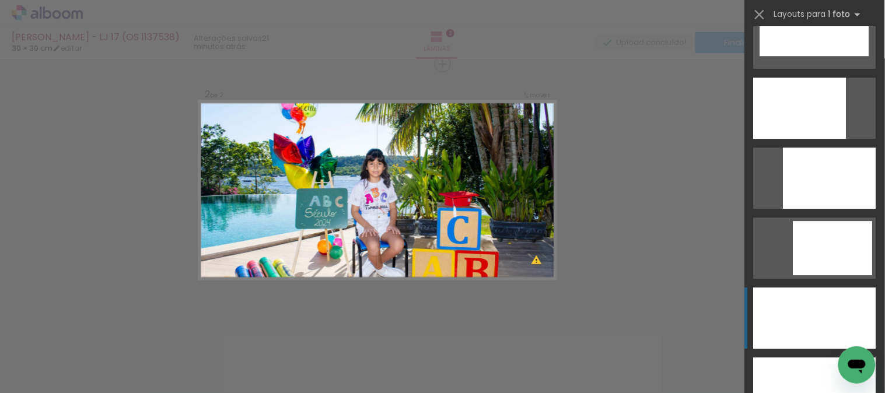
click at [799, 294] on div at bounding box center [814, 317] width 122 height 61
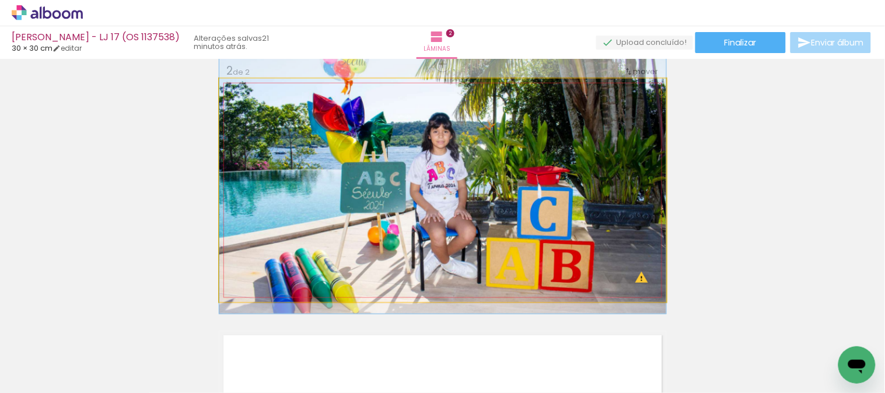
drag, startPoint x: 499, startPoint y: 265, endPoint x: 499, endPoint y: 243, distance: 22.7
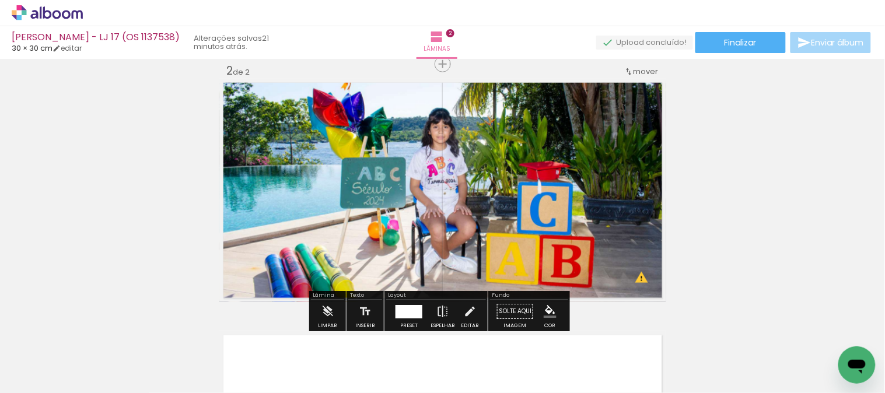
click at [408, 318] on div at bounding box center [408, 311] width 31 height 23
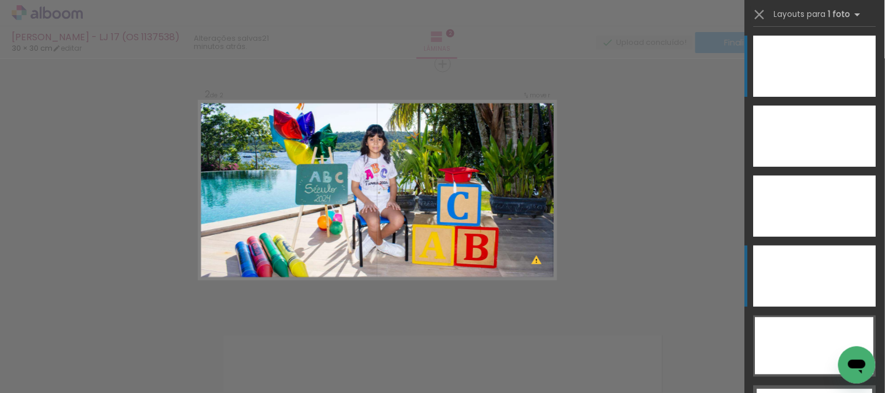
scroll to position [3423, 0]
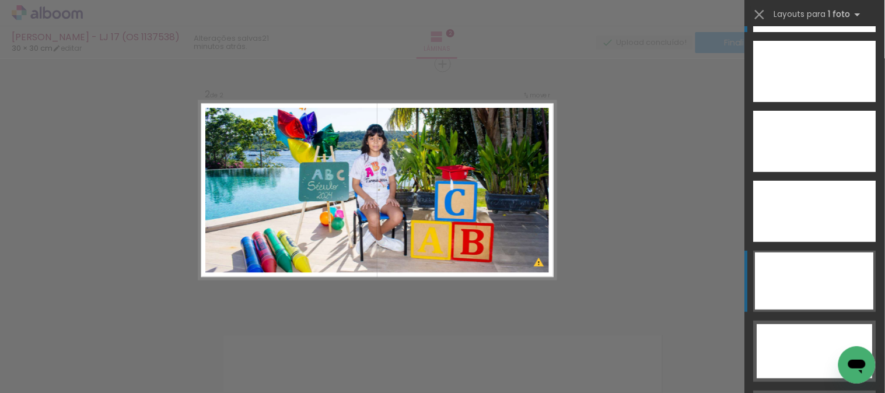
click at [804, 271] on div at bounding box center [814, 280] width 118 height 57
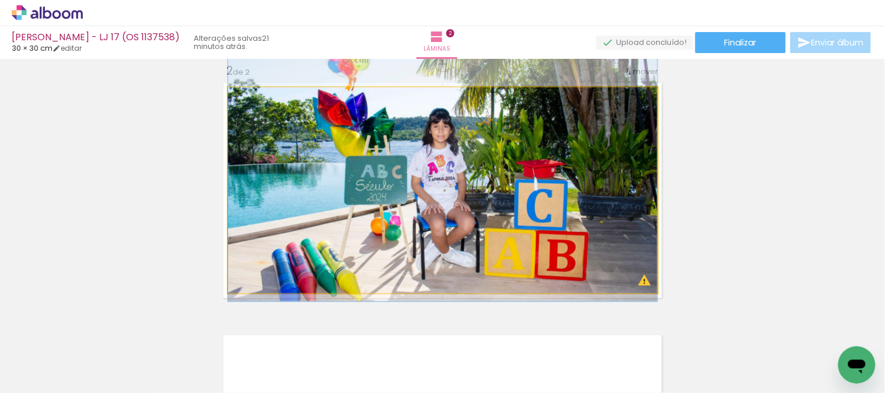
drag, startPoint x: 543, startPoint y: 233, endPoint x: 514, endPoint y: 234, distance: 29.7
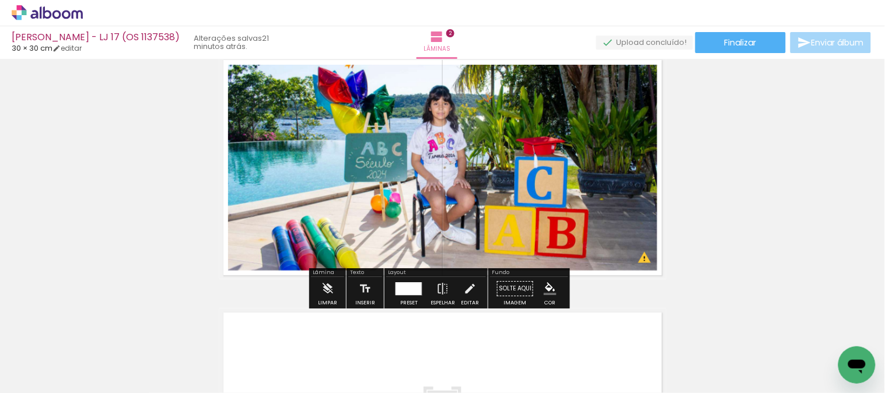
scroll to position [266, 0]
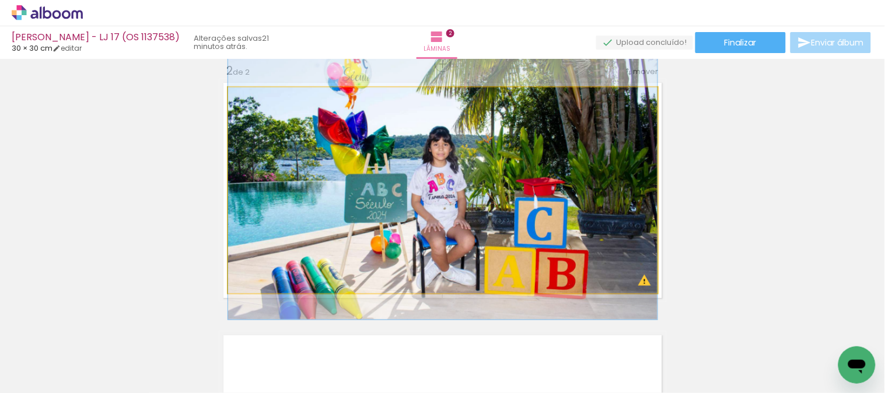
drag, startPoint x: 497, startPoint y: 210, endPoint x: 499, endPoint y: 223, distance: 13.5
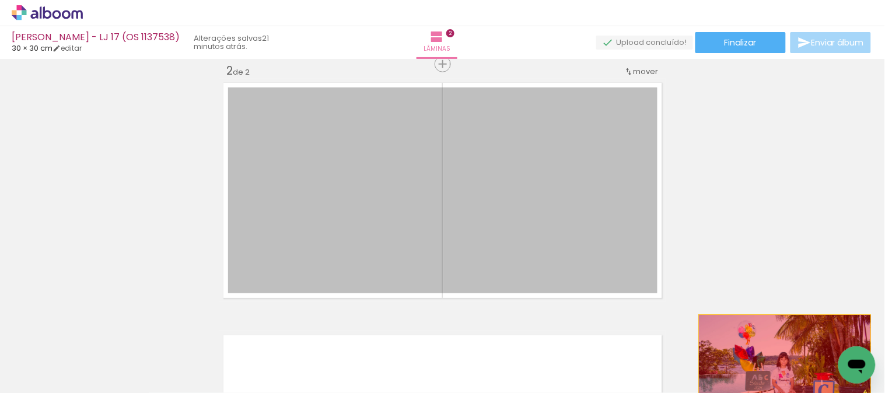
drag, startPoint x: 475, startPoint y: 208, endPoint x: 780, endPoint y: 356, distance: 339.0
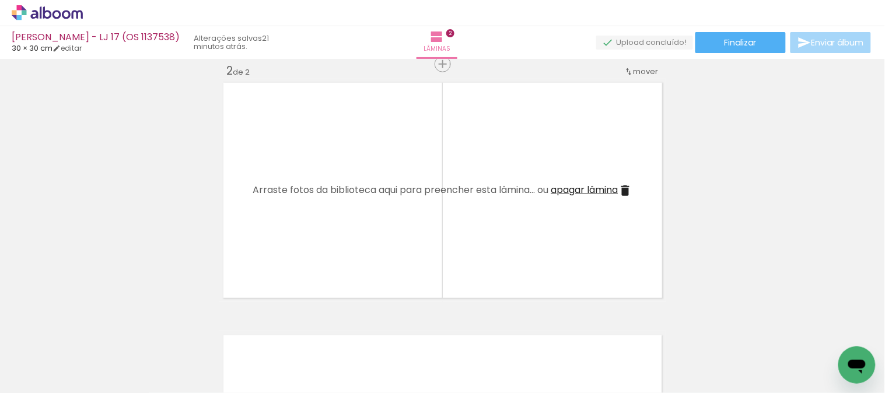
drag, startPoint x: 727, startPoint y: 360, endPoint x: 506, endPoint y: 202, distance: 271.7
click at [506, 202] on quentale-workspace at bounding box center [442, 196] width 885 height 393
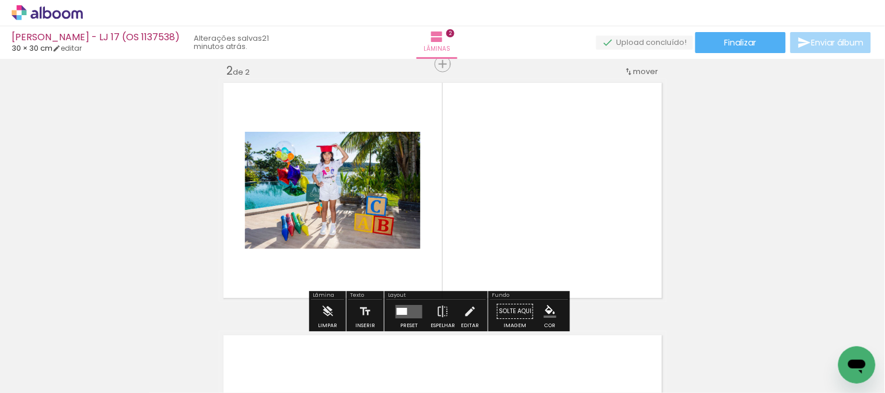
click at [397, 311] on div at bounding box center [402, 311] width 10 height 7
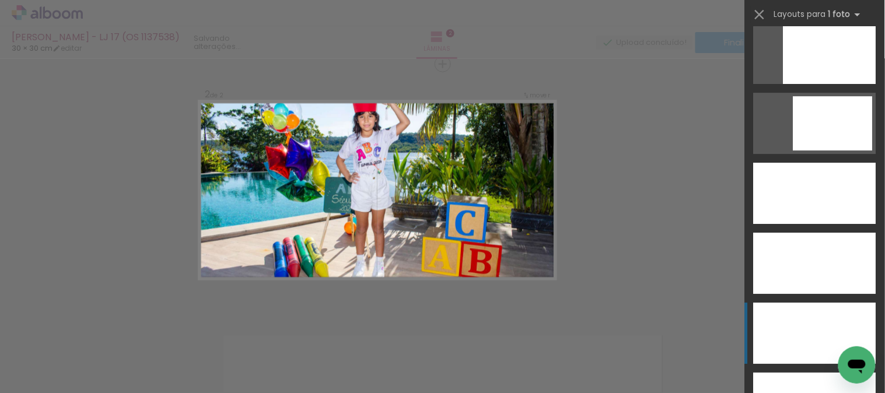
scroll to position [3239, 0]
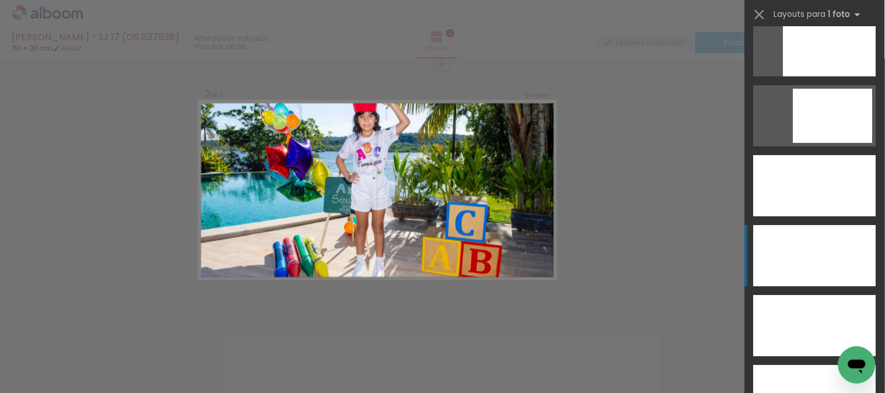
click at [817, 257] on div at bounding box center [814, 255] width 122 height 61
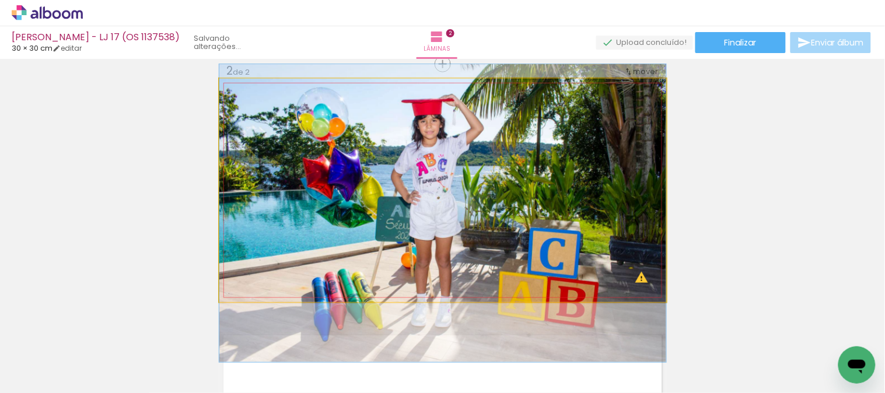
drag, startPoint x: 497, startPoint y: 206, endPoint x: 493, endPoint y: 185, distance: 20.7
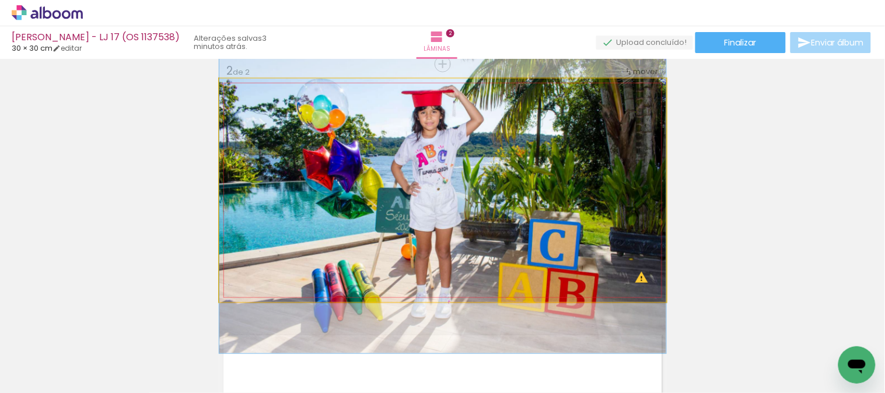
drag, startPoint x: 430, startPoint y: 130, endPoint x: 435, endPoint y: 146, distance: 17.0
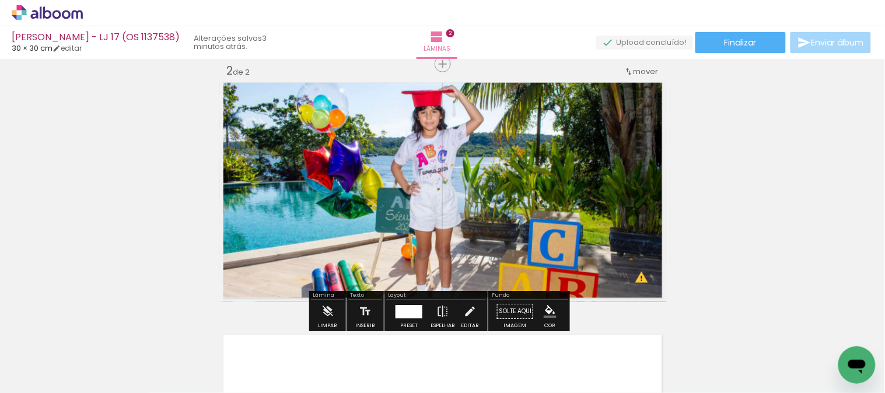
click at [506, 153] on quentale-photo at bounding box center [442, 190] width 447 height 223
click at [395, 305] on div at bounding box center [408, 311] width 27 height 13
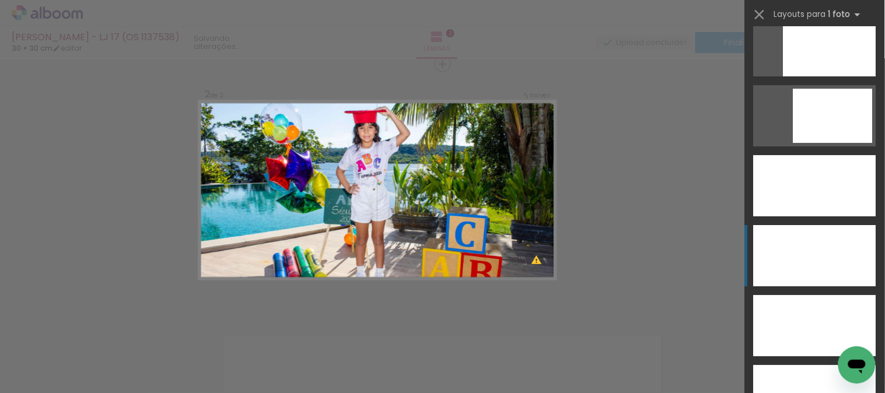
scroll to position [3429, 0]
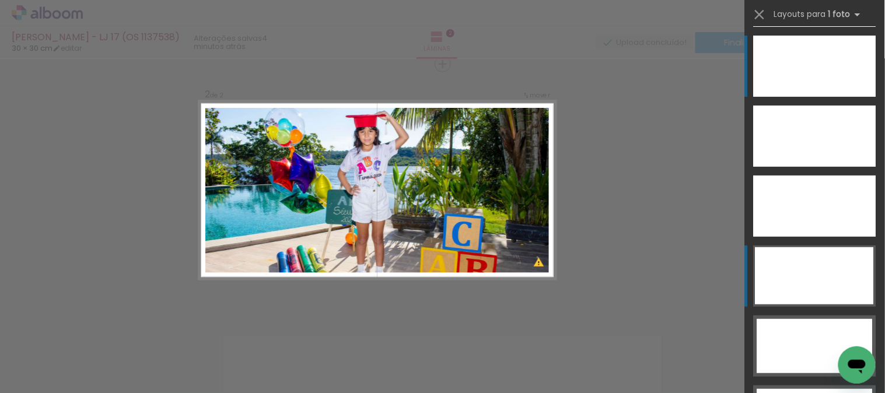
click at [830, 257] on div at bounding box center [814, 275] width 118 height 57
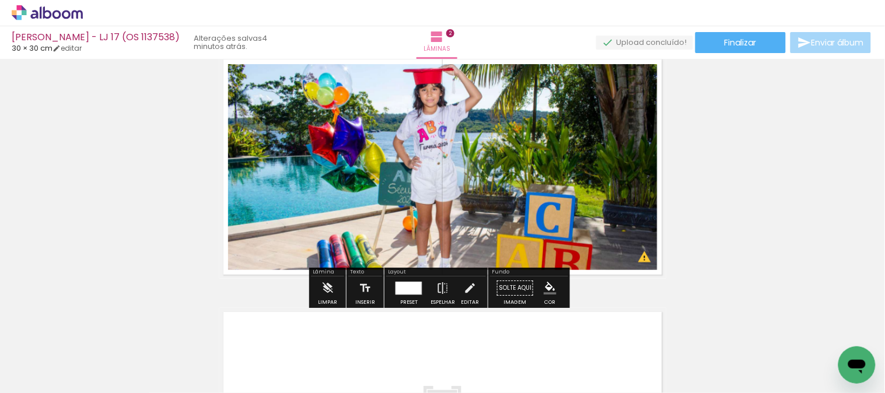
scroll to position [259, 0]
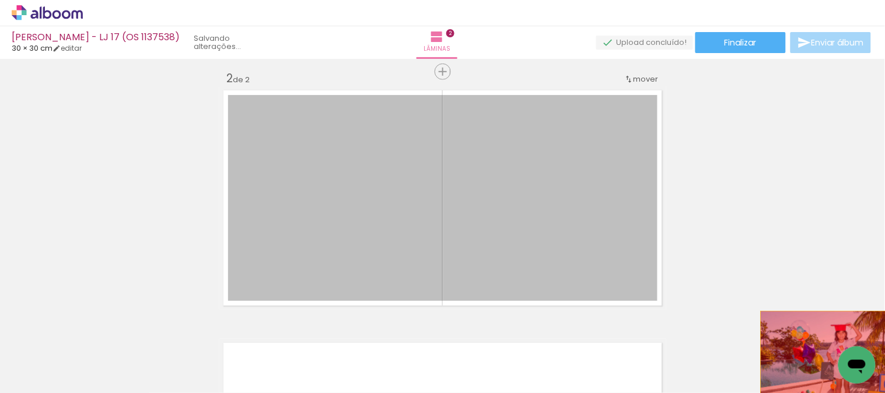
drag, startPoint x: 1334, startPoint y: 534, endPoint x: 839, endPoint y: 359, distance: 524.9
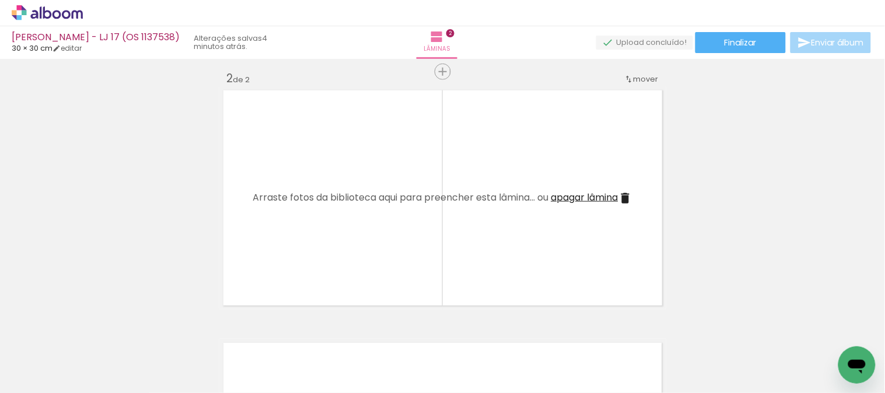
scroll to position [0, 294]
click at [301, 356] on div at bounding box center [280, 354] width 58 height 38
click at [259, 334] on iron-icon at bounding box center [254, 330] width 12 height 12
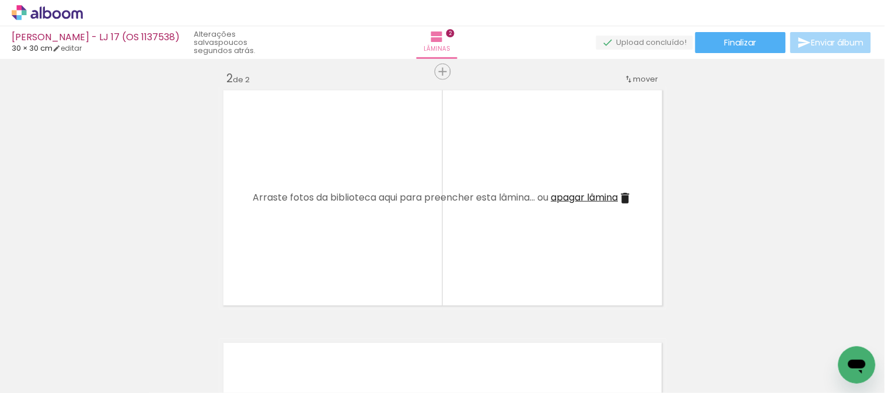
click at [35, 381] on span "Adicionar Fotos" at bounding box center [41, 377] width 35 height 13
click at [0, 0] on input "file" at bounding box center [0, 0] width 0 height 0
drag, startPoint x: 254, startPoint y: 391, endPoint x: 12, endPoint y: 34, distance: 430.7
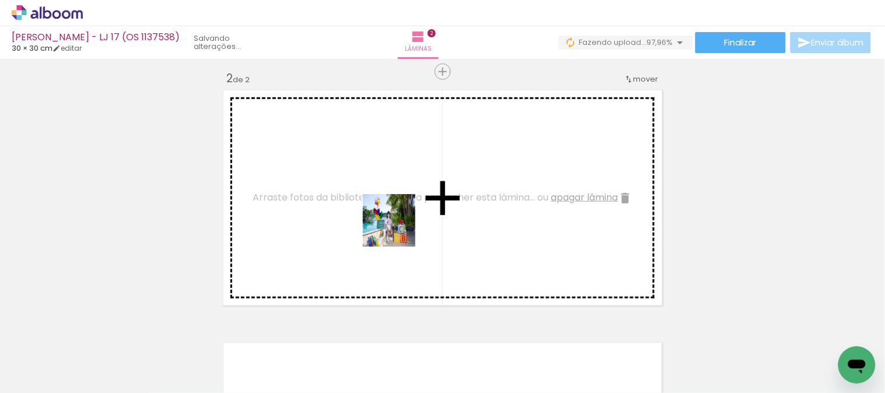
drag, startPoint x: 593, startPoint y: 359, endPoint x: 389, endPoint y: 223, distance: 245.5
click at [389, 223] on quentale-workspace at bounding box center [442, 196] width 885 height 393
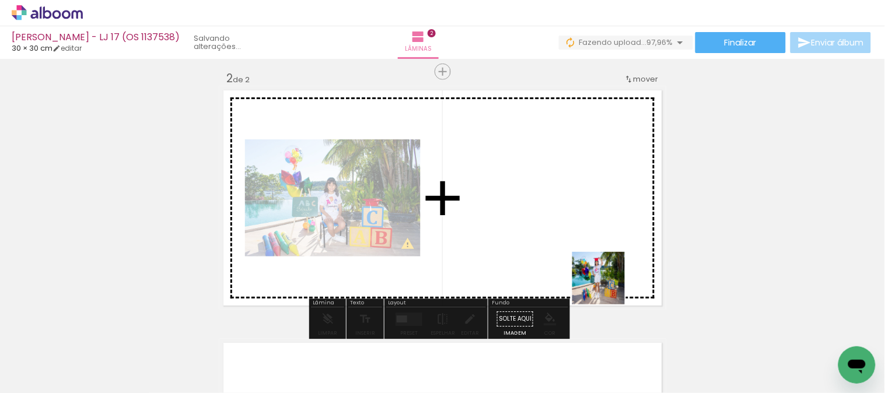
drag, startPoint x: 648, startPoint y: 345, endPoint x: 550, endPoint y: 183, distance: 189.2
click at [550, 183] on quentale-workspace at bounding box center [442, 196] width 885 height 393
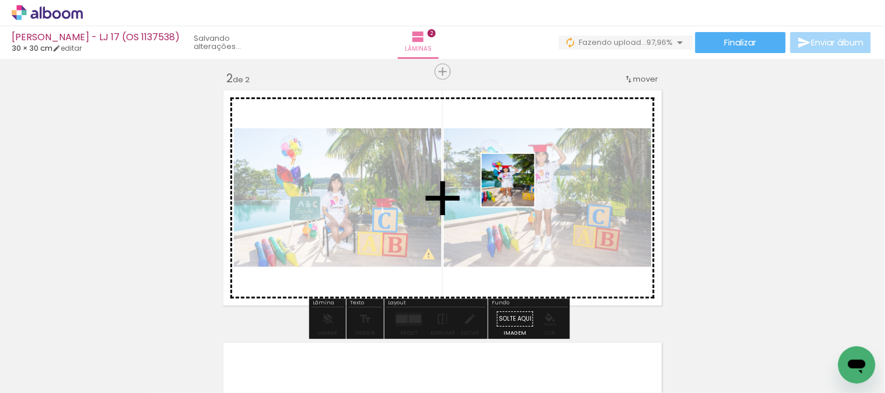
drag, startPoint x: 702, startPoint y: 351, endPoint x: 510, endPoint y: 184, distance: 254.6
click at [513, 185] on quentale-workspace at bounding box center [442, 196] width 885 height 393
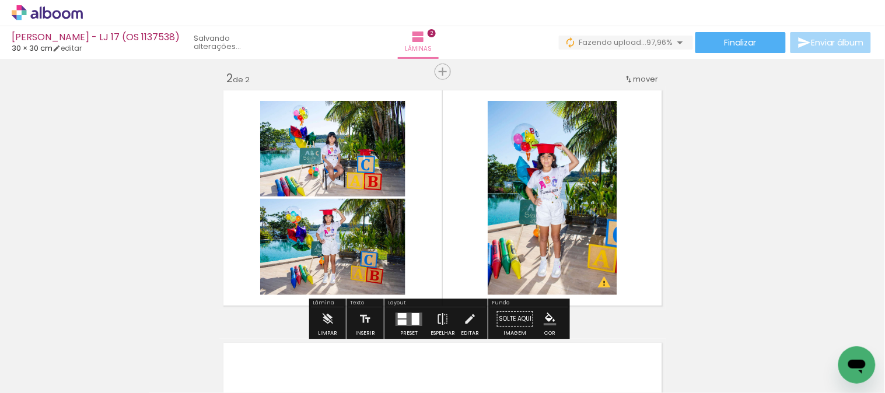
click at [419, 314] on quentale-layouter at bounding box center [408, 319] width 27 height 13
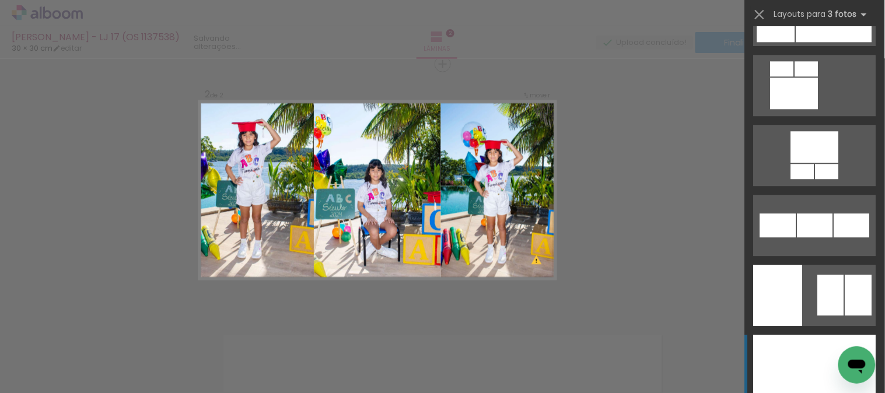
scroll to position [8746, 0]
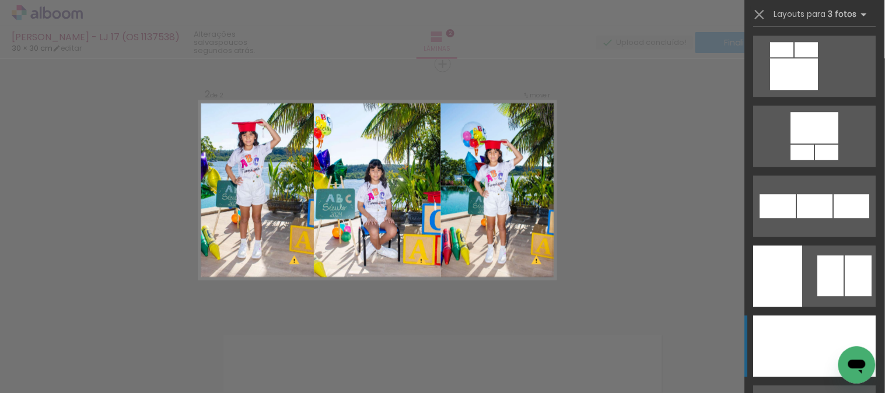
click at [797, 344] on div at bounding box center [814, 345] width 44 height 61
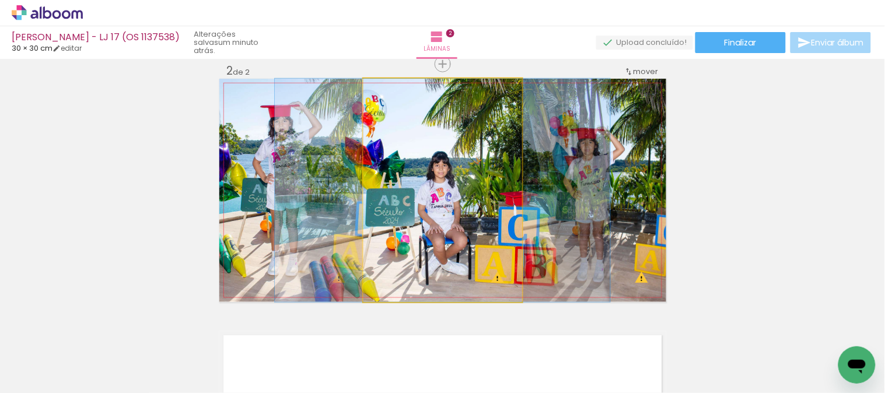
click at [469, 202] on quentale-photo at bounding box center [442, 190] width 159 height 223
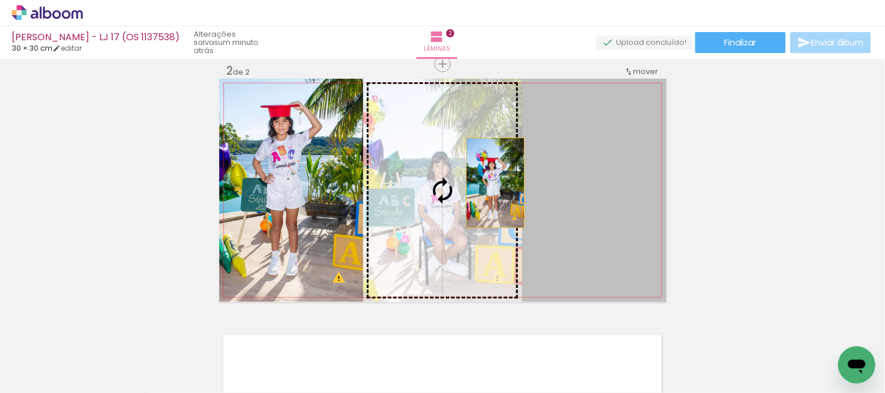
drag, startPoint x: 587, startPoint y: 174, endPoint x: 383, endPoint y: 192, distance: 204.9
click at [0, 0] on slot at bounding box center [0, 0] width 0 height 0
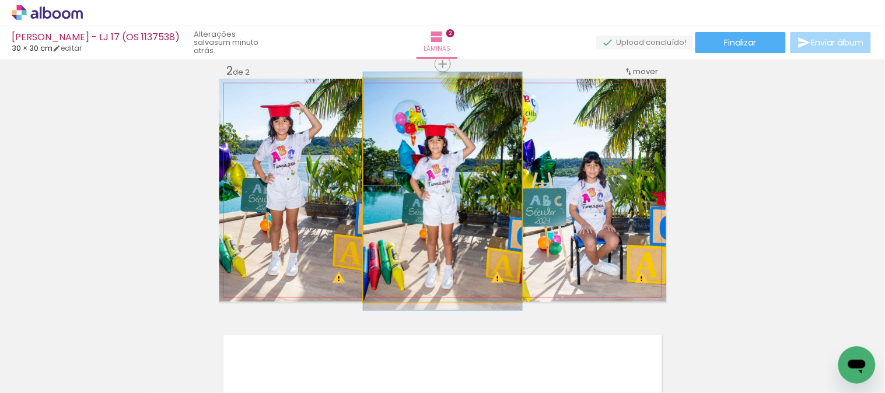
drag, startPoint x: 490, startPoint y: 223, endPoint x: 454, endPoint y: 224, distance: 36.8
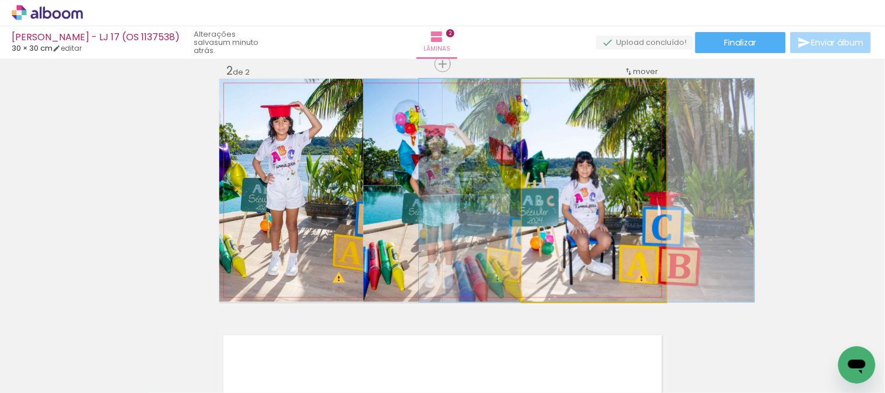
drag, startPoint x: 604, startPoint y: 235, endPoint x: 596, endPoint y: 210, distance: 26.2
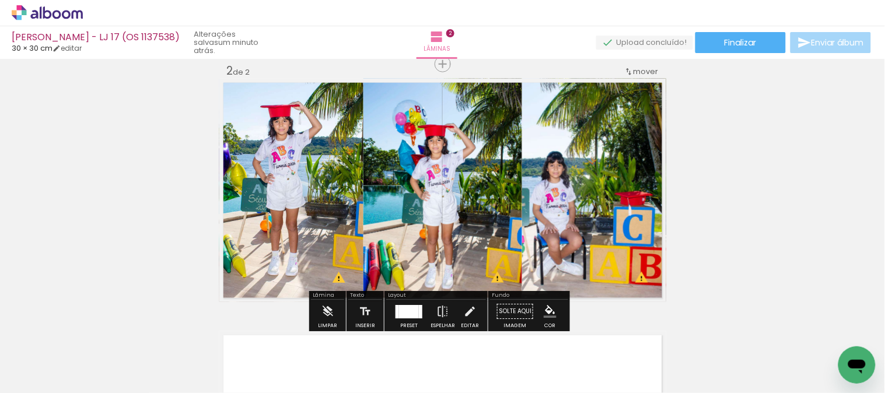
click at [404, 313] on div at bounding box center [409, 311] width 20 height 13
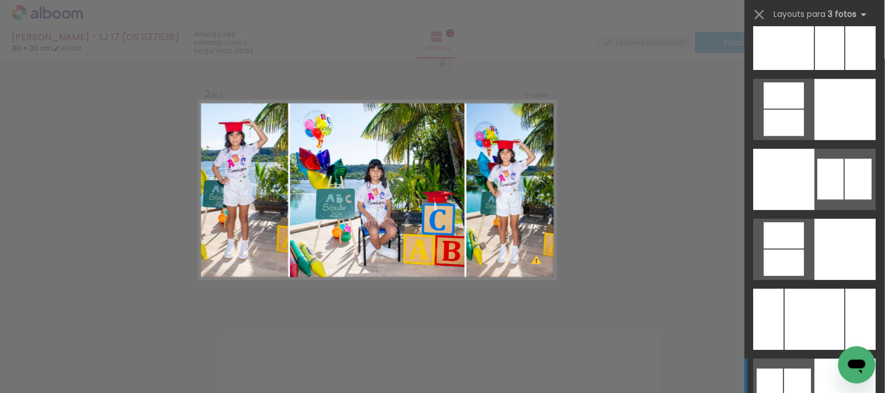
scroll to position [9933, 0]
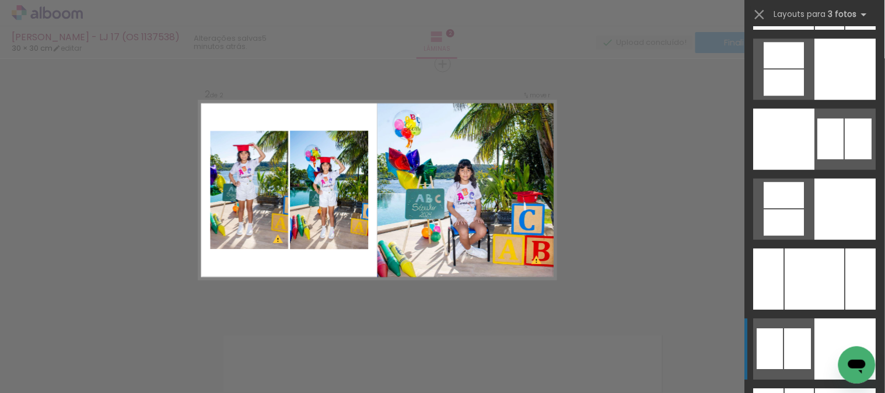
click at [816, 344] on div at bounding box center [845, 348] width 61 height 61
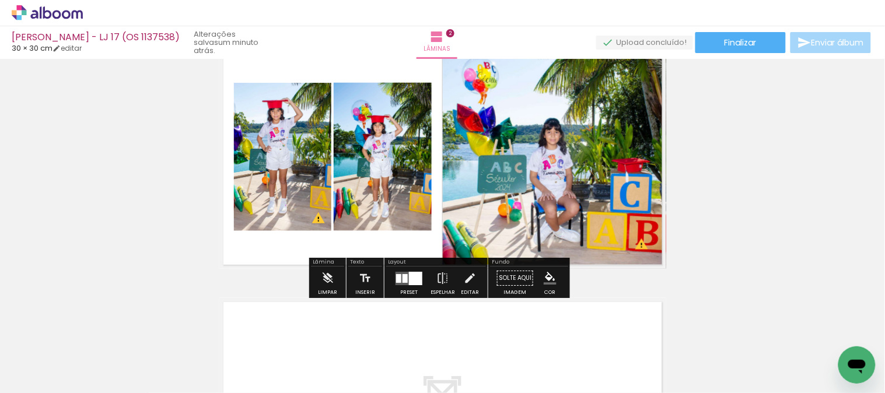
scroll to position [331, 0]
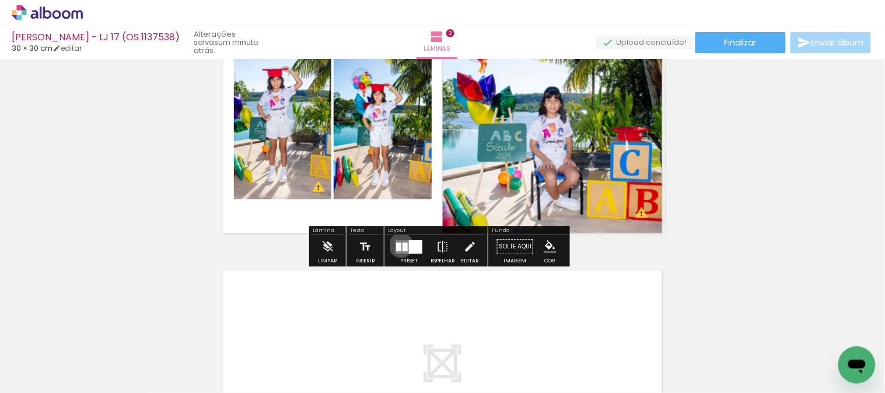
click at [398, 245] on quentale-layouter at bounding box center [408, 246] width 27 height 13
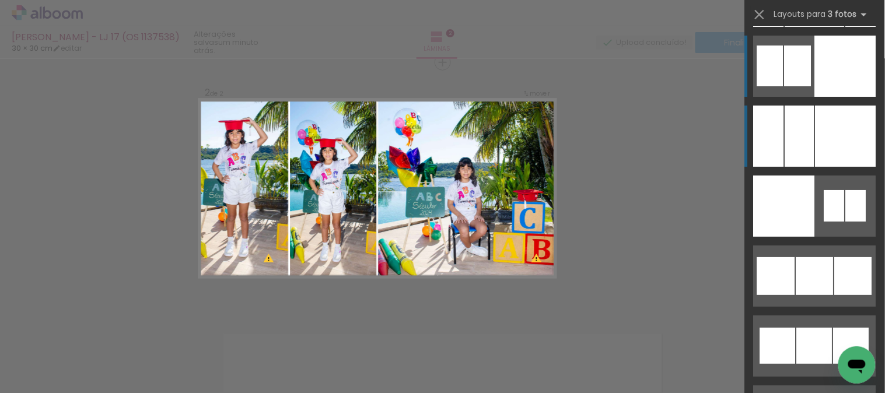
scroll to position [266, 0]
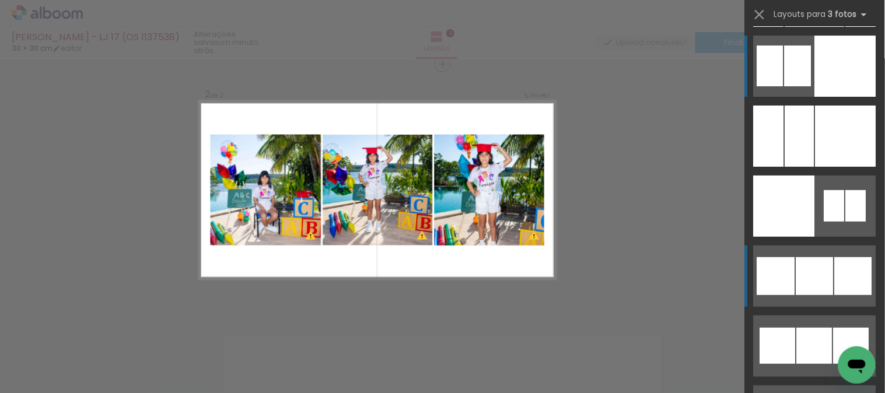
click at [801, 275] on div at bounding box center [814, 276] width 37 height 38
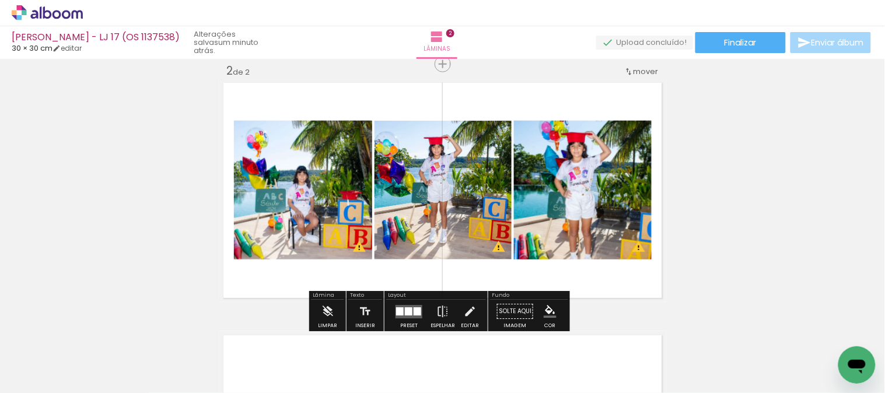
click at [390, 313] on paper-button "Preset" at bounding box center [408, 315] width 37 height 30
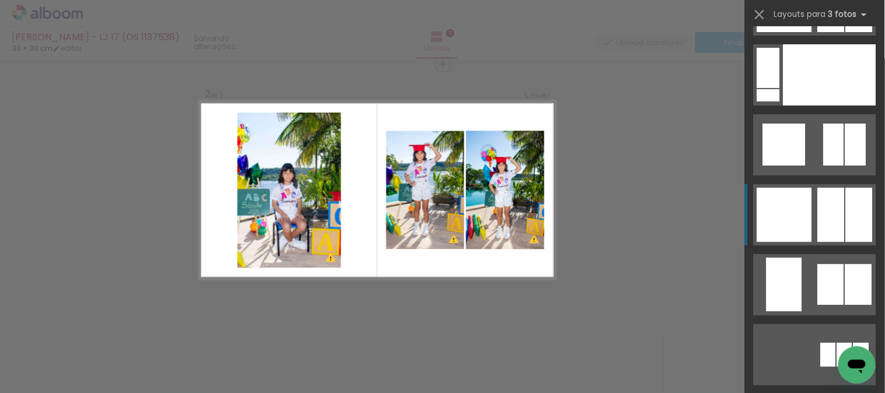
scroll to position [11397, 0]
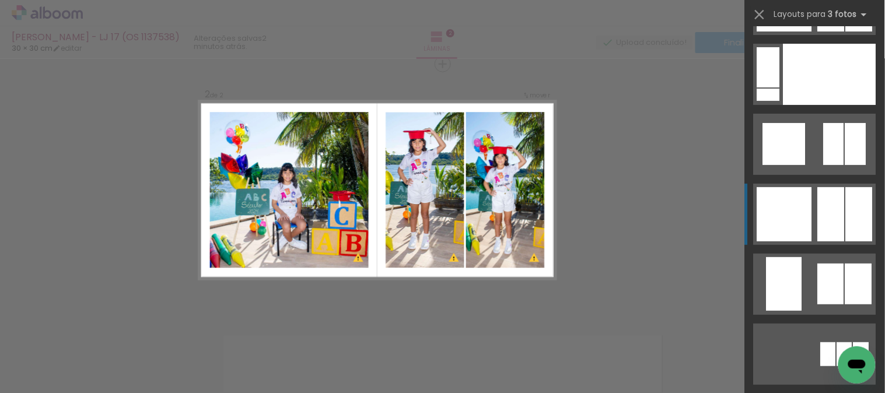
click at [788, 213] on div at bounding box center [784, 214] width 55 height 54
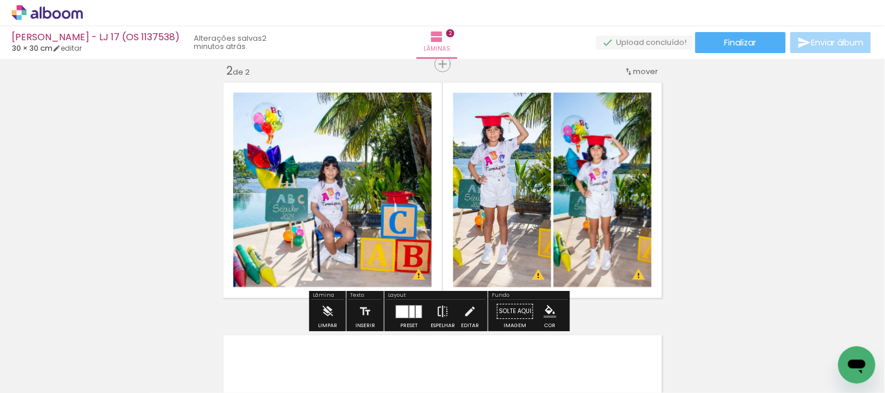
click at [436, 304] on iron-icon at bounding box center [442, 311] width 13 height 23
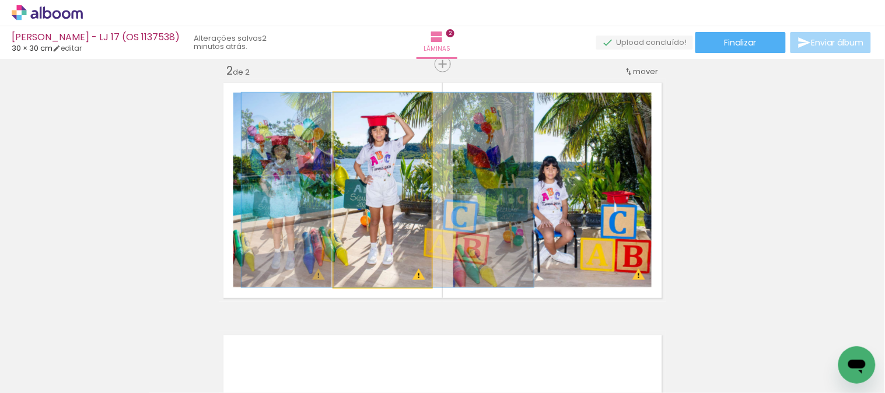
click at [408, 237] on quentale-photo at bounding box center [383, 190] width 98 height 195
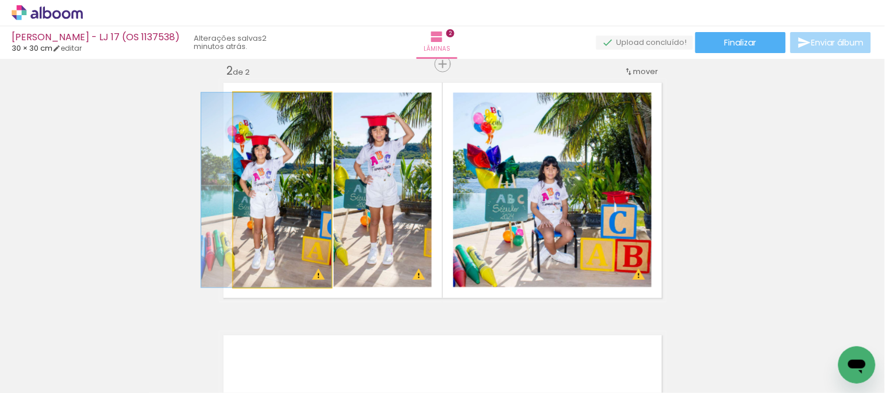
drag, startPoint x: 286, startPoint y: 242, endPoint x: 259, endPoint y: 236, distance: 27.4
drag, startPoint x: 294, startPoint y: 218, endPoint x: 281, endPoint y: 215, distance: 13.9
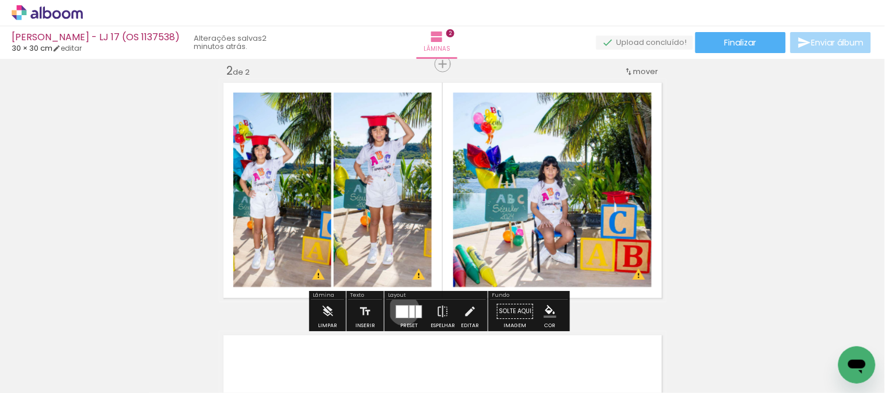
click at [401, 310] on div at bounding box center [402, 312] width 12 height 12
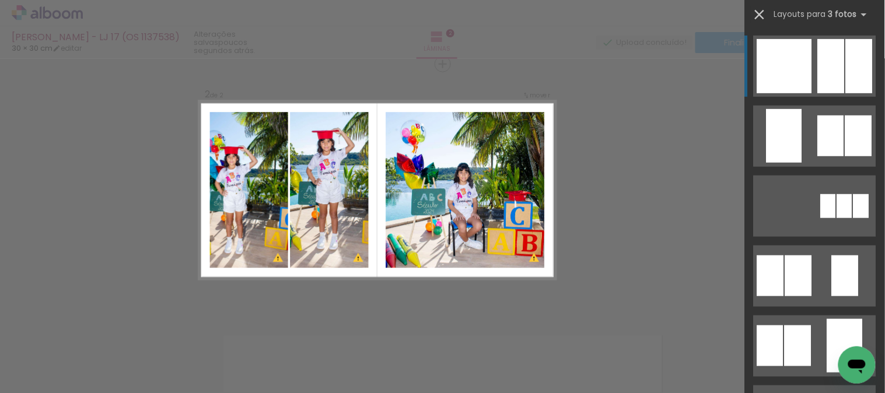
click at [766, 10] on iron-icon at bounding box center [759, 14] width 16 height 16
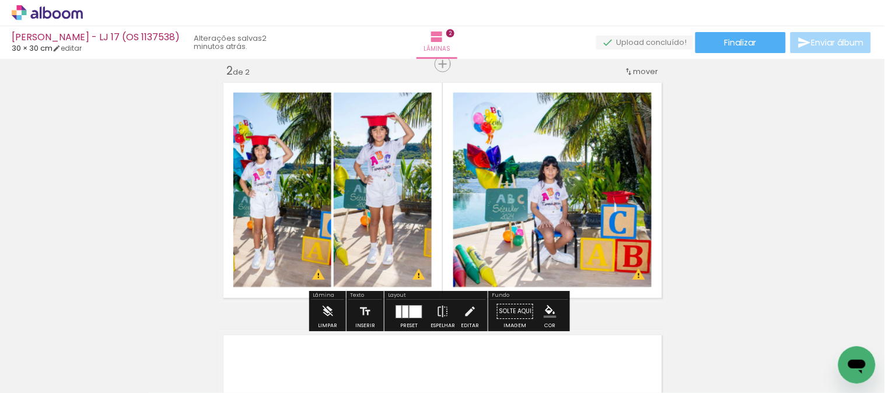
click at [420, 307] on div at bounding box center [408, 311] width 31 height 23
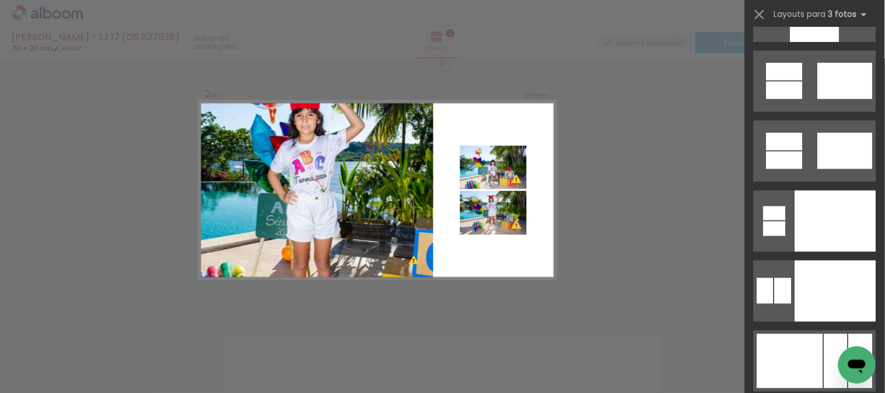
scroll to position [12906, 0]
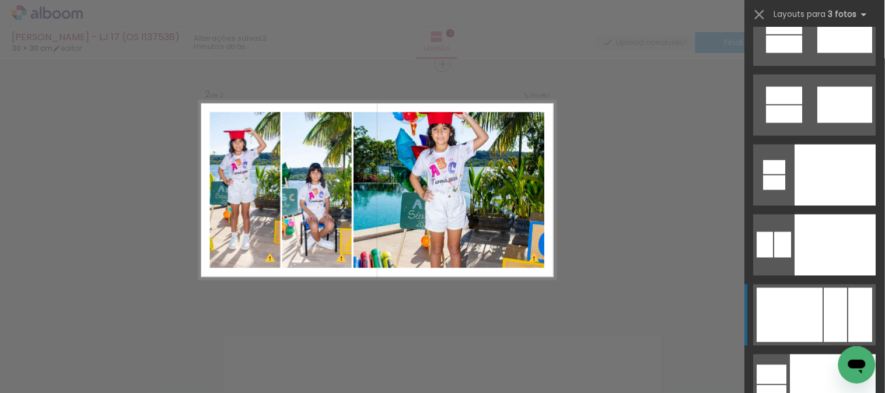
click at [814, 301] on div at bounding box center [790, 315] width 66 height 54
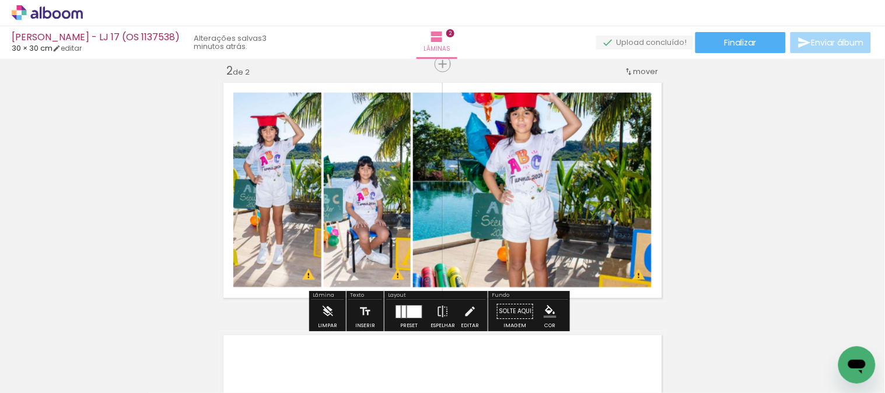
click at [407, 306] on div at bounding box center [414, 312] width 15 height 12
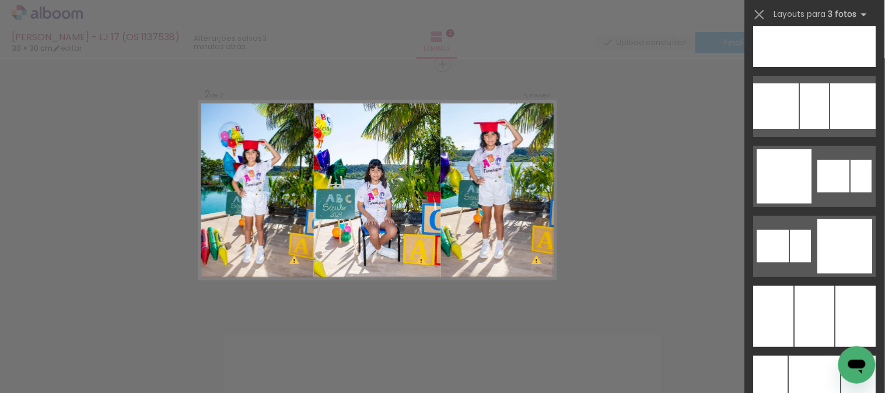
scroll to position [8926, 0]
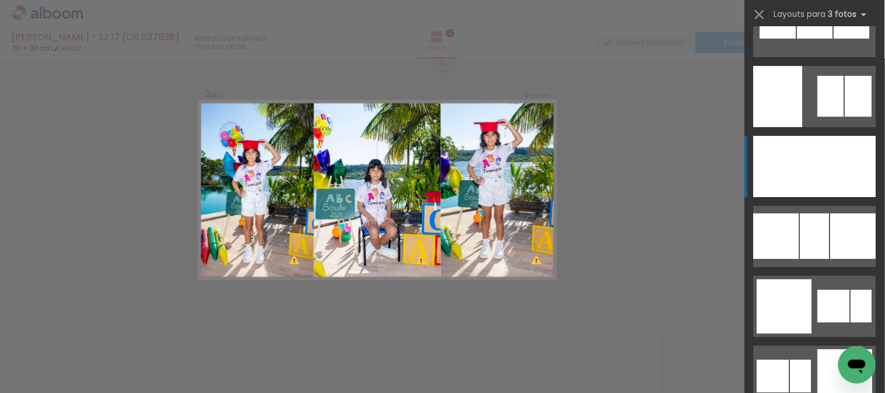
click at [826, 160] on div at bounding box center [814, 166] width 44 height 61
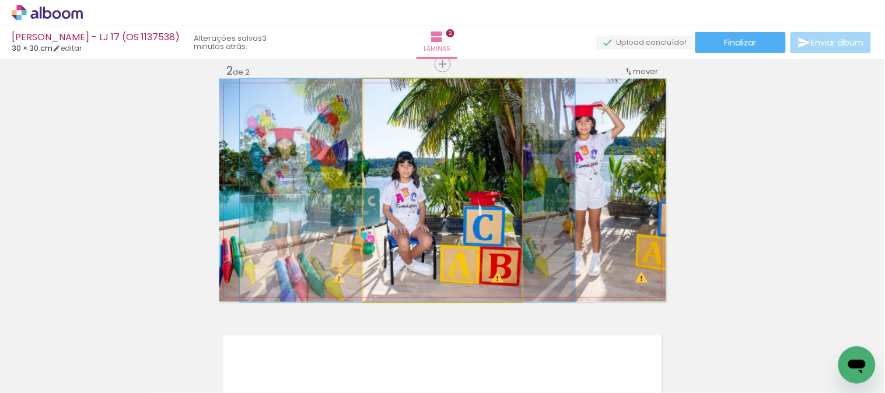
drag, startPoint x: 465, startPoint y: 218, endPoint x: 430, endPoint y: 220, distance: 35.0
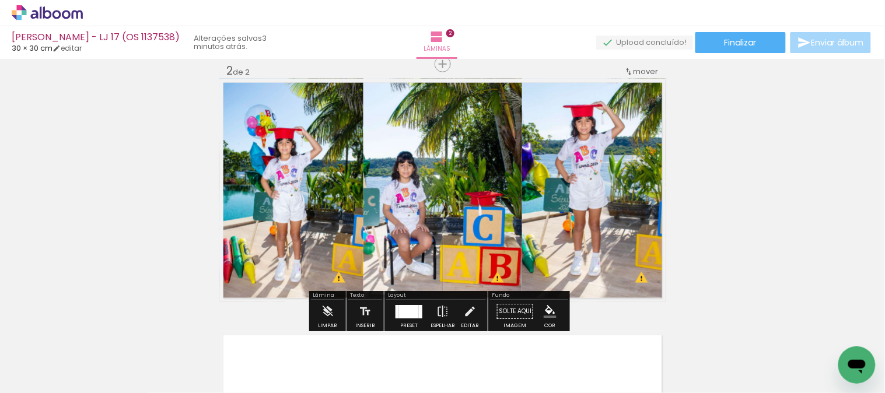
click at [455, 217] on quentale-photo at bounding box center [442, 190] width 159 height 223
click at [313, 188] on quentale-photo at bounding box center [291, 190] width 144 height 223
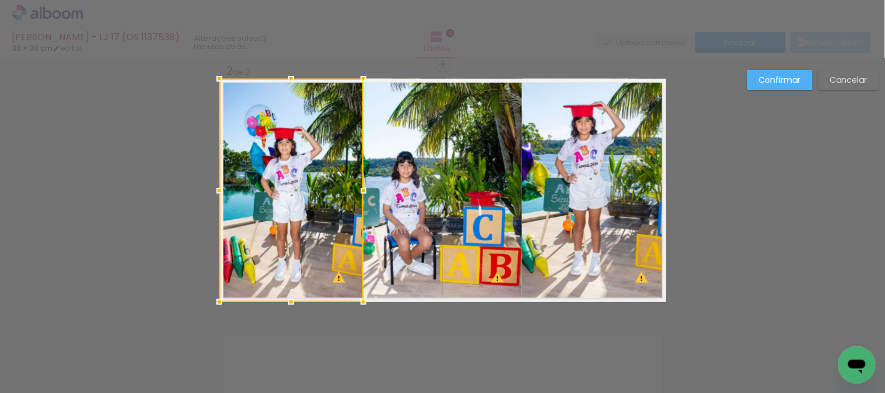
click at [313, 188] on div at bounding box center [291, 190] width 144 height 223
click at [359, 185] on div at bounding box center [363, 190] width 23 height 23
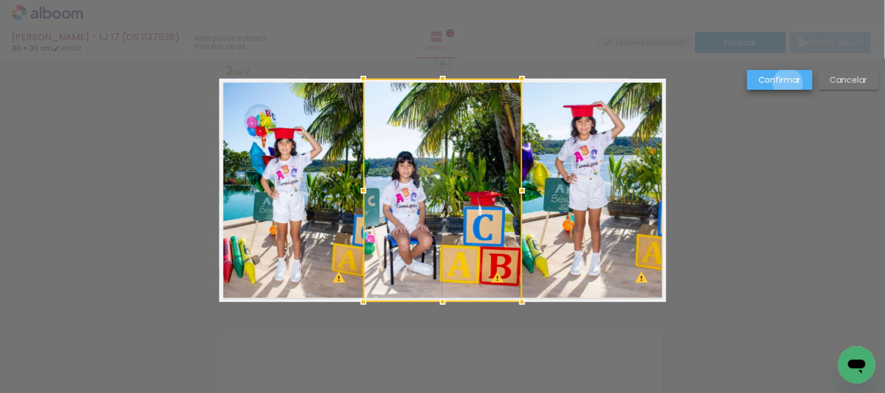
click at [0, 0] on slot "Confirmar" at bounding box center [0, 0] width 0 height 0
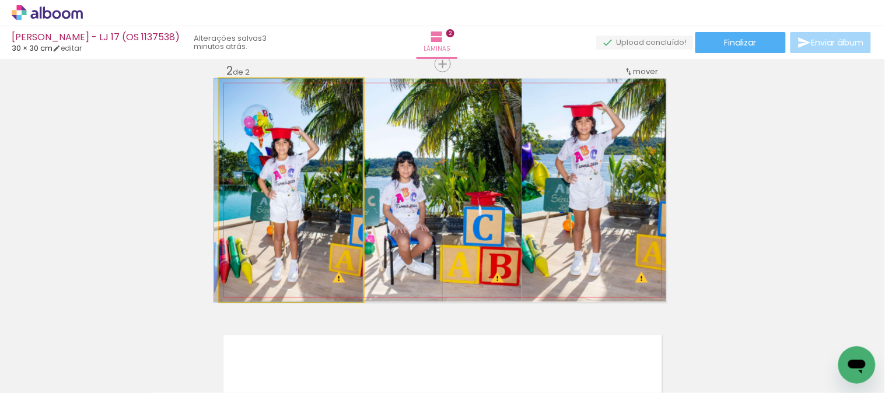
drag, startPoint x: 350, startPoint y: 170, endPoint x: 283, endPoint y: 170, distance: 67.6
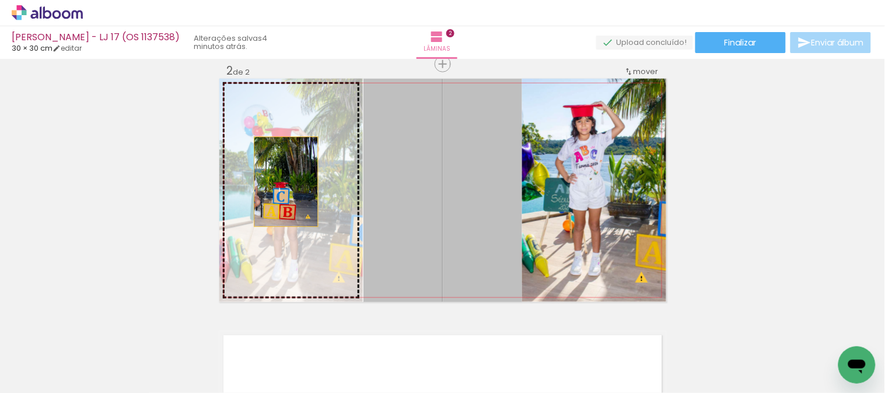
drag, startPoint x: 469, startPoint y: 194, endPoint x: 281, endPoint y: 181, distance: 188.2
click at [0, 0] on slot at bounding box center [0, 0] width 0 height 0
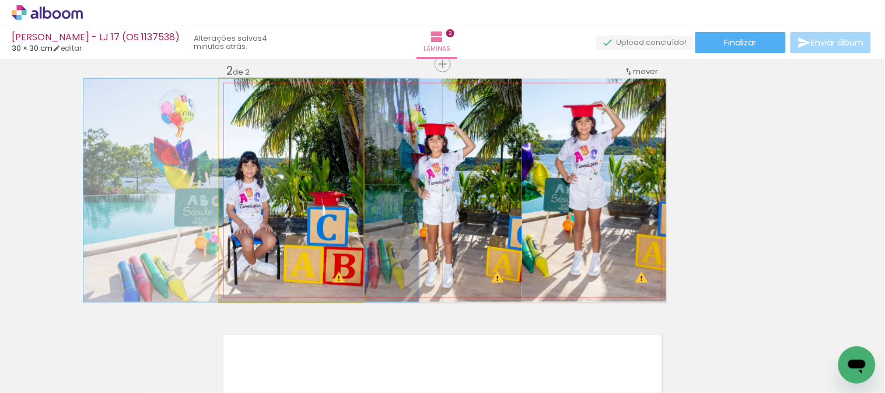
drag, startPoint x: 315, startPoint y: 198, endPoint x: 275, endPoint y: 196, distance: 40.3
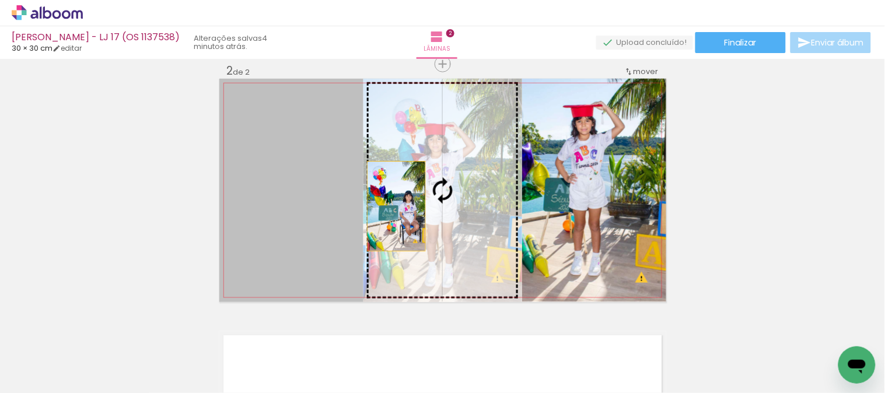
drag, startPoint x: 289, startPoint y: 213, endPoint x: 415, endPoint y: 195, distance: 127.2
click at [0, 0] on slot at bounding box center [0, 0] width 0 height 0
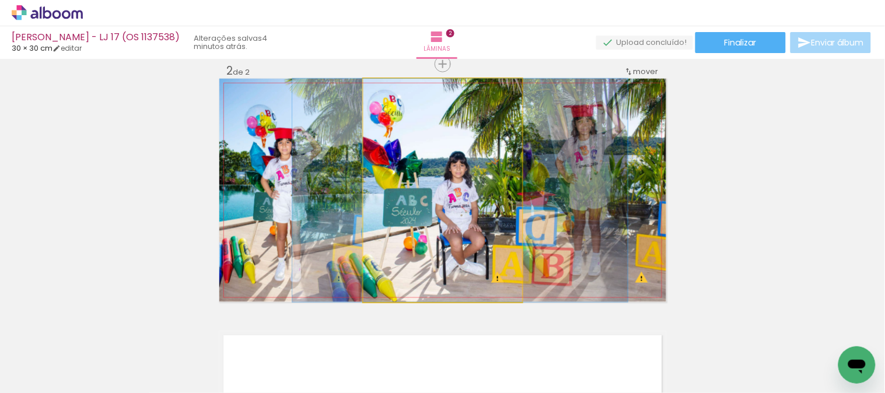
drag, startPoint x: 436, startPoint y: 217, endPoint x: 462, endPoint y: 216, distance: 26.3
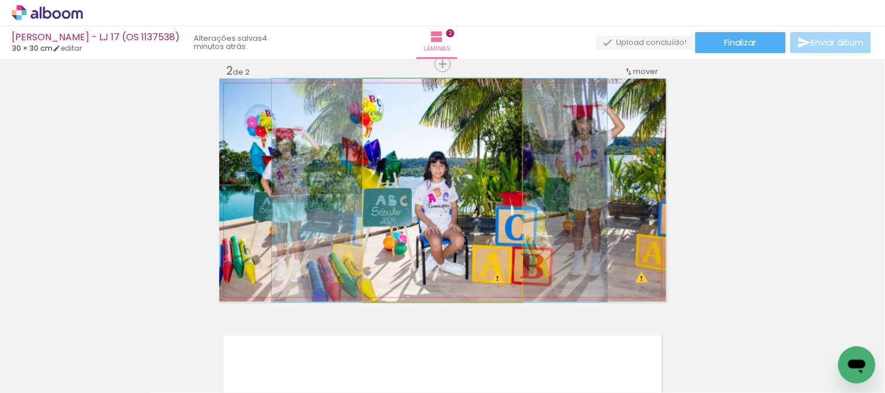
drag, startPoint x: 462, startPoint y: 216, endPoint x: 430, endPoint y: 213, distance: 32.2
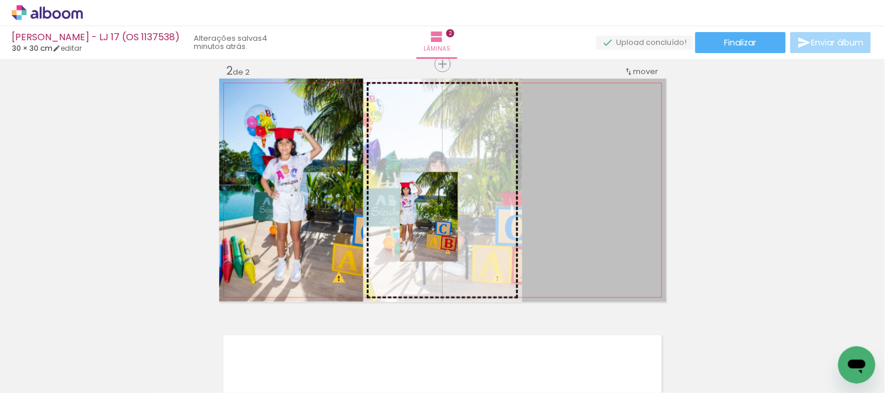
drag, startPoint x: 572, startPoint y: 216, endPoint x: 424, endPoint y: 216, distance: 148.1
click at [0, 0] on slot at bounding box center [0, 0] width 0 height 0
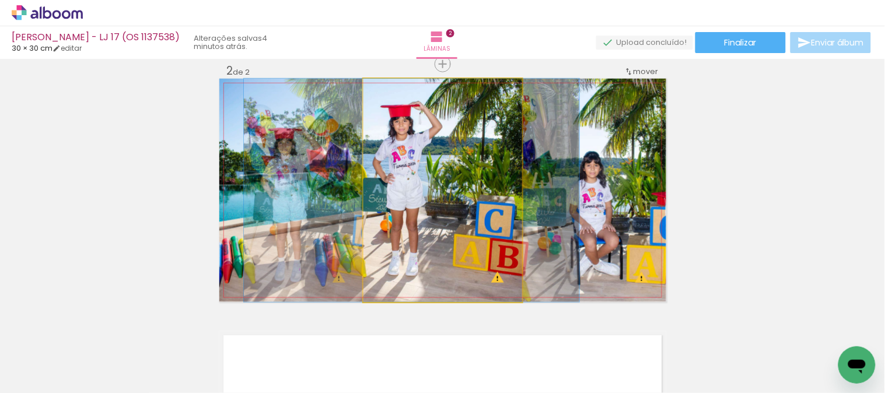
drag, startPoint x: 459, startPoint y: 220, endPoint x: 428, endPoint y: 226, distance: 31.3
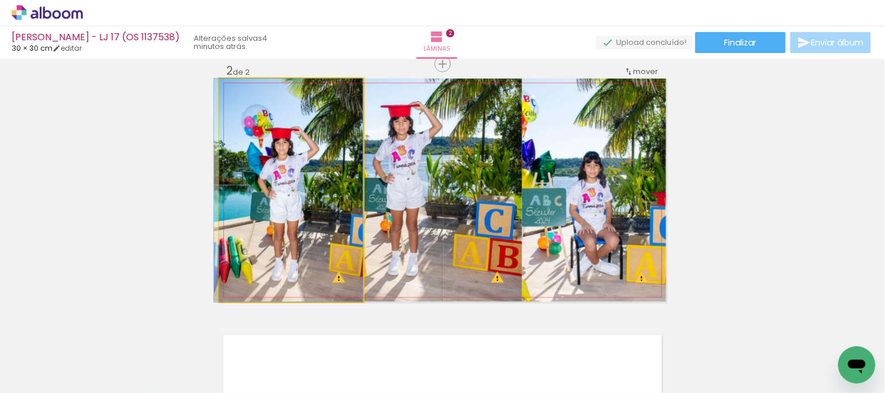
drag, startPoint x: 320, startPoint y: 235, endPoint x: 304, endPoint y: 231, distance: 16.1
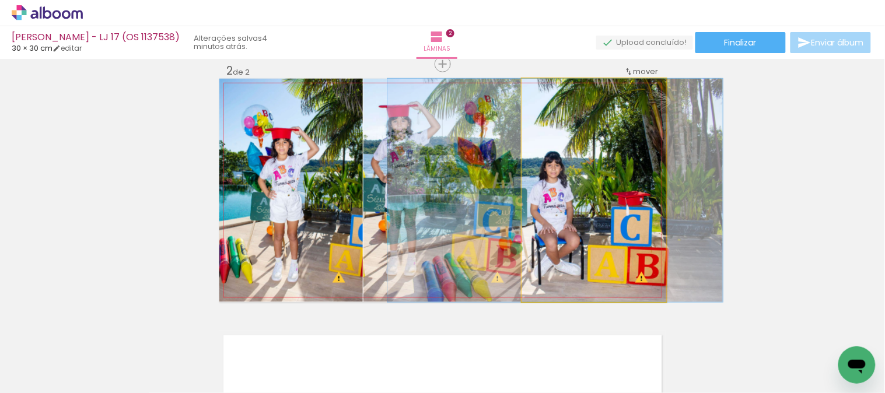
drag, startPoint x: 591, startPoint y: 231, endPoint x: 560, endPoint y: 232, distance: 30.9
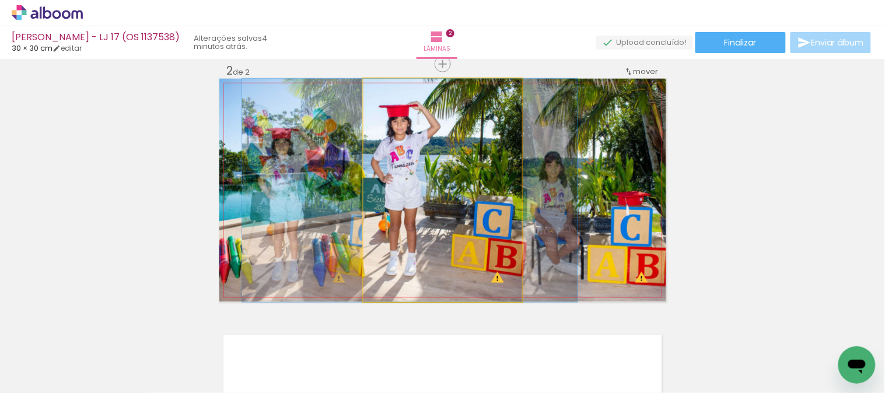
click at [479, 194] on quentale-photo at bounding box center [442, 190] width 159 height 223
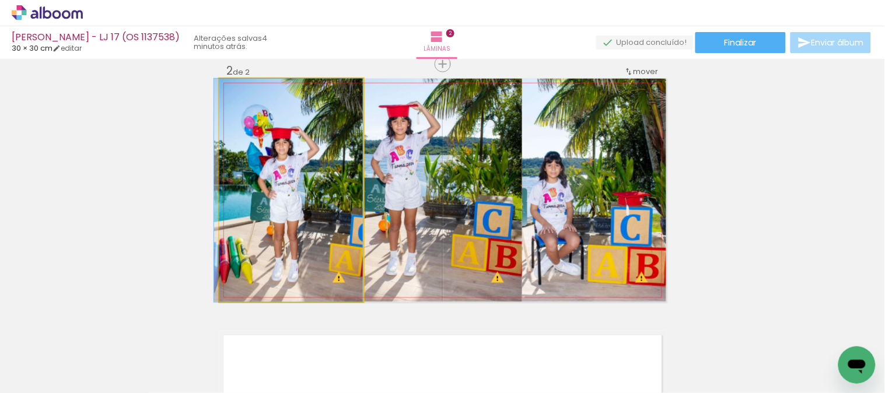
click at [345, 181] on quentale-photo at bounding box center [291, 190] width 144 height 223
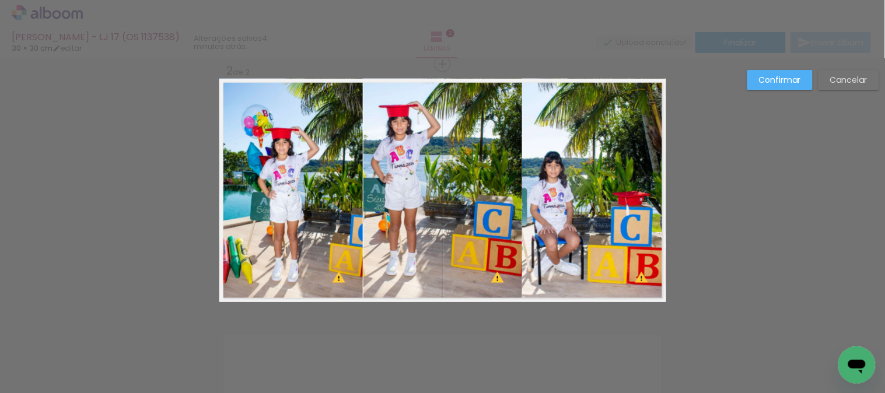
click at [345, 181] on quentale-photo at bounding box center [291, 190] width 144 height 223
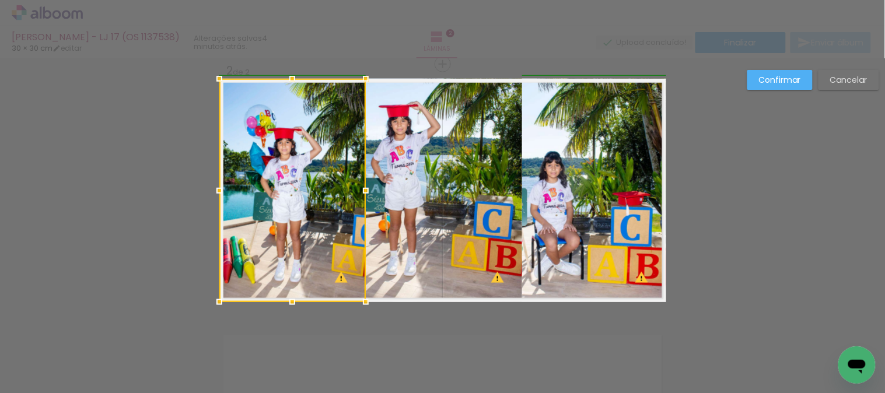
drag, startPoint x: 363, startPoint y: 187, endPoint x: 368, endPoint y: 202, distance: 16.0
click at [368, 202] on album-spread "2 de 2" at bounding box center [442, 190] width 447 height 223
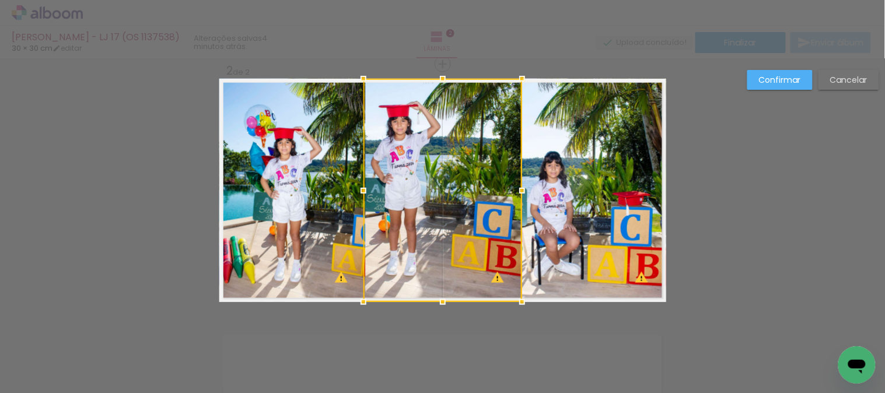
click at [764, 72] on paper-button "Confirmar" at bounding box center [779, 80] width 65 height 20
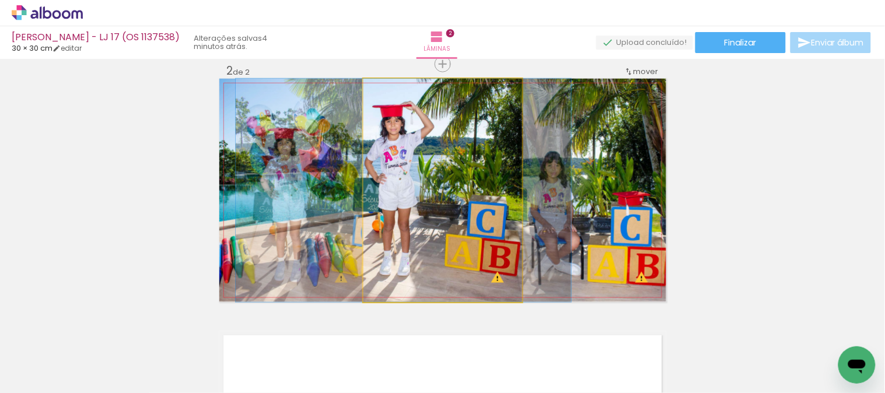
drag, startPoint x: 487, startPoint y: 200, endPoint x: 480, endPoint y: 199, distance: 6.4
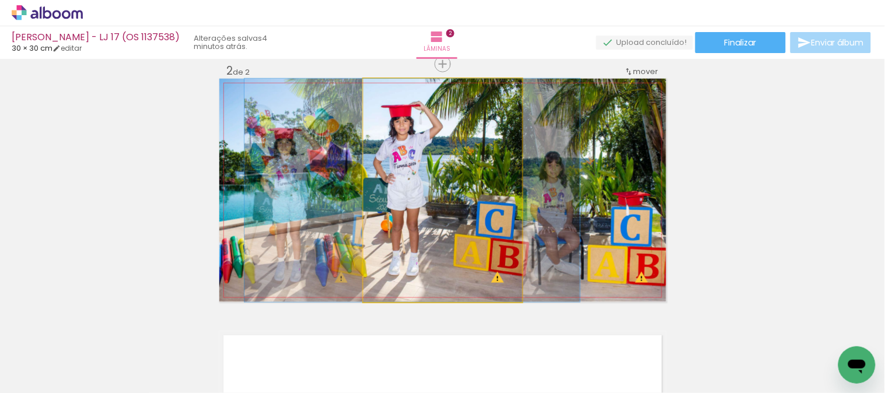
drag, startPoint x: 463, startPoint y: 241, endPoint x: 473, endPoint y: 245, distance: 10.7
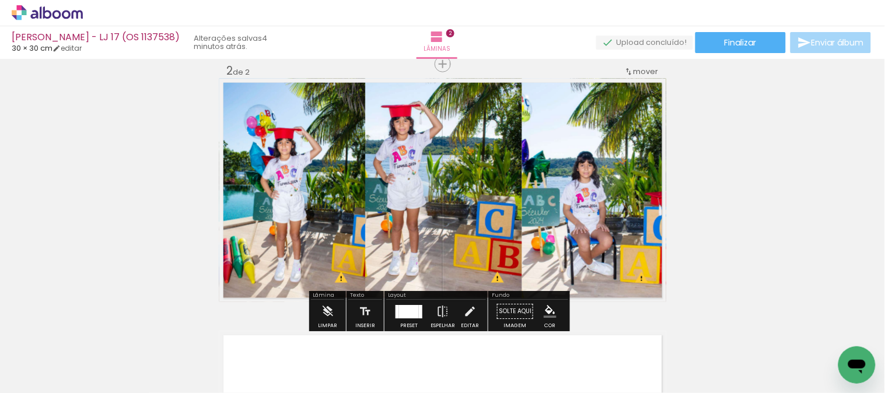
drag, startPoint x: 410, startPoint y: 315, endPoint x: 651, endPoint y: 236, distance: 254.1
click at [409, 313] on div at bounding box center [409, 311] width 20 height 13
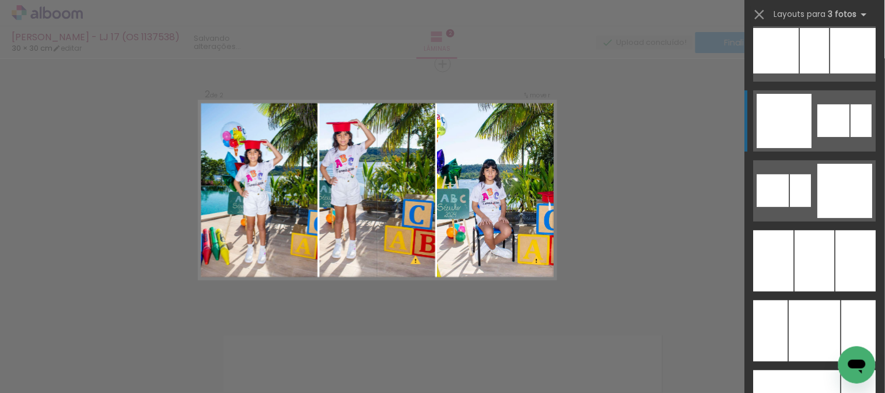
scroll to position [9156, 0]
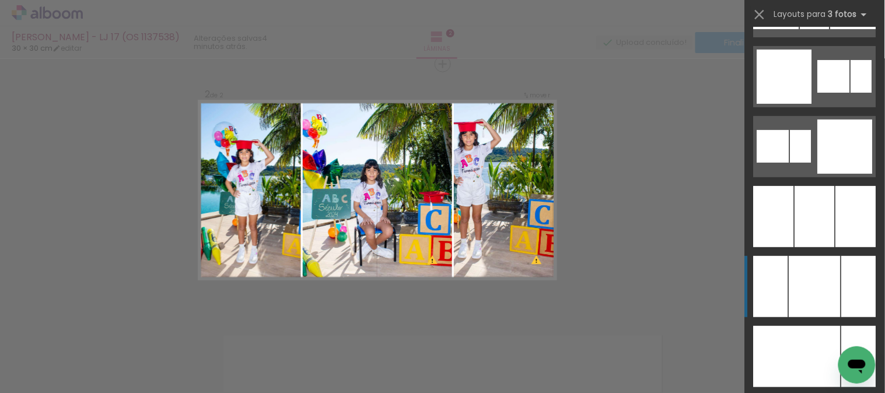
click at [798, 282] on div at bounding box center [814, 286] width 51 height 61
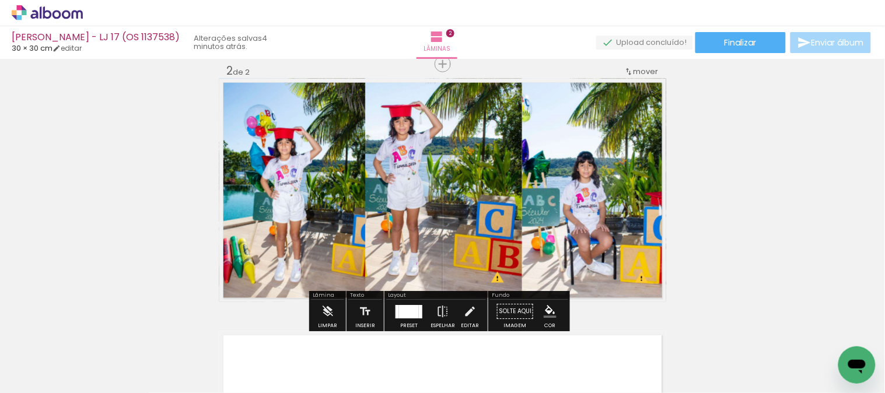
click at [411, 306] on div at bounding box center [409, 311] width 20 height 13
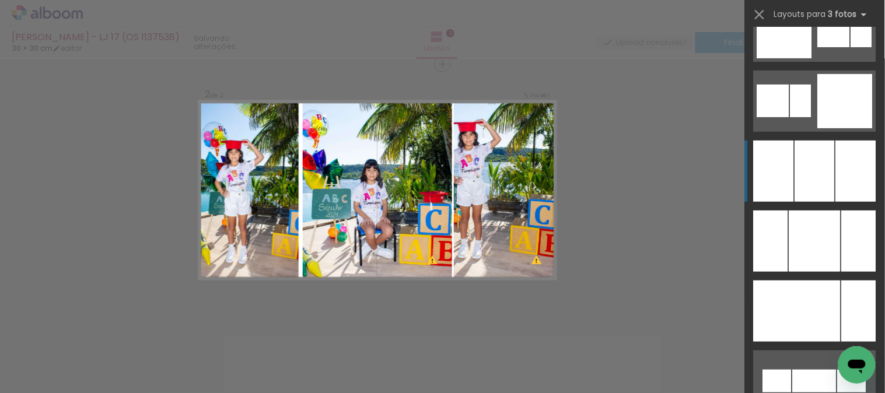
scroll to position [9220, 0]
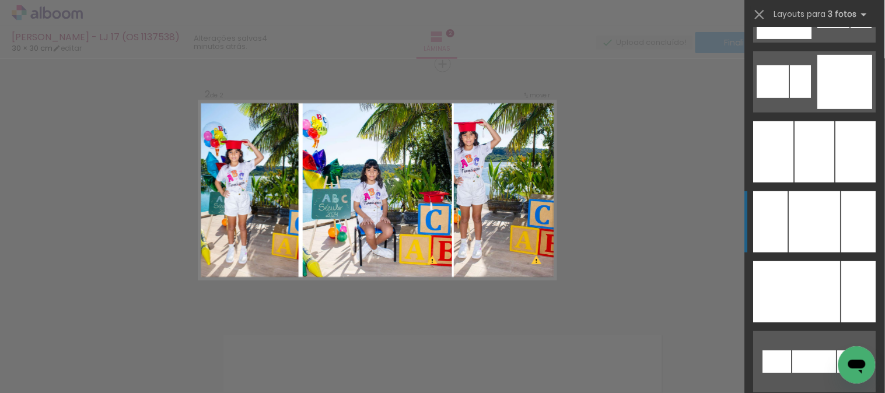
click at [820, 224] on div at bounding box center [814, 221] width 51 height 61
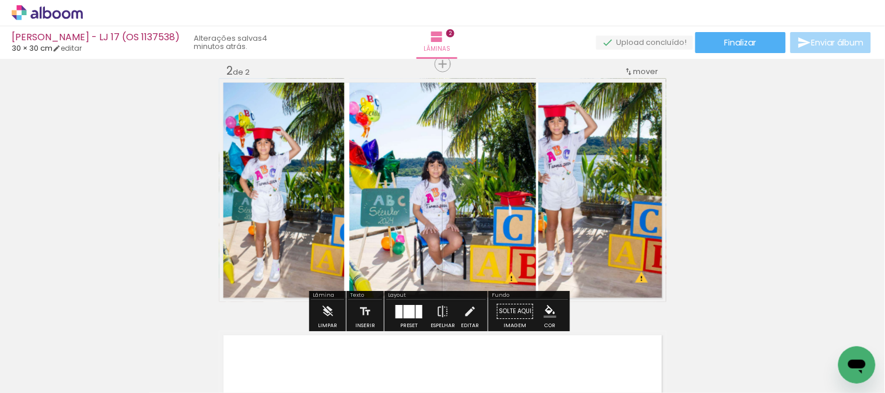
click at [292, 202] on quentale-photo at bounding box center [283, 190] width 128 height 223
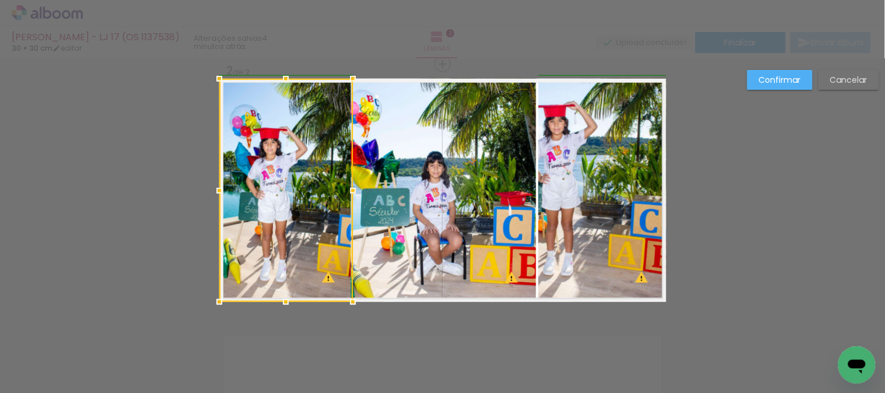
click at [346, 190] on div at bounding box center [352, 190] width 23 height 23
click at [787, 71] on div "Confirmar Cancelar" at bounding box center [442, 184] width 885 height 785
click at [0, 0] on slot "Confirmar" at bounding box center [0, 0] width 0 height 0
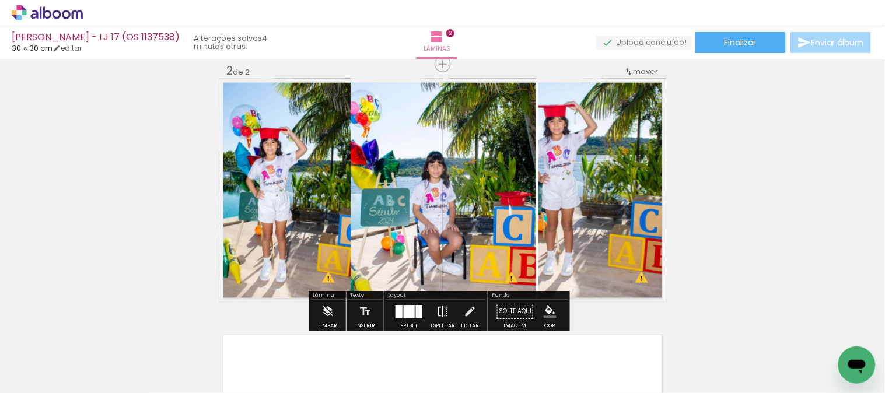
click at [427, 313] on paper-button "Espelhar" at bounding box center [442, 315] width 30 height 30
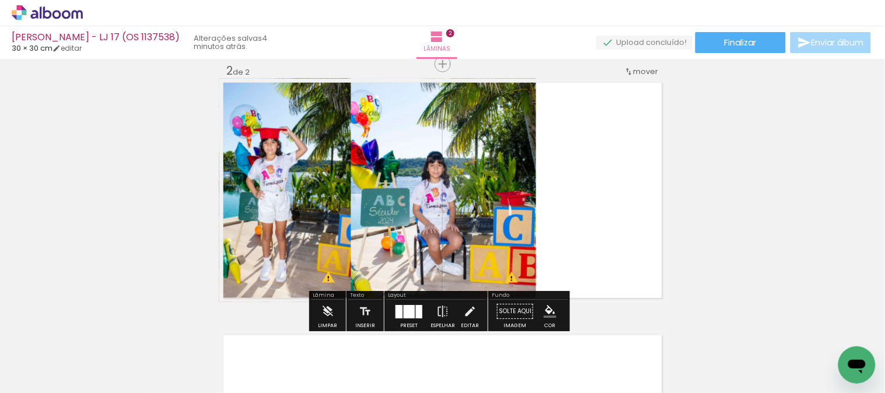
click at [583, 146] on quentale-layouter at bounding box center [442, 190] width 447 height 223
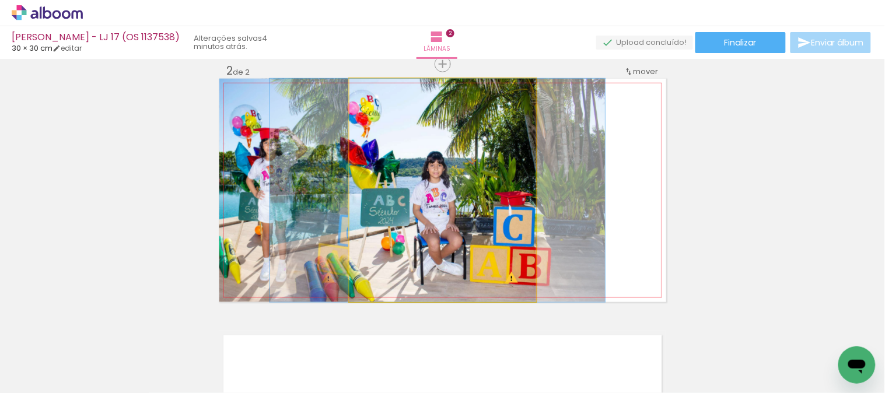
click at [496, 183] on quentale-photo at bounding box center [442, 190] width 187 height 223
click at [494, 180] on quentale-photo at bounding box center [442, 190] width 187 height 223
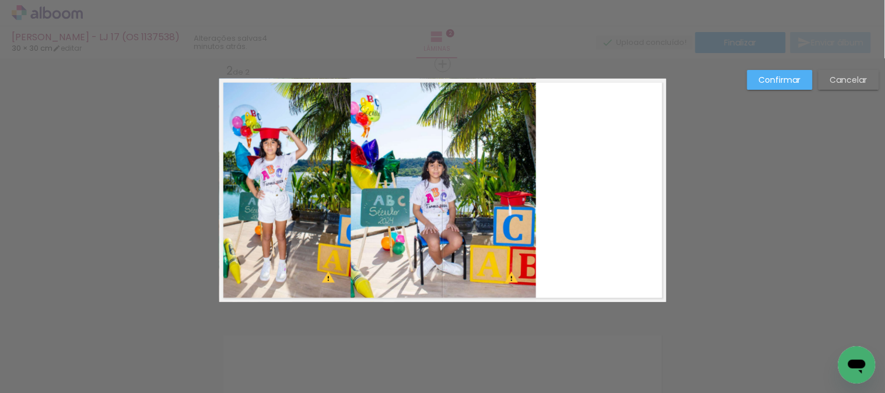
drag, startPoint x: 494, startPoint y: 180, endPoint x: 440, endPoint y: 162, distance: 57.0
click at [494, 179] on quentale-photo at bounding box center [442, 190] width 187 height 223
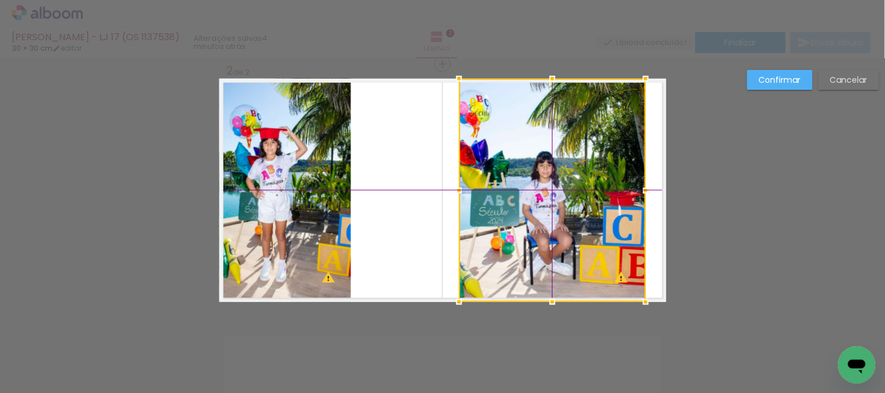
drag, startPoint x: 428, startPoint y: 159, endPoint x: 539, endPoint y: 153, distance: 110.9
click at [539, 153] on div at bounding box center [552, 190] width 187 height 223
click at [319, 160] on quentale-photo at bounding box center [286, 190] width 134 height 223
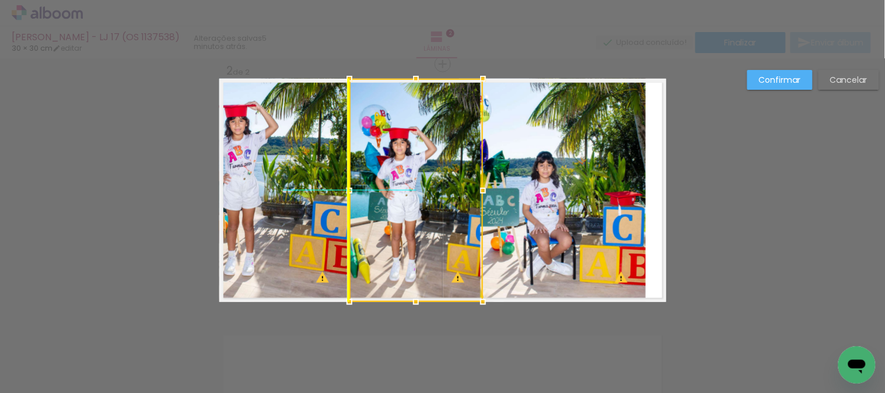
drag, startPoint x: 319, startPoint y: 160, endPoint x: 443, endPoint y: 162, distance: 124.2
click at [443, 162] on div at bounding box center [416, 190] width 134 height 223
click at [788, 67] on div "Confirmar Cancelar" at bounding box center [442, 184] width 885 height 785
click at [0, 0] on slot "Confirmar" at bounding box center [0, 0] width 0 height 0
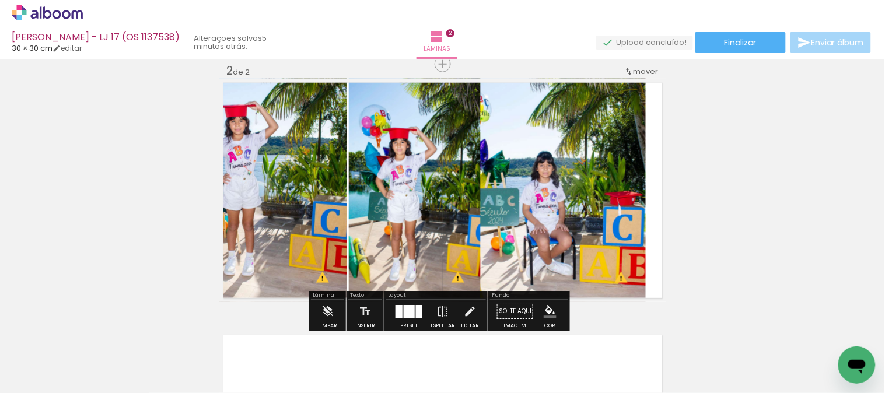
drag, startPoint x: 397, startPoint y: 315, endPoint x: 438, endPoint y: 294, distance: 46.2
click at [397, 315] on div at bounding box center [398, 311] width 7 height 13
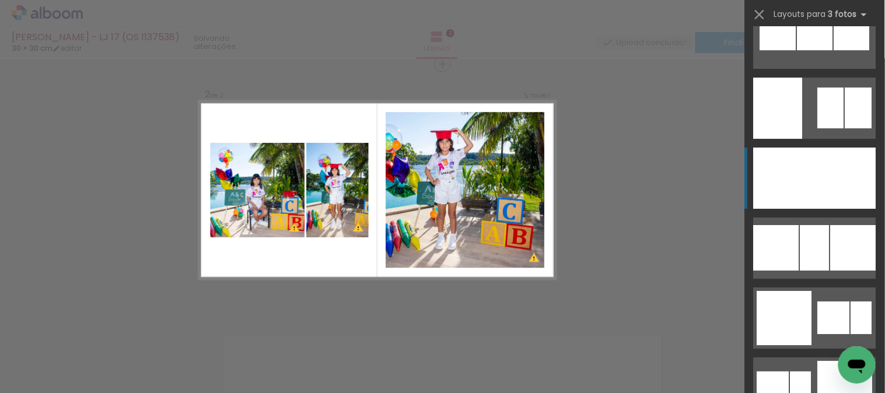
scroll to position [9109, 0]
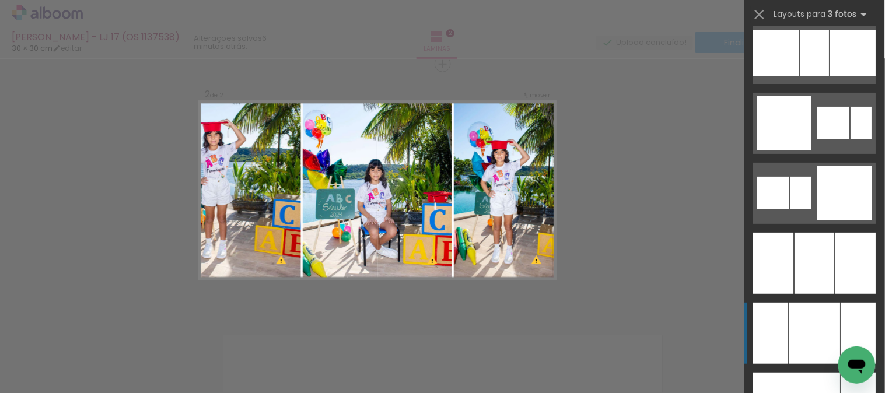
click at [802, 322] on div at bounding box center [814, 333] width 51 height 61
click at [811, 333] on div at bounding box center [814, 333] width 51 height 61
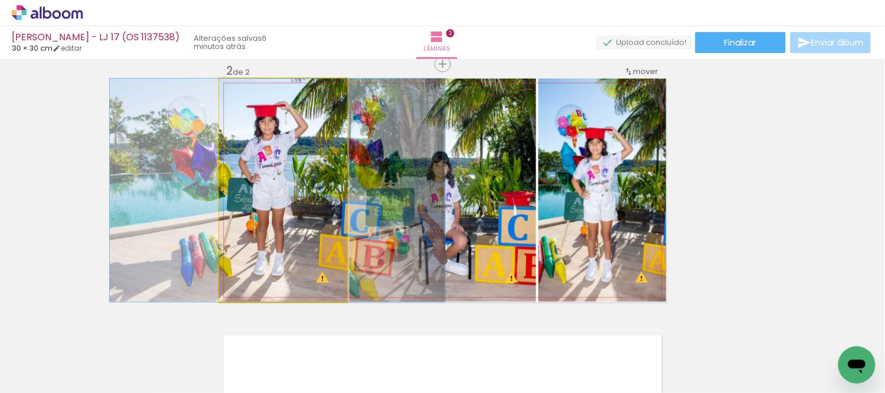
drag, startPoint x: 255, startPoint y: 190, endPoint x: 285, endPoint y: 191, distance: 29.8
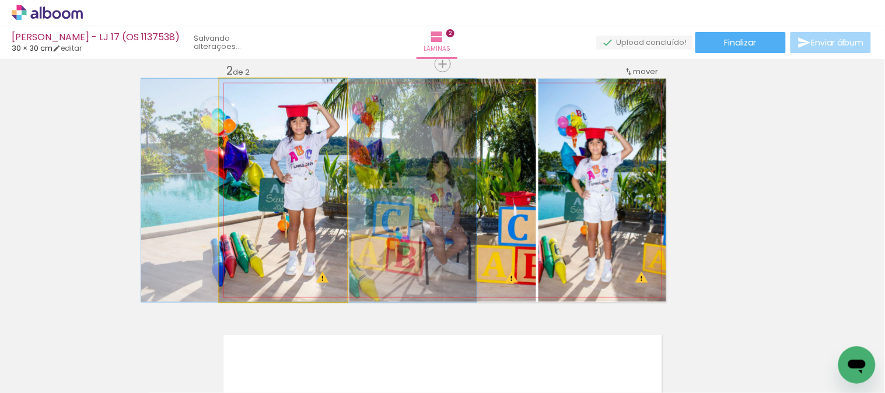
drag, startPoint x: 275, startPoint y: 189, endPoint x: 307, endPoint y: 196, distance: 32.3
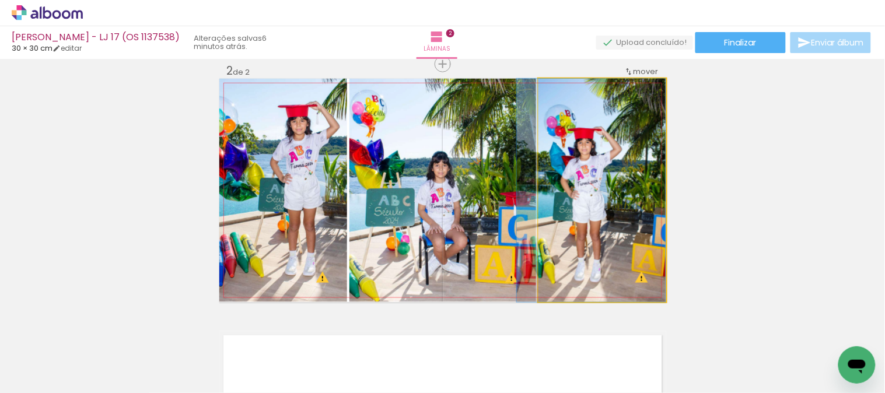
drag, startPoint x: 625, startPoint y: 206, endPoint x: 603, endPoint y: 202, distance: 22.5
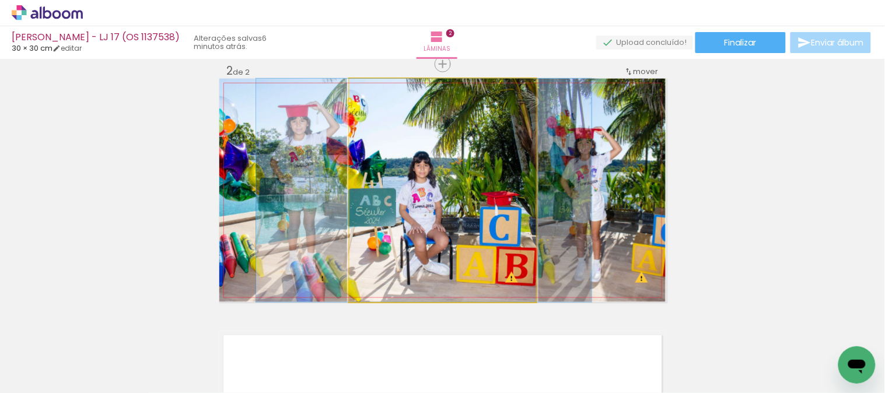
drag, startPoint x: 492, startPoint y: 224, endPoint x: 473, endPoint y: 222, distance: 18.8
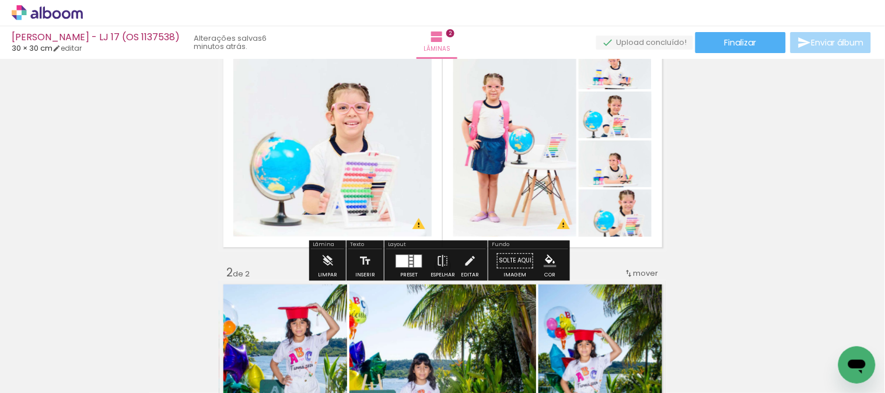
scroll to position [0, 0]
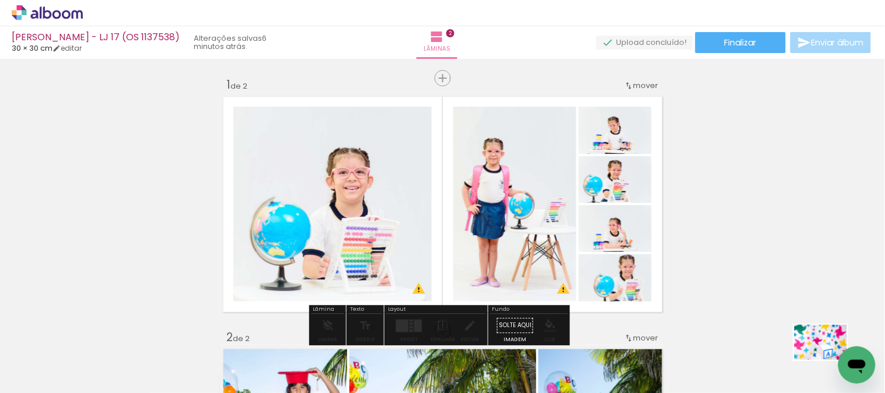
drag, startPoint x: 1663, startPoint y: 694, endPoint x: 838, endPoint y: 370, distance: 886.3
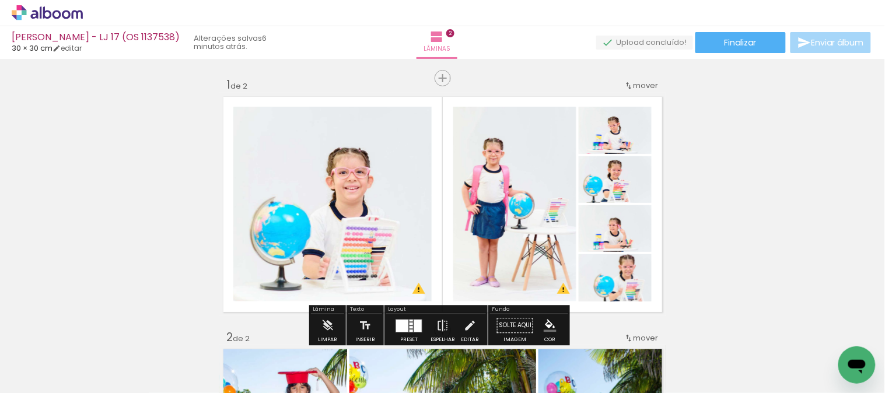
scroll to position [65, 0]
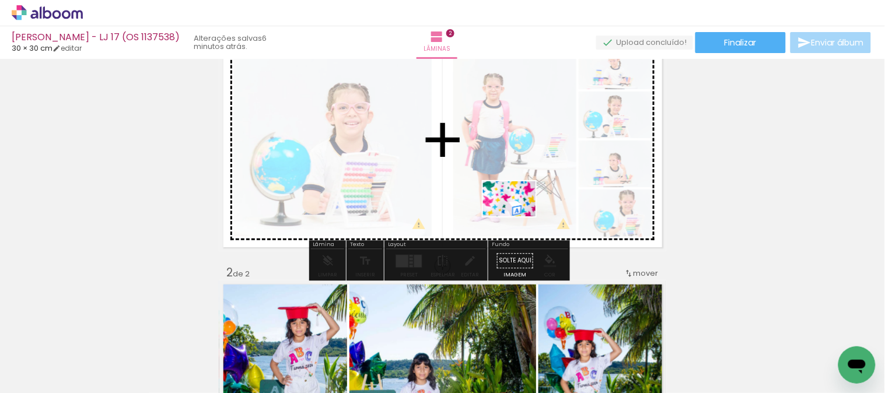
drag, startPoint x: 760, startPoint y: 307, endPoint x: 518, endPoint y: 216, distance: 258.5
click at [518, 216] on quentale-workspace at bounding box center [442, 196] width 885 height 393
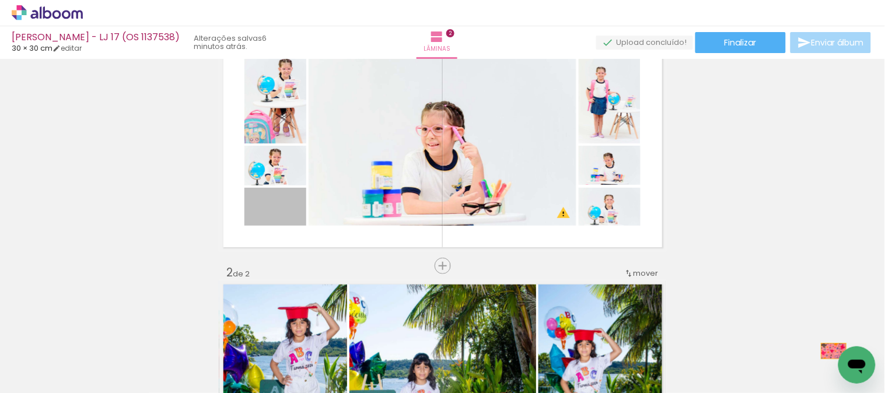
drag, startPoint x: 1133, startPoint y: 564, endPoint x: 845, endPoint y: 361, distance: 351.9
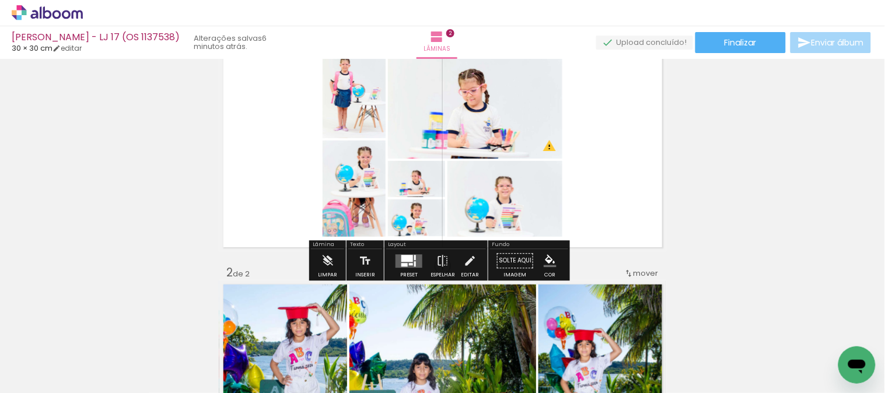
click at [401, 258] on div at bounding box center [407, 258] width 12 height 7
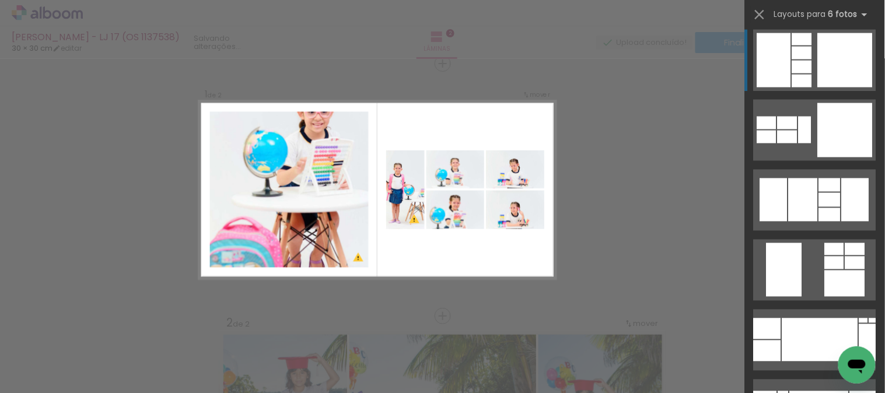
scroll to position [5118, 0]
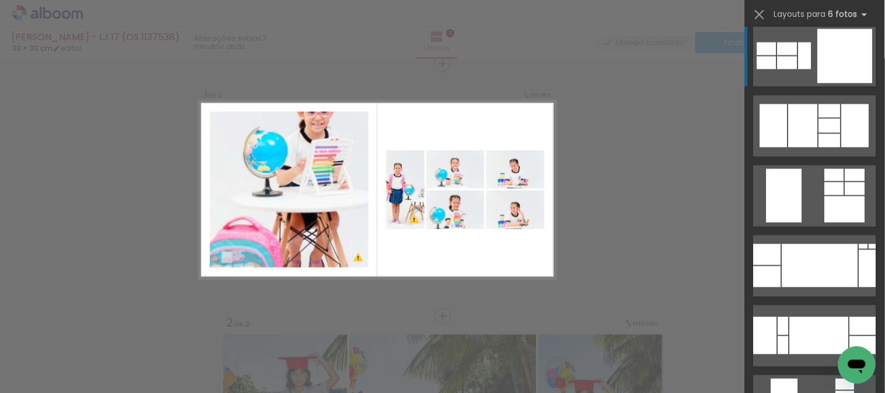
click at [808, 62] on quentale-layouter at bounding box center [814, 56] width 122 height 61
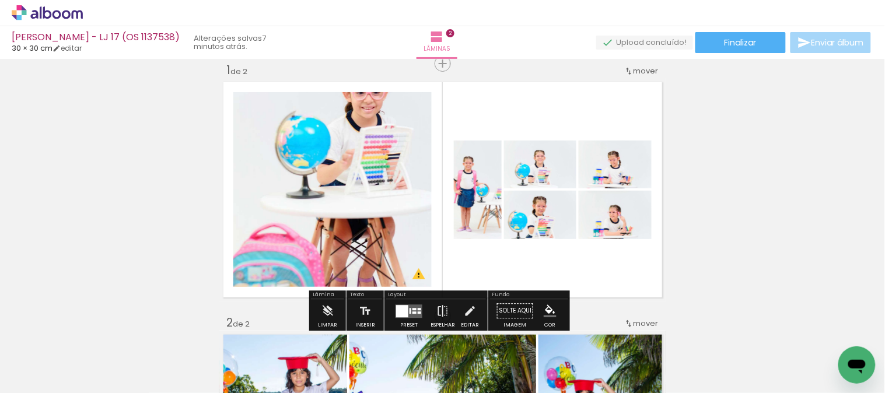
click at [404, 311] on div at bounding box center [402, 311] width 12 height 12
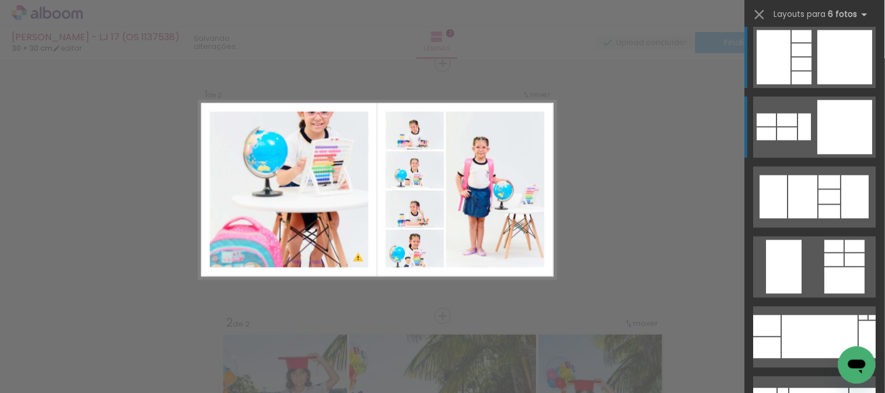
scroll to position [4978, 0]
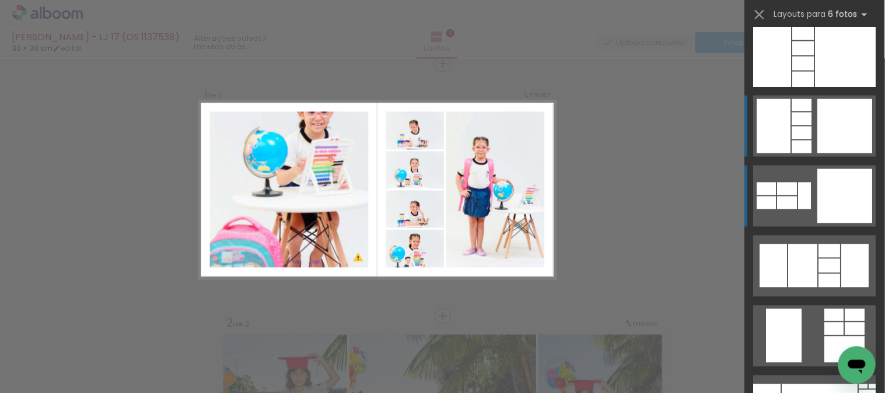
click at [817, 124] on div at bounding box center [844, 126] width 55 height 54
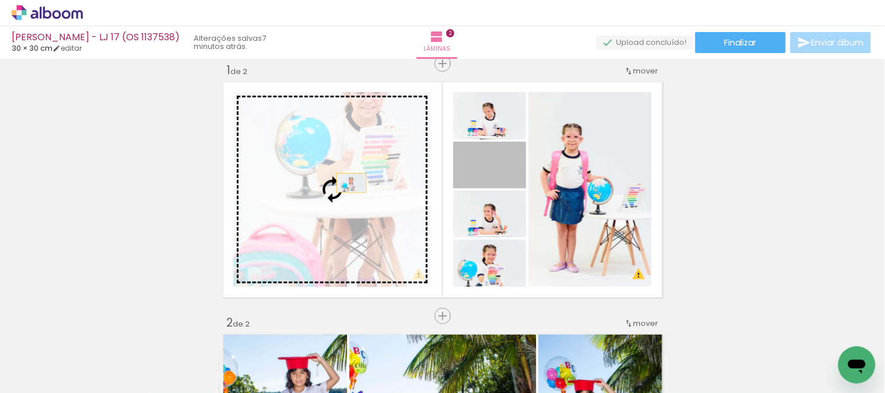
drag, startPoint x: 503, startPoint y: 178, endPoint x: 299, endPoint y: 183, distance: 204.1
click at [0, 0] on slot at bounding box center [0, 0] width 0 height 0
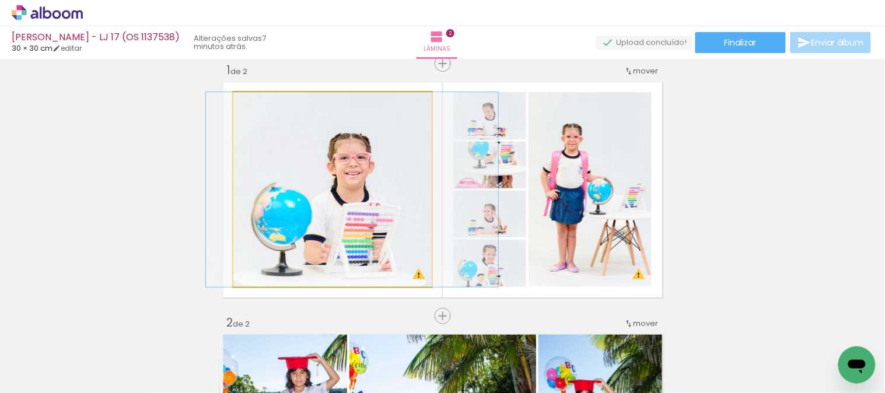
drag, startPoint x: 367, startPoint y: 205, endPoint x: 388, endPoint y: 201, distance: 21.5
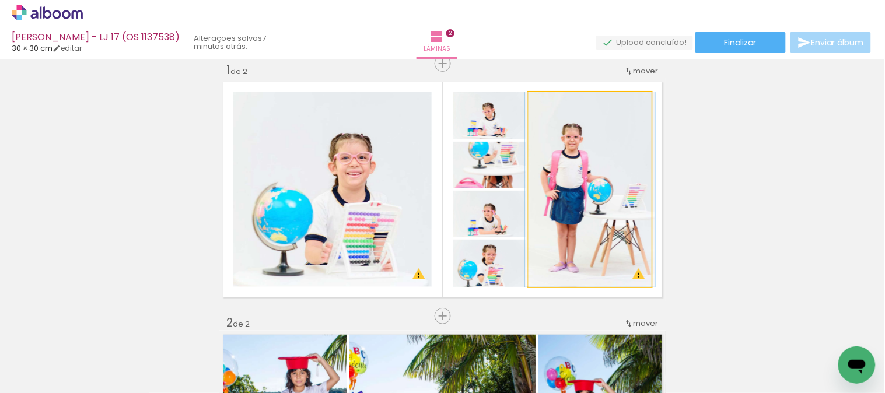
click at [597, 178] on quentale-photo at bounding box center [589, 189] width 123 height 195
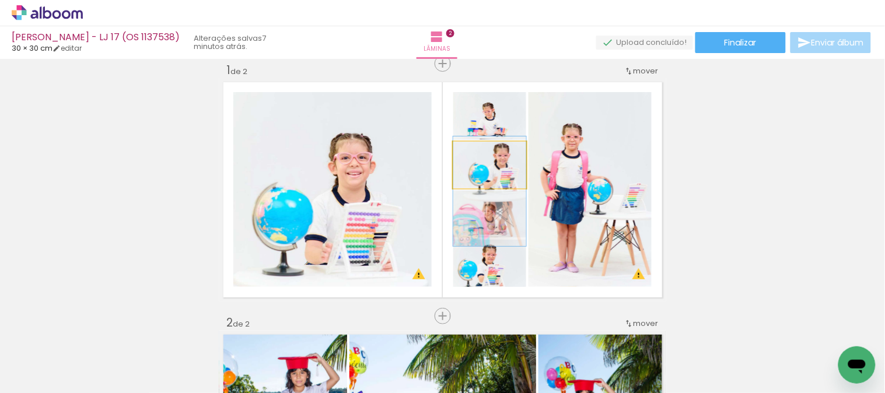
drag, startPoint x: 506, startPoint y: 173, endPoint x: 504, endPoint y: 184, distance: 11.8
click at [508, 181] on quentale-photo at bounding box center [489, 165] width 73 height 47
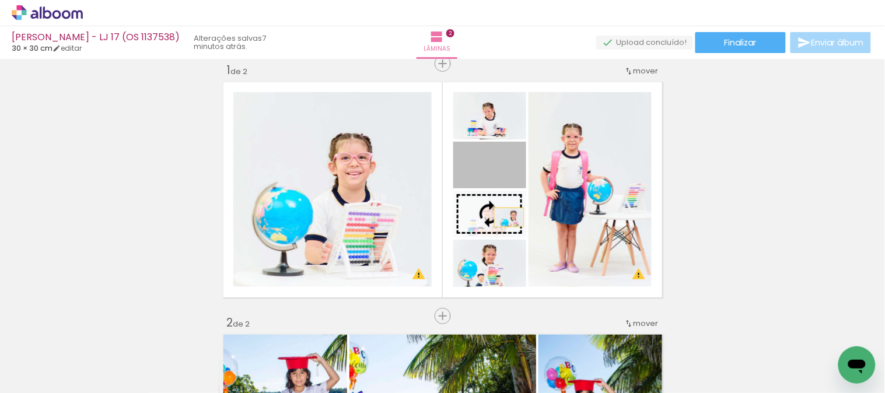
drag, startPoint x: 506, startPoint y: 177, endPoint x: 503, endPoint y: 222, distance: 44.4
click at [0, 0] on slot at bounding box center [0, 0] width 0 height 0
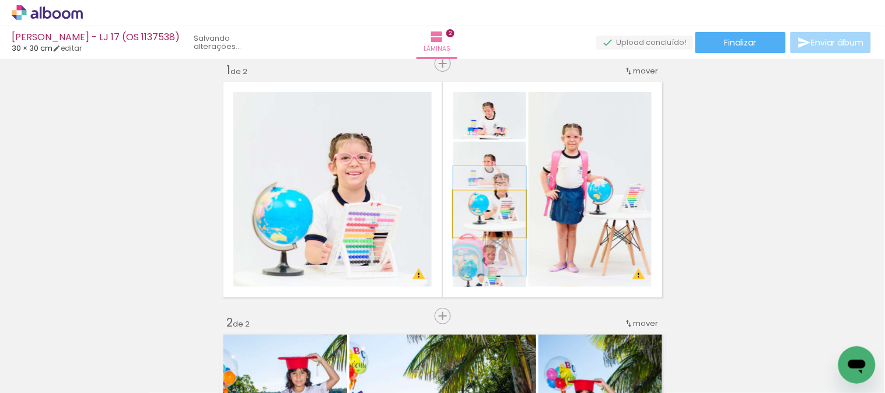
drag, startPoint x: 508, startPoint y: 223, endPoint x: 511, endPoint y: 229, distance: 7.0
drag, startPoint x: 511, startPoint y: 217, endPoint x: 511, endPoint y: 226, distance: 9.3
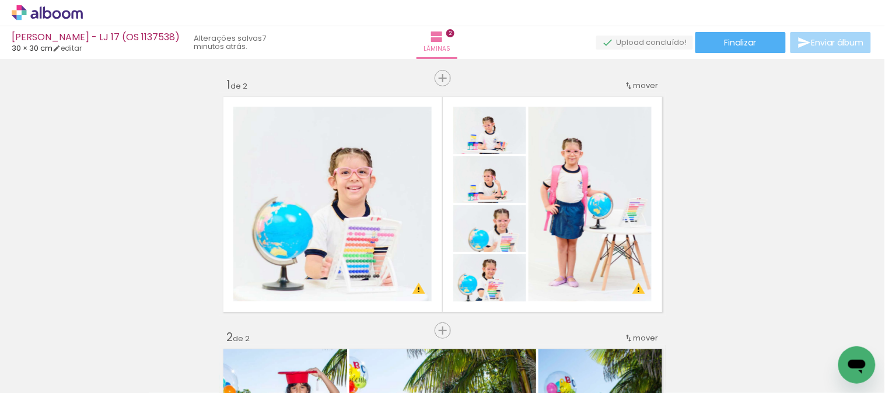
scroll to position [40, 0]
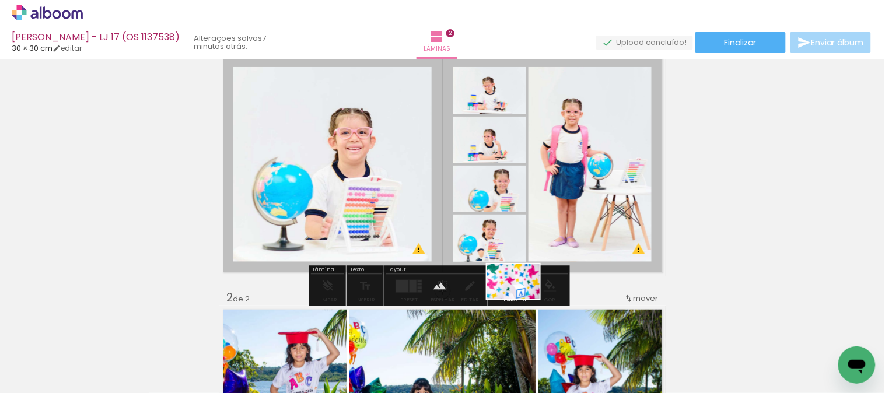
drag, startPoint x: 831, startPoint y: 347, endPoint x: 522, endPoint y: 299, distance: 313.3
click at [522, 299] on quentale-workspace at bounding box center [442, 196] width 885 height 393
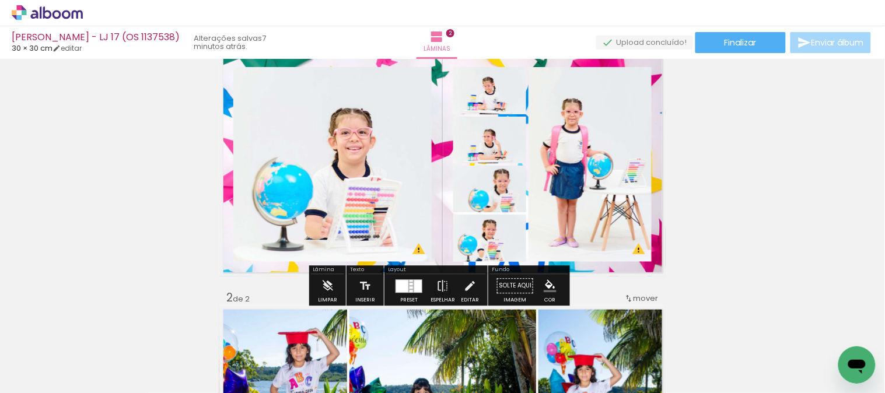
scroll to position [0, 0]
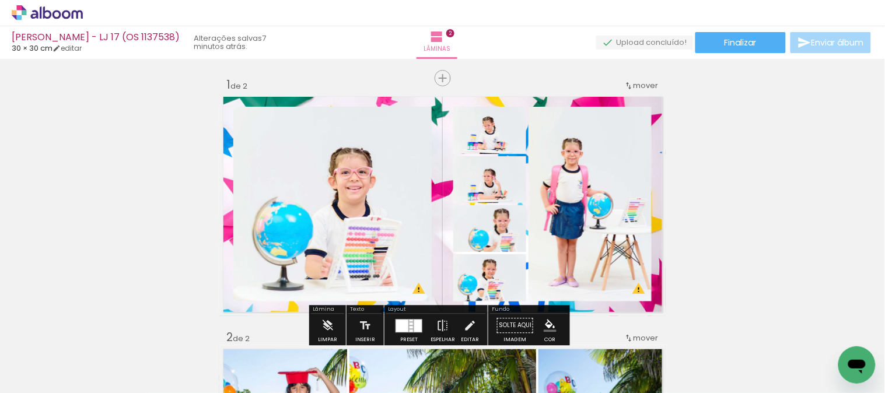
click at [560, 100] on quentale-layouter at bounding box center [442, 204] width 447 height 223
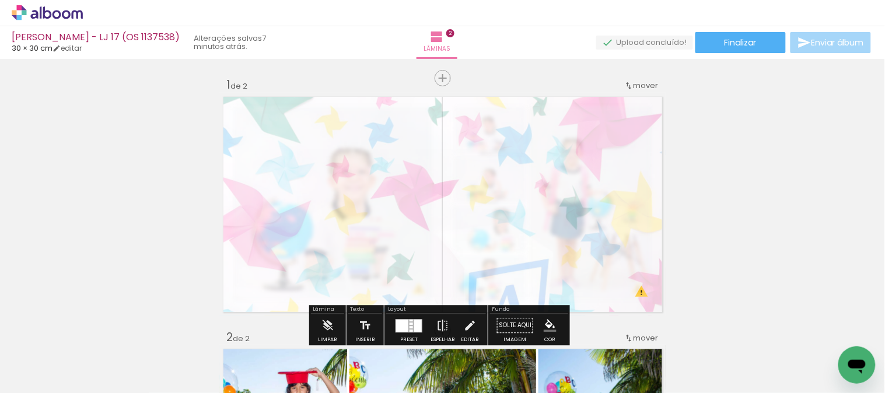
drag, startPoint x: 373, startPoint y: 123, endPoint x: 350, endPoint y: 125, distance: 22.8
type paper-slider "20"
click at [350, 125] on div at bounding box center [368, 122] width 45 height 19
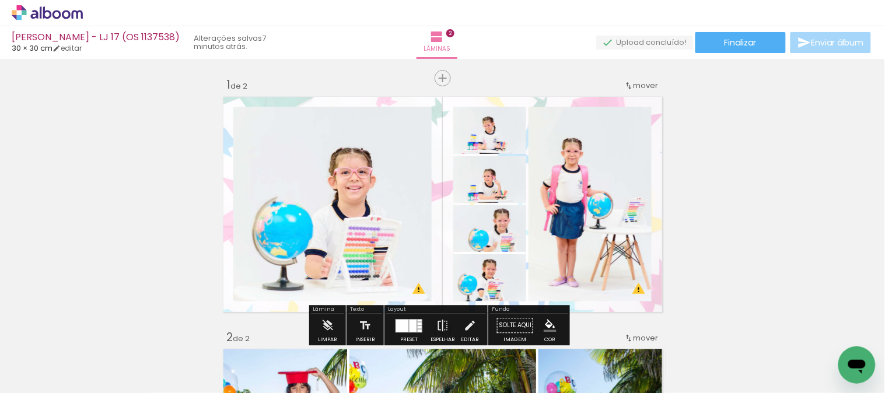
click at [459, 101] on quentale-layouter at bounding box center [442, 204] width 447 height 223
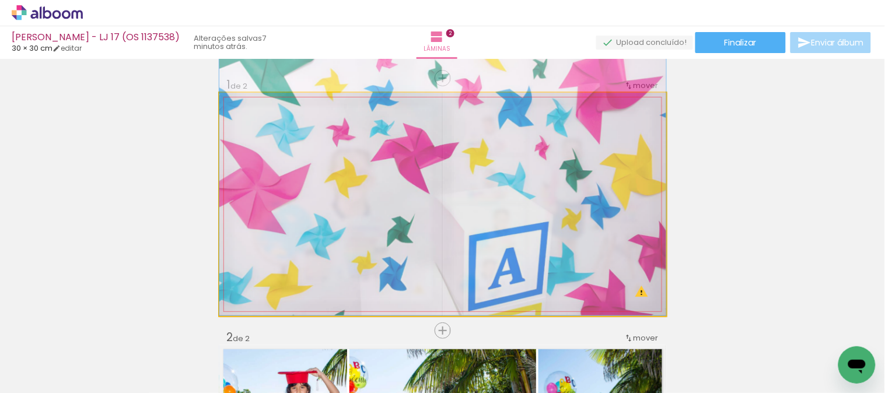
drag, startPoint x: 430, startPoint y: 195, endPoint x: 514, endPoint y: 142, distance: 99.6
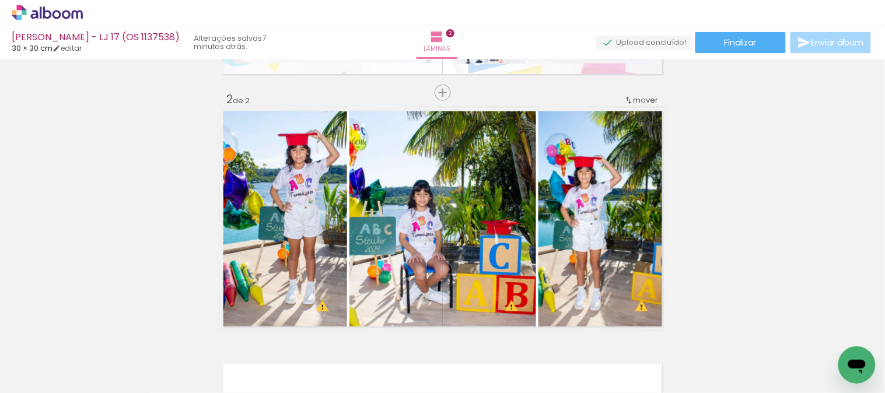
scroll to position [259, 0]
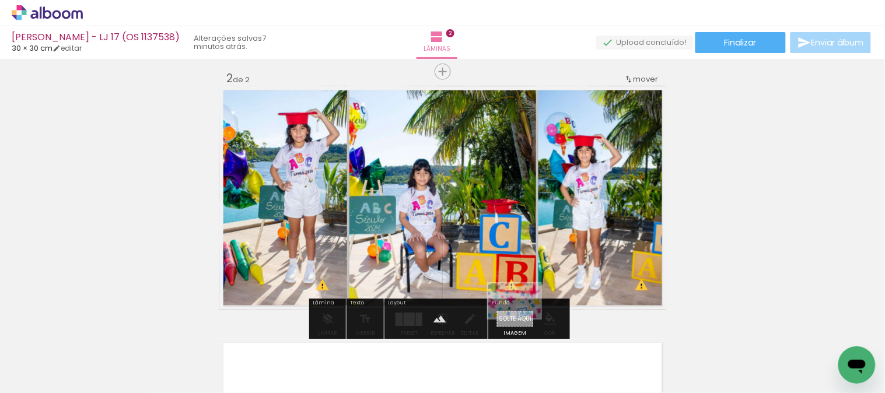
drag, startPoint x: 840, startPoint y: 346, endPoint x: 523, endPoint y: 318, distance: 317.9
click at [523, 318] on quentale-workspace at bounding box center [442, 196] width 885 height 393
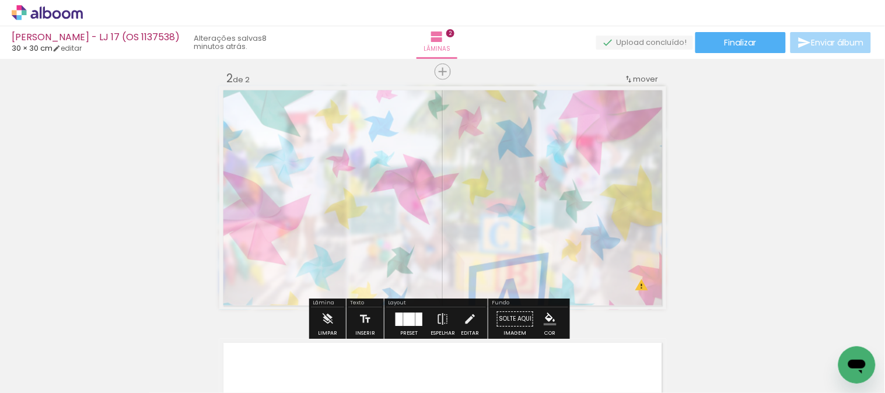
drag, startPoint x: 356, startPoint y: 121, endPoint x: 348, endPoint y: 121, distance: 7.6
type paper-slider "30"
click at [350, 121] on div at bounding box center [359, 116] width 19 height 19
click at [710, 166] on div "Inserir lâmina 1 de 2 Inserir lâmina 2 de 2 O Designbox precisará aumentar a su…" at bounding box center [442, 183] width 885 height 758
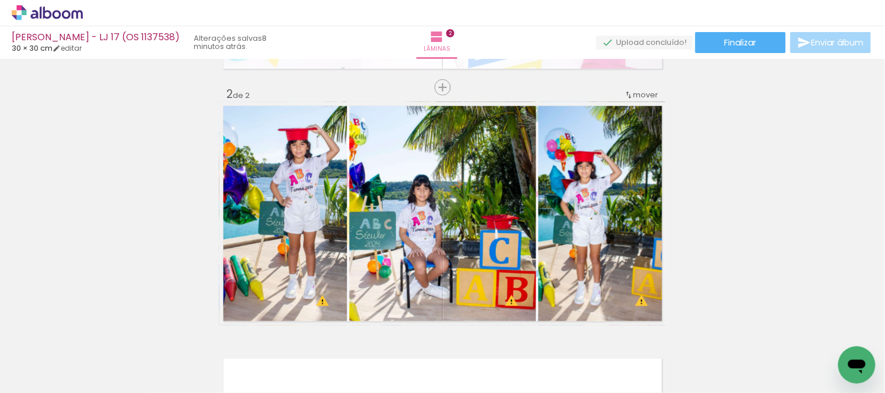
scroll to position [129, 0]
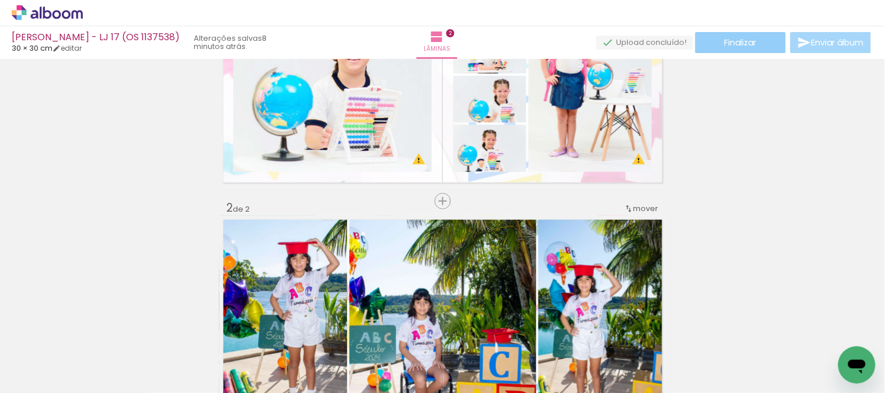
click at [733, 50] on paper-button "Finalizar" at bounding box center [740, 42] width 90 height 21
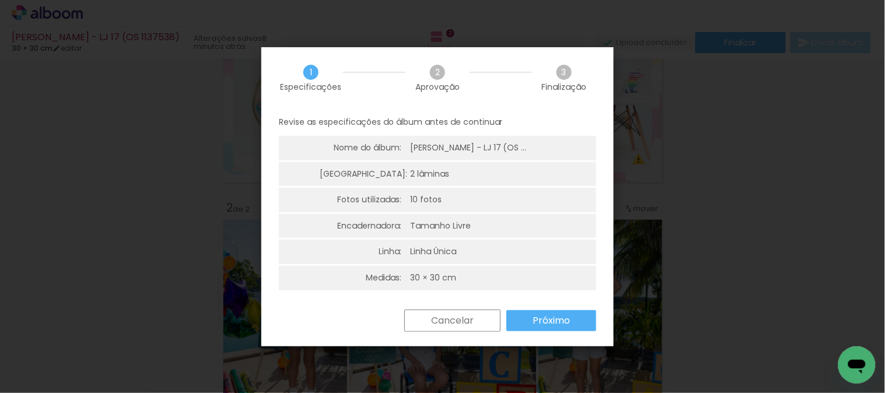
click at [0, 0] on slot "Próximo" at bounding box center [0, 0] width 0 height 0
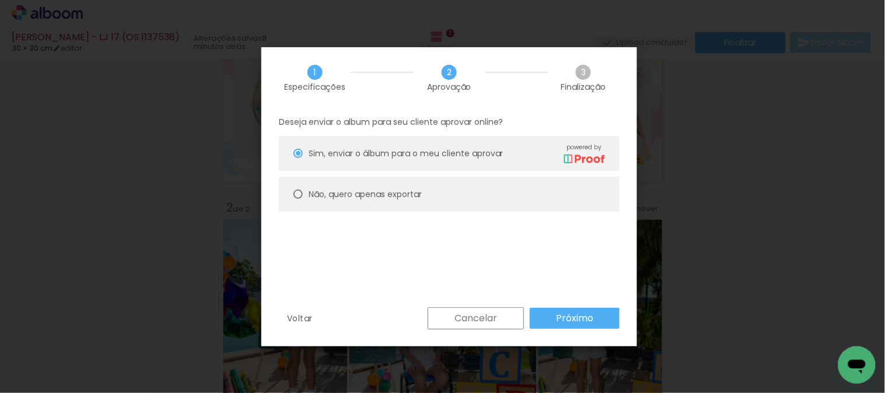
click at [351, 200] on paper-radio-button "Não, quero apenas exportar" at bounding box center [449, 194] width 341 height 35
type paper-radio-button "on"
click at [0, 0] on slot "Próximo" at bounding box center [0, 0] width 0 height 0
type input "Alta, 300 DPI"
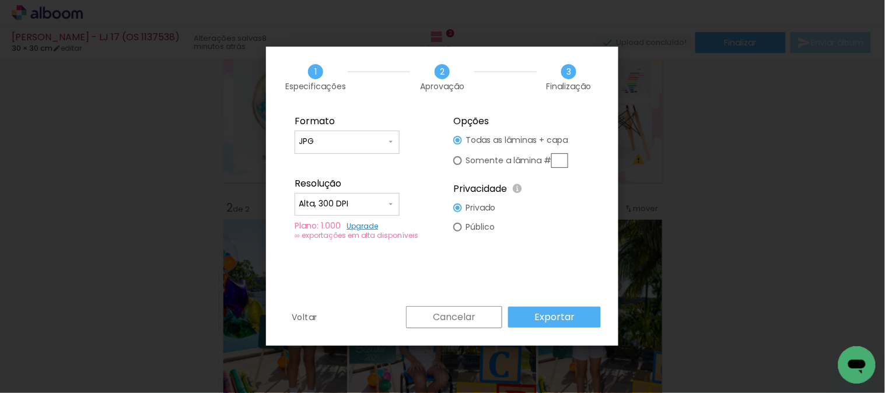
click at [343, 136] on input "JPG" at bounding box center [342, 142] width 87 height 12
click at [345, 162] on paper-item "PDF" at bounding box center [346, 163] width 105 height 23
type input "PDF"
click at [0, 0] on slot "Exportar" at bounding box center [0, 0] width 0 height 0
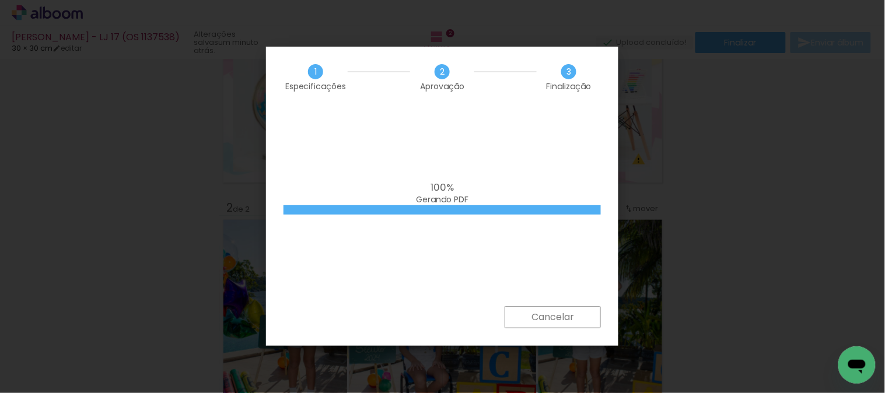
click at [494, 203] on div "100% Gerando PDF" at bounding box center [441, 193] width 317 height 23
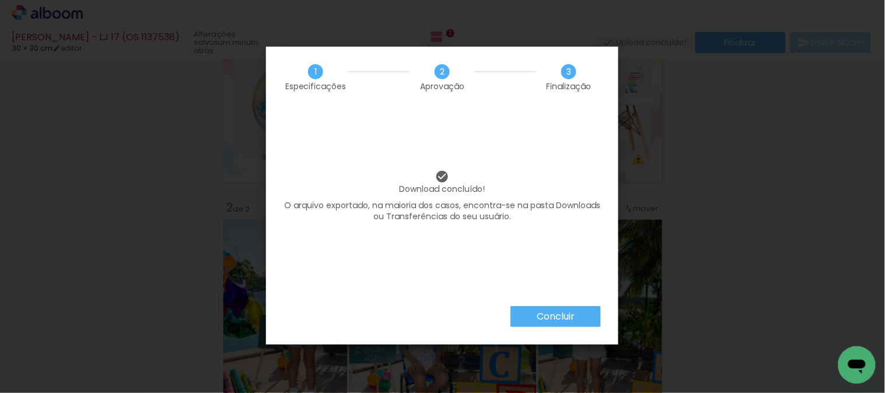
click at [0, 0] on slot "Concluir" at bounding box center [0, 0] width 0 height 0
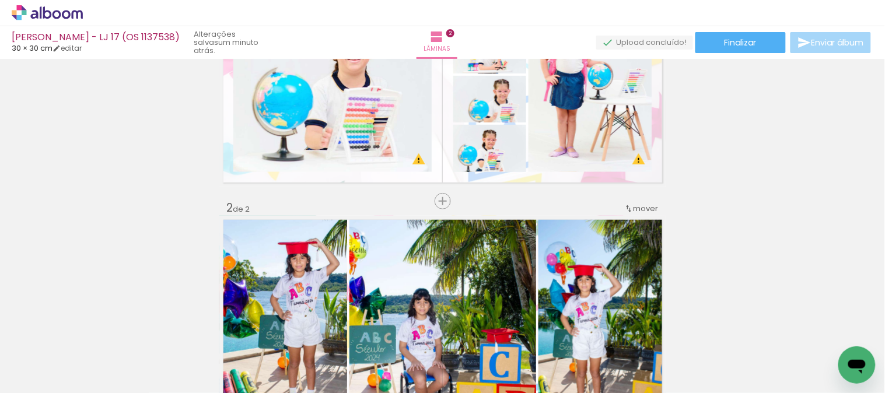
scroll to position [0, 0]
